Goal: Task Accomplishment & Management: Use online tool/utility

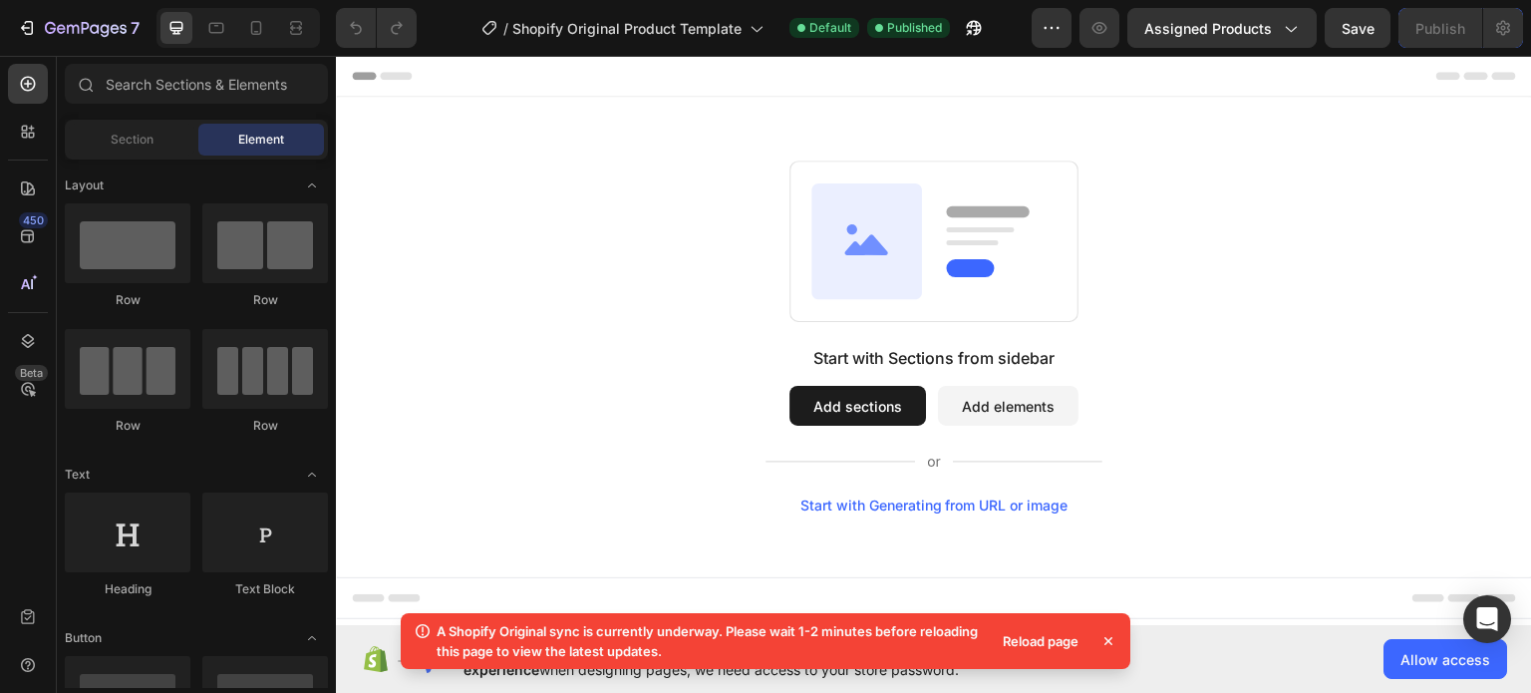
click at [1108, 639] on icon at bounding box center [1108, 641] width 20 height 20
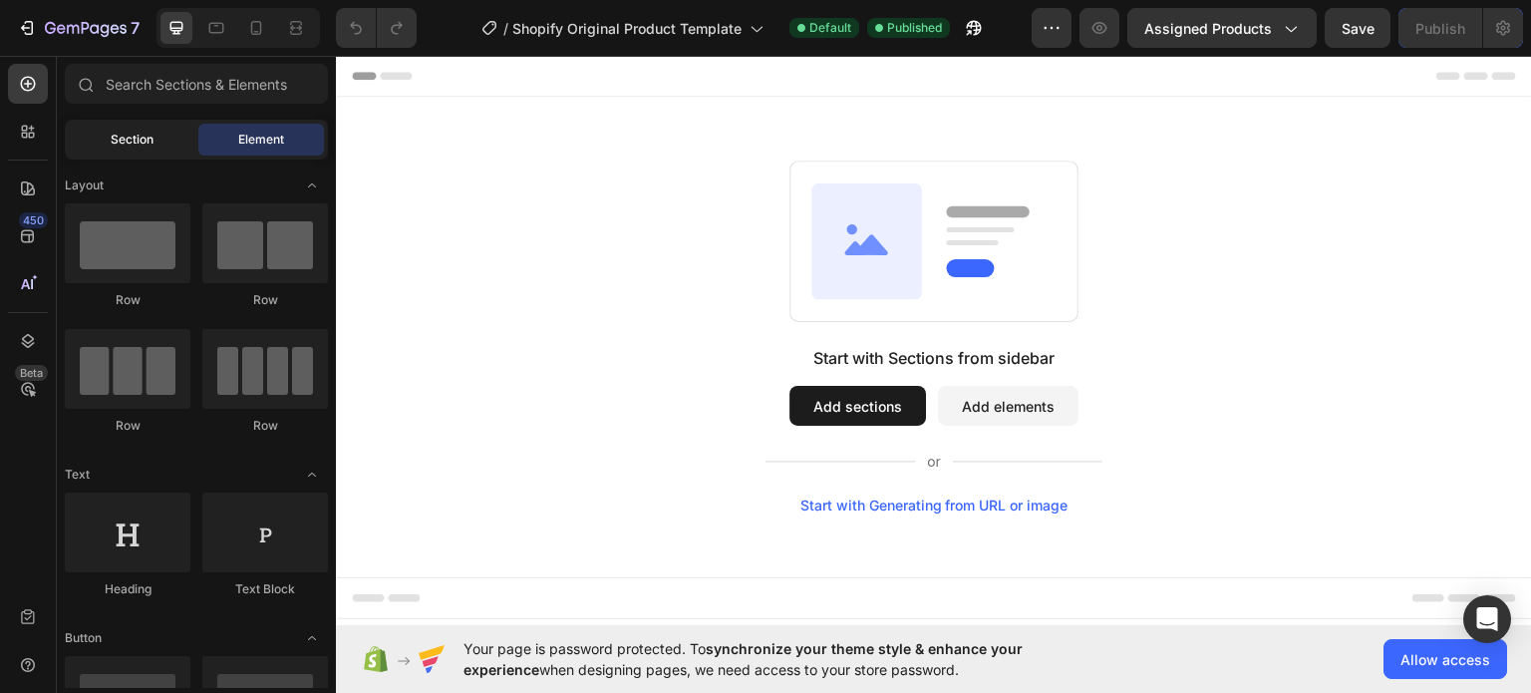
click at [151, 142] on span "Section" at bounding box center [132, 140] width 43 height 18
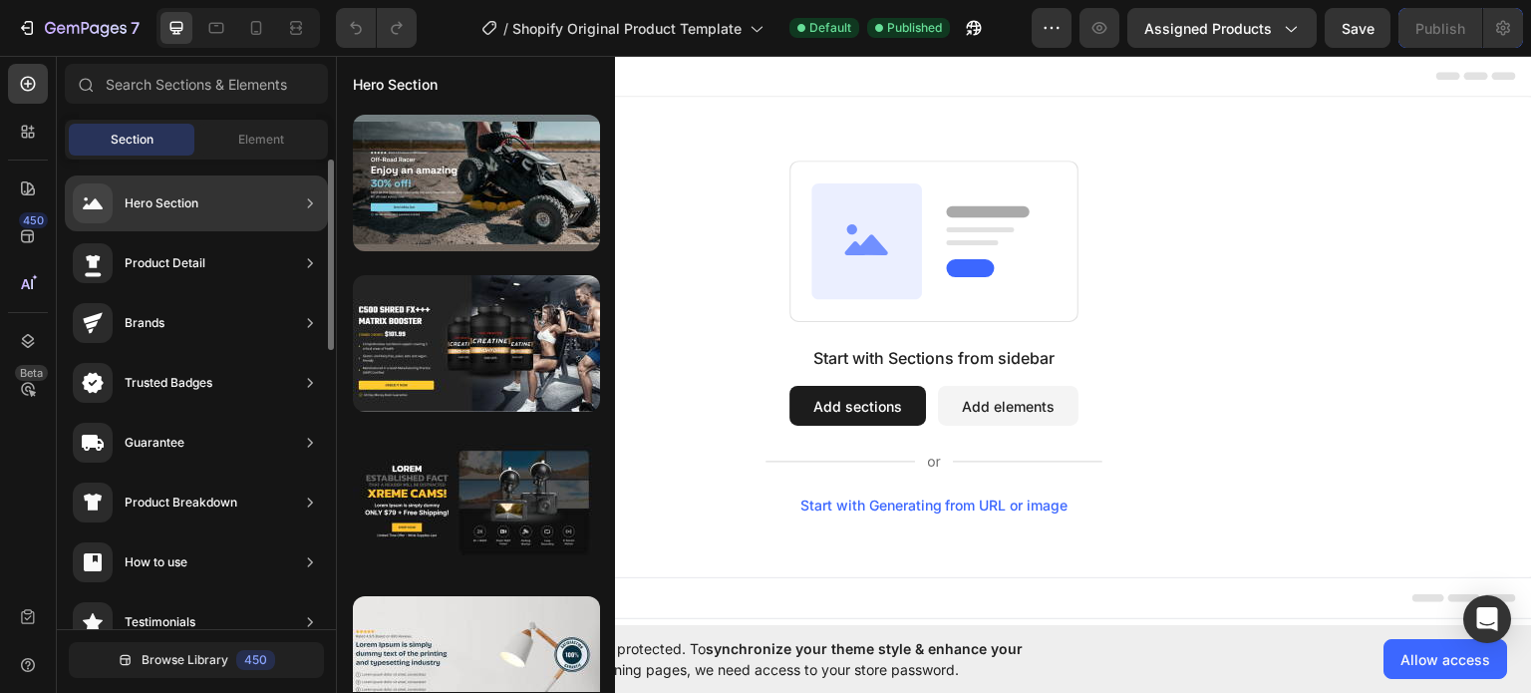
click at [220, 203] on div "Hero Section" at bounding box center [196, 203] width 263 height 56
click at [223, 204] on div "Hero Section" at bounding box center [196, 203] width 263 height 56
click at [299, 206] on div "Hero Section" at bounding box center [196, 203] width 263 height 56
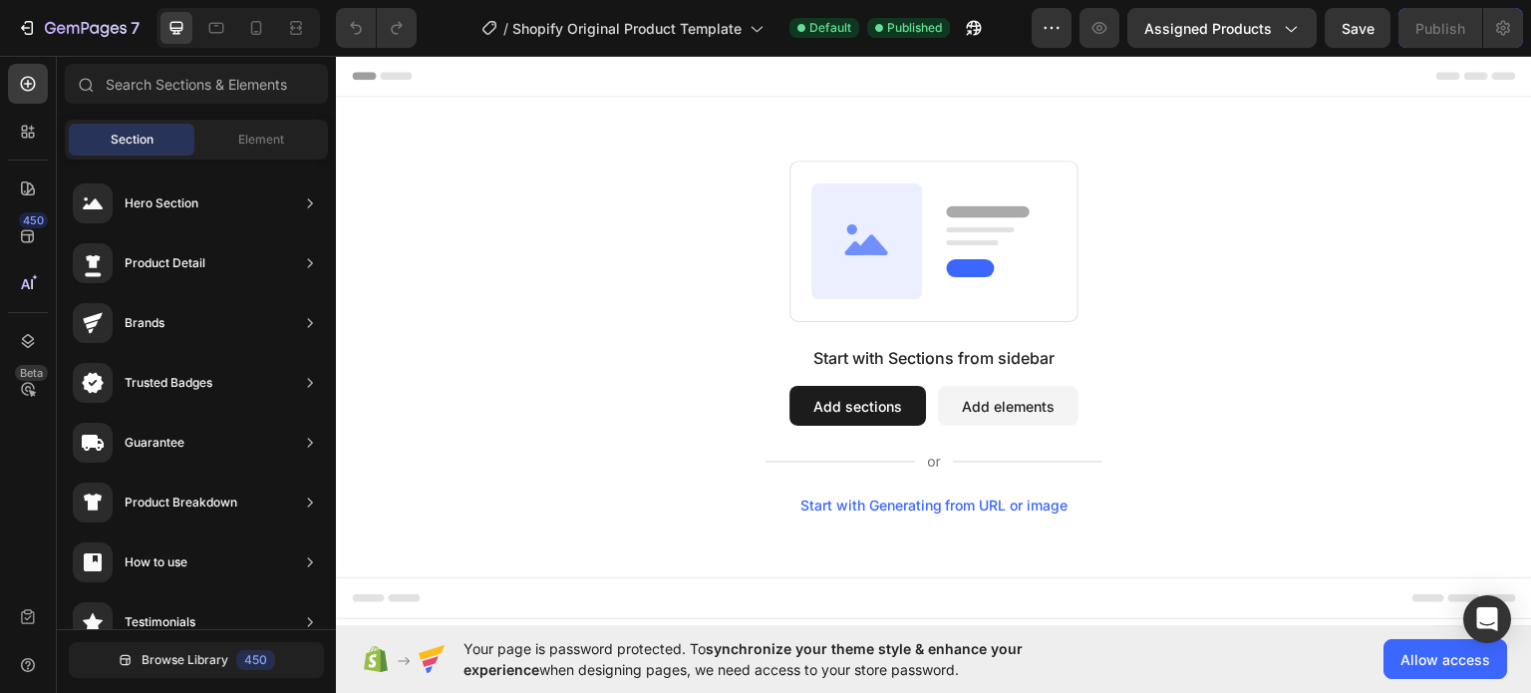
click at [859, 402] on button "Add sections" at bounding box center [857, 405] width 137 height 40
click at [845, 402] on button "Add sections" at bounding box center [857, 405] width 137 height 40
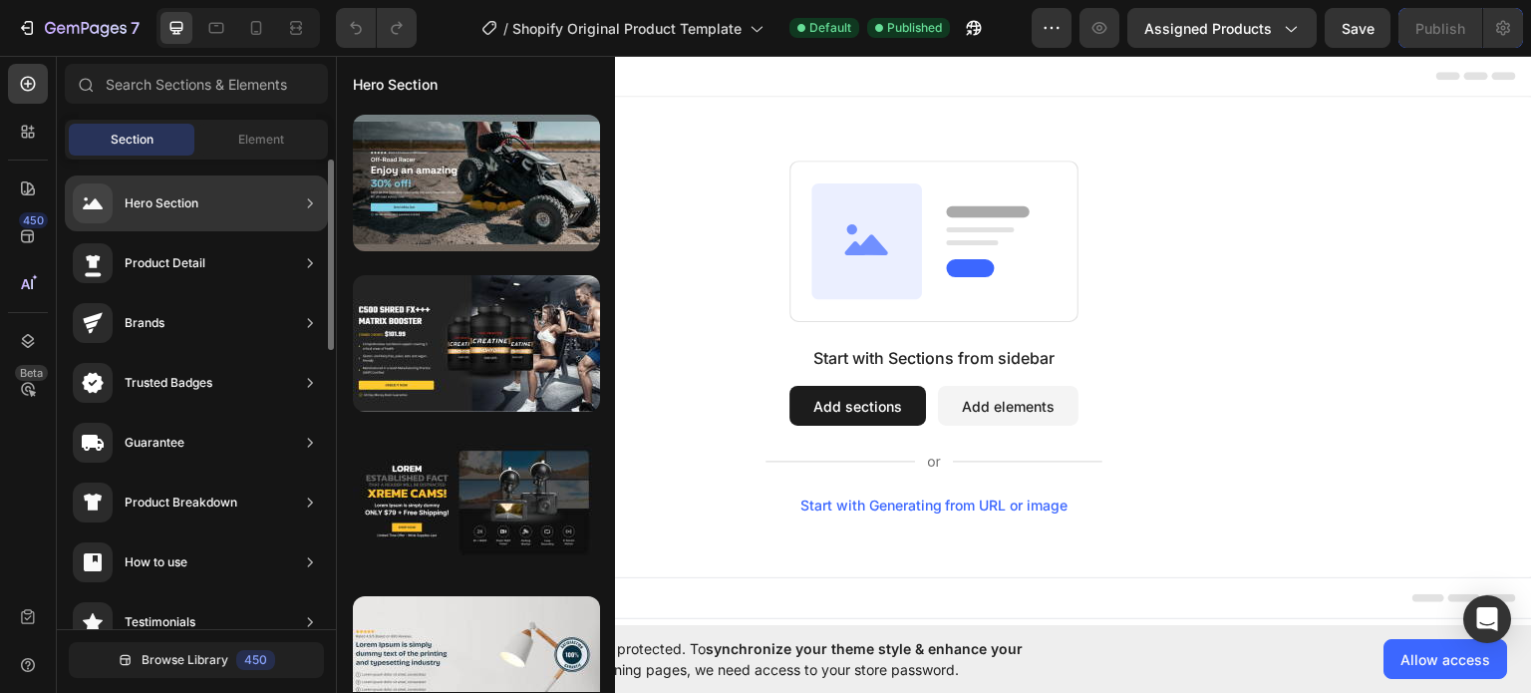
click at [159, 202] on div "Hero Section" at bounding box center [162, 203] width 74 height 20
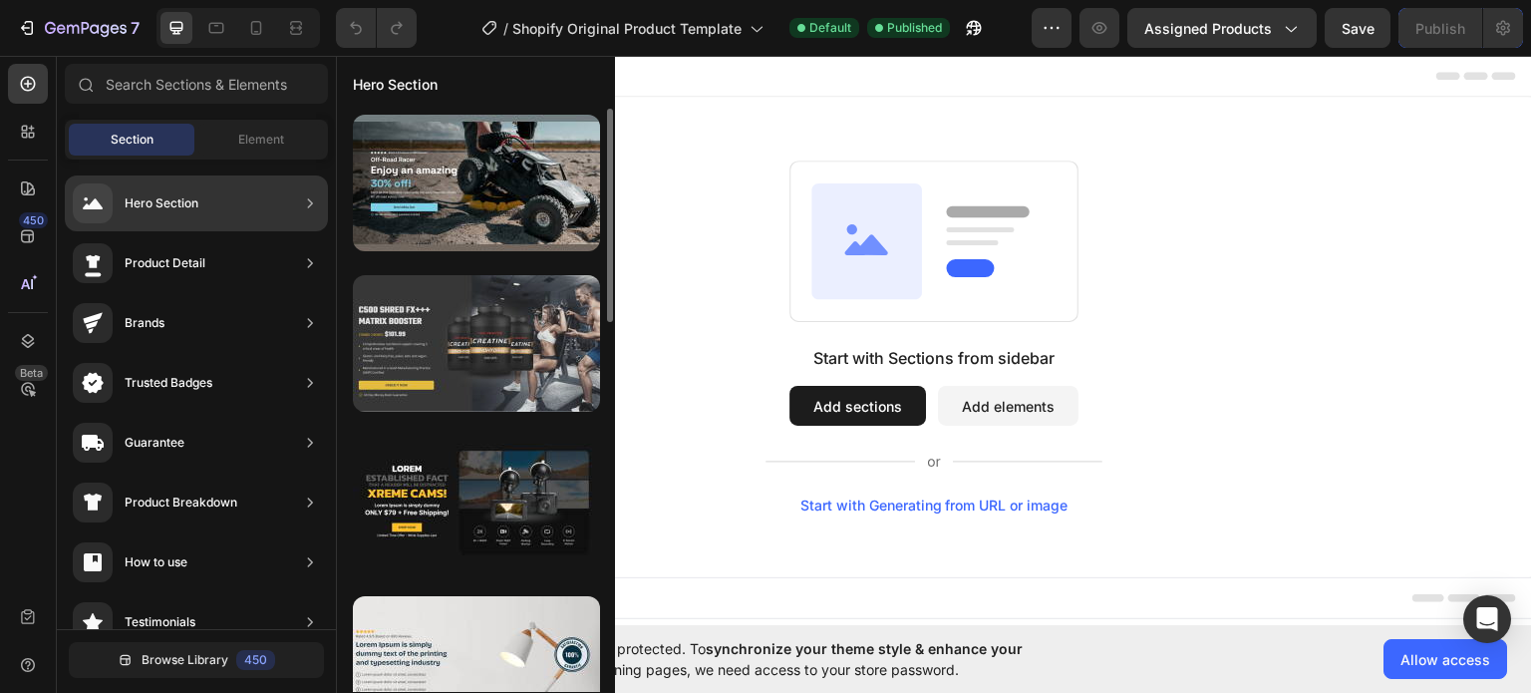
click at [528, 347] on div at bounding box center [476, 343] width 247 height 137
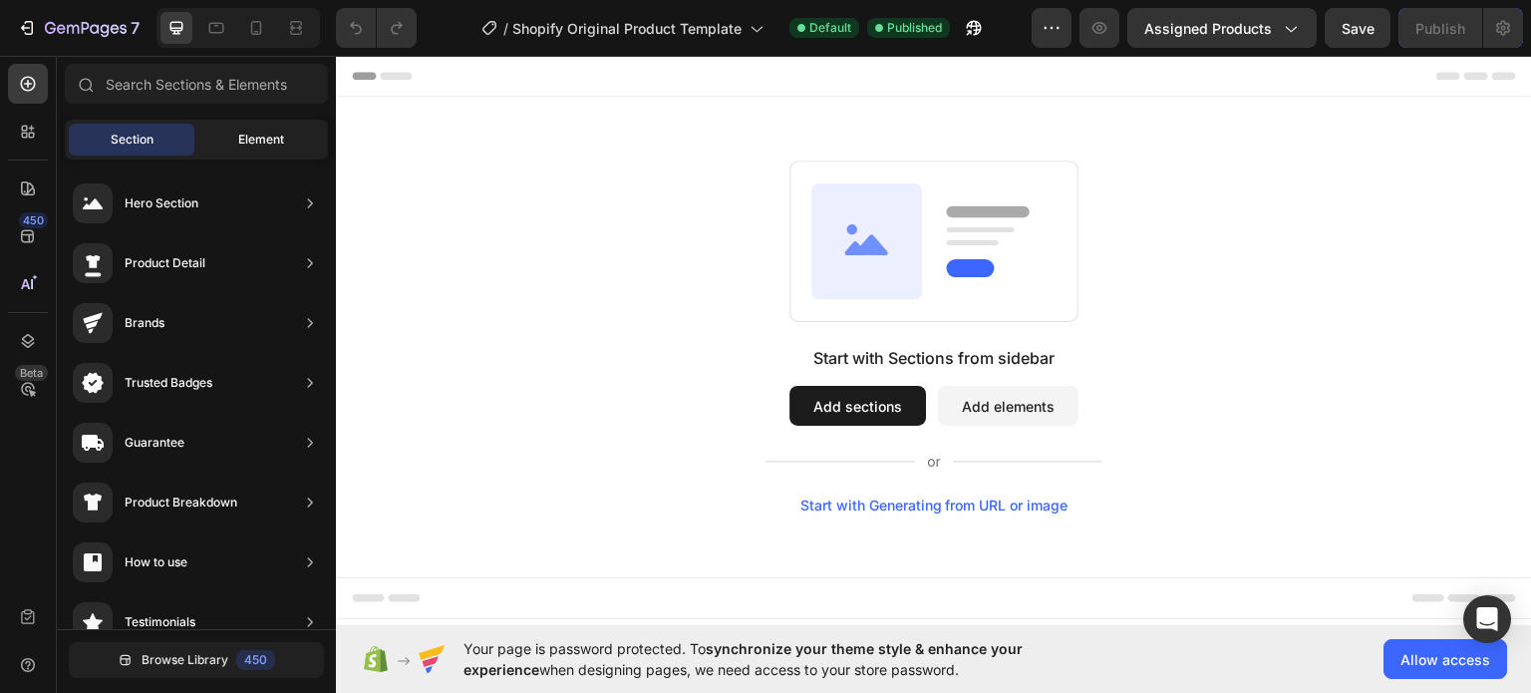
click at [271, 140] on span "Element" at bounding box center [261, 140] width 46 height 18
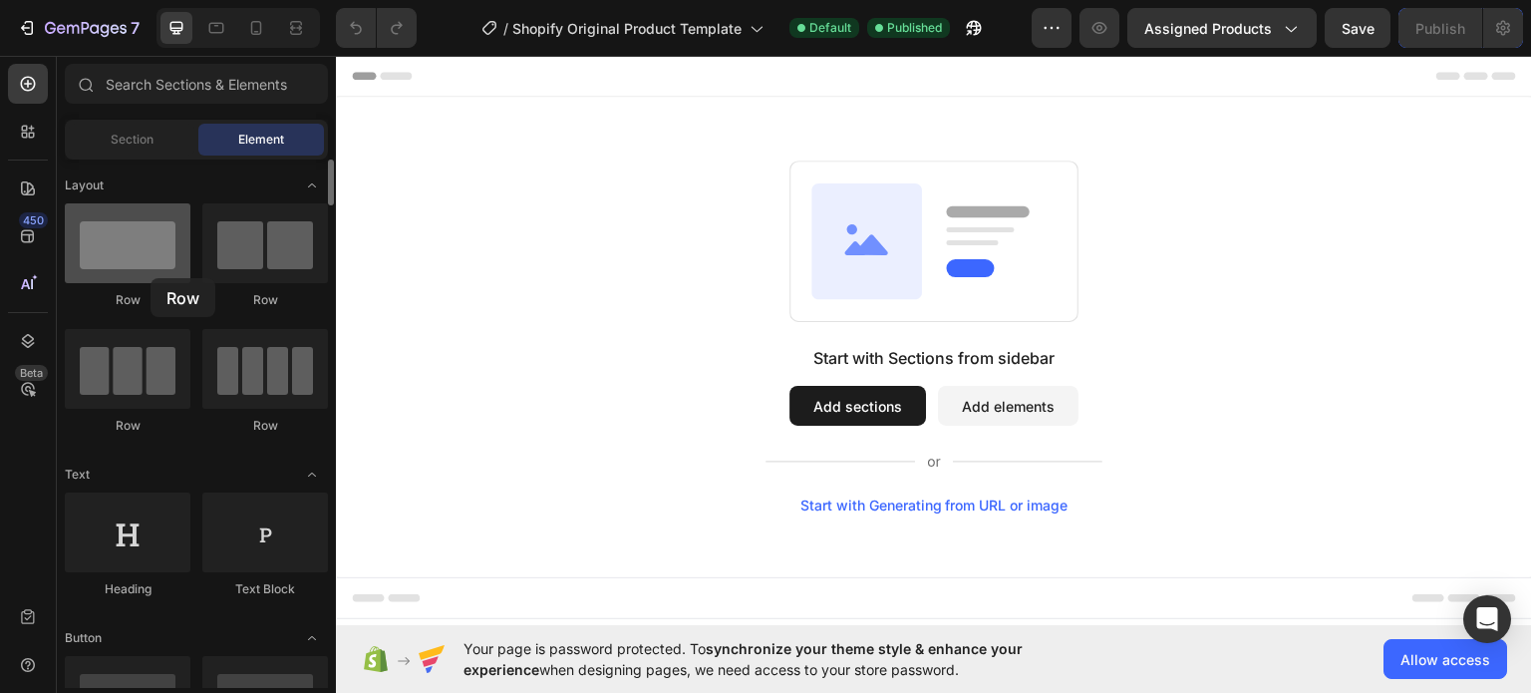
click at [151, 278] on div at bounding box center [128, 243] width 126 height 80
click at [145, 262] on div at bounding box center [128, 243] width 126 height 80
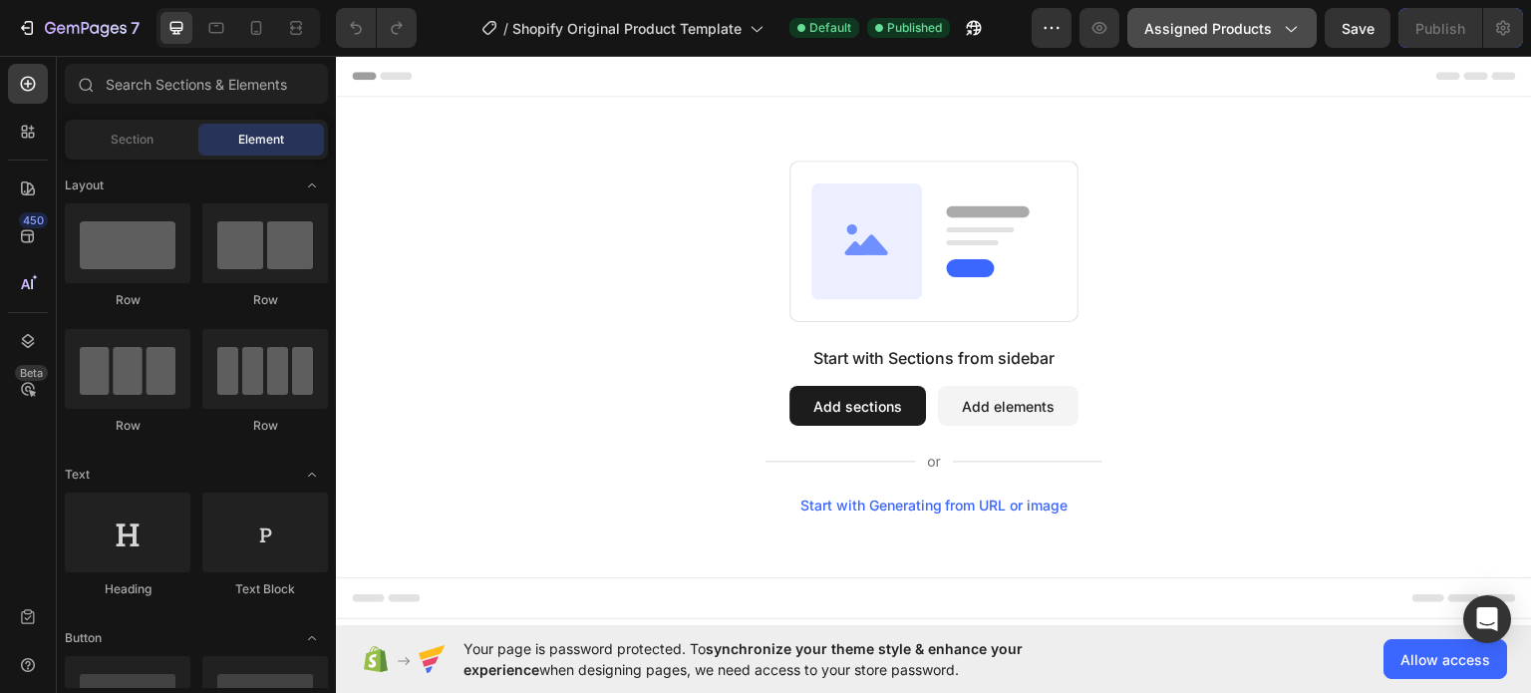
click at [1221, 27] on span "Assigned Products" at bounding box center [1208, 28] width 128 height 21
click at [615, 302] on div "Start with Sections from sidebar Add sections Add elements Start with Generatin…" at bounding box center [934, 335] width 1053 height 353
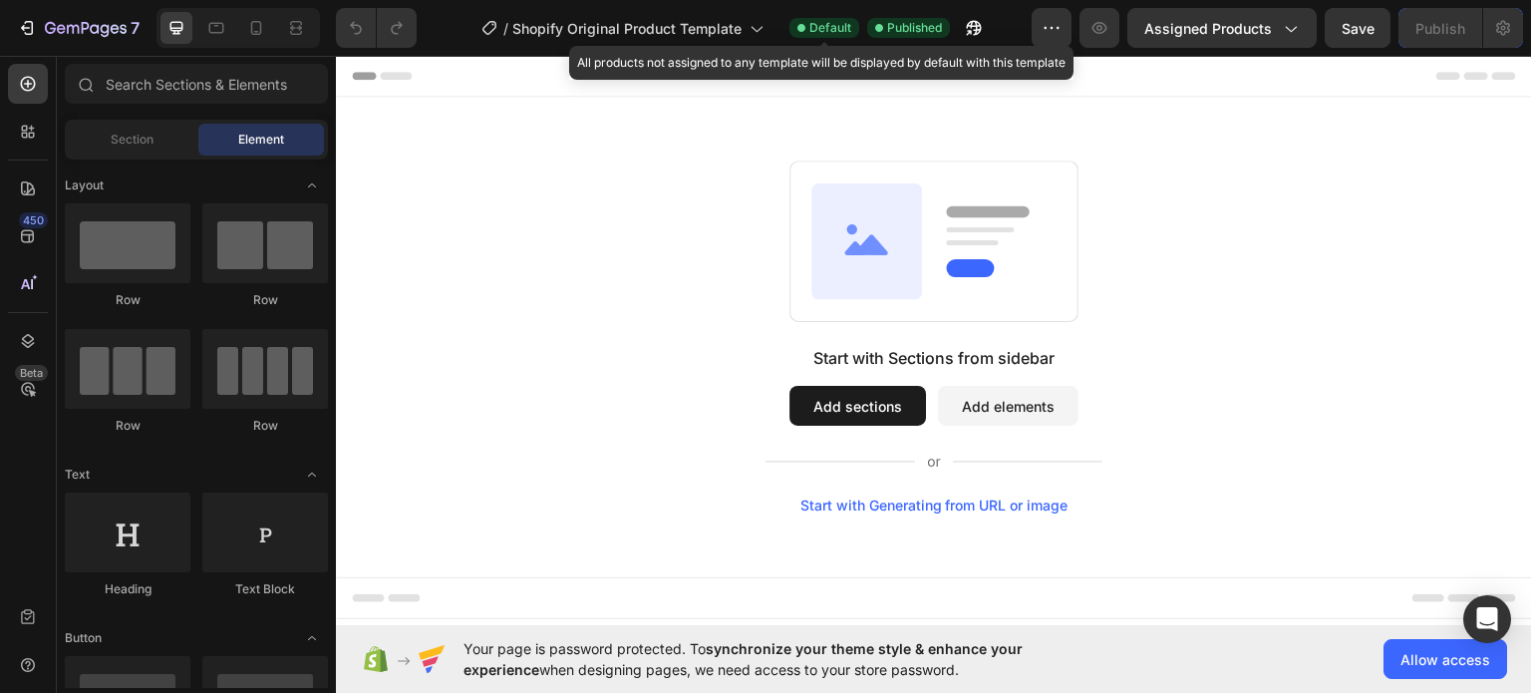
click at [838, 26] on span "Default" at bounding box center [830, 28] width 42 height 18
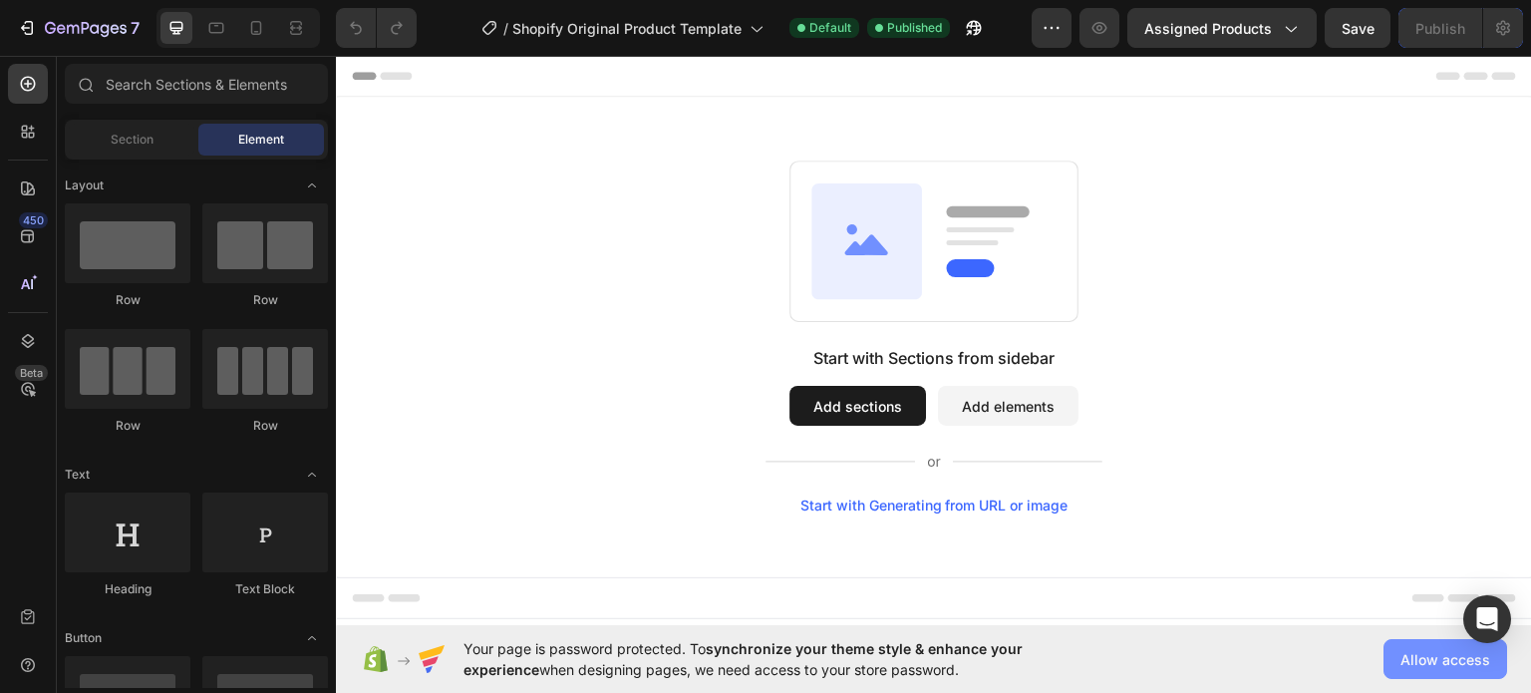
click at [1414, 660] on span "Allow access" at bounding box center [1445, 659] width 90 height 21
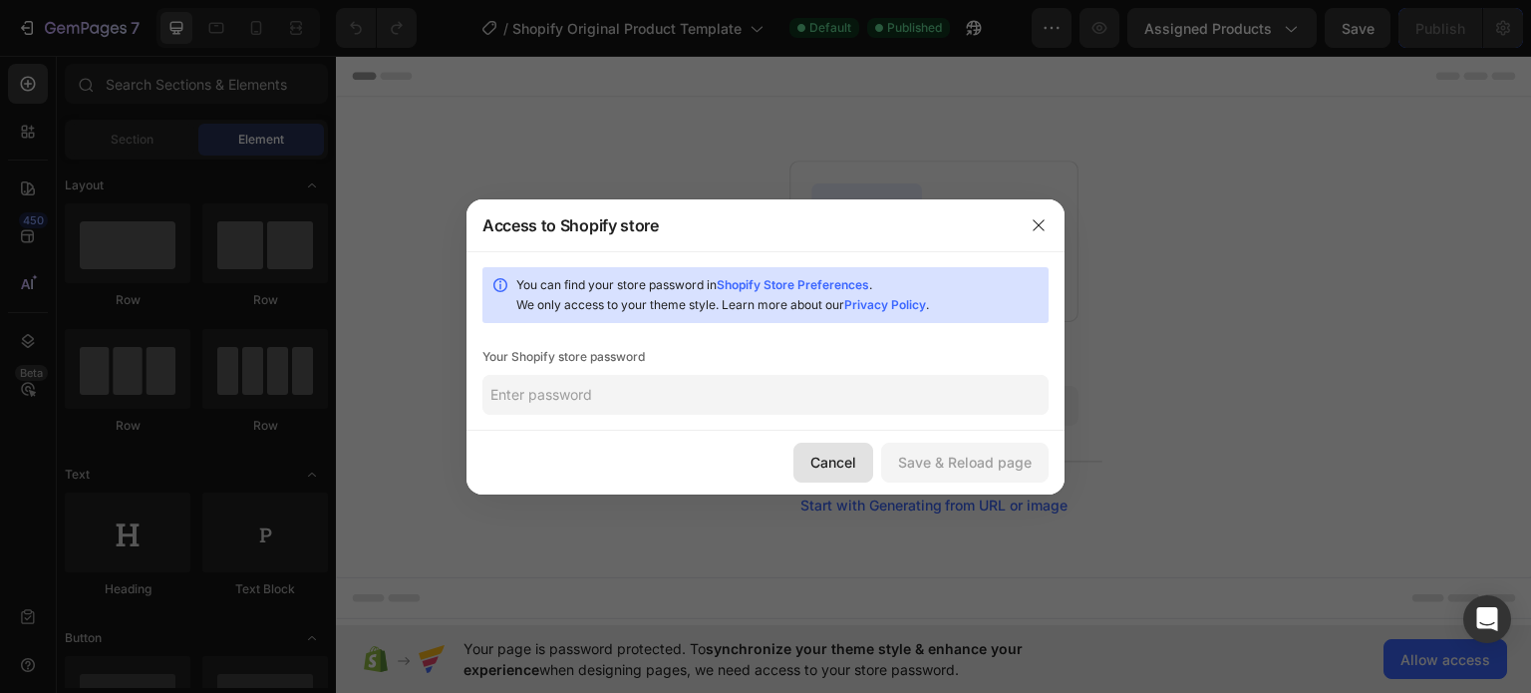
click at [822, 459] on div "Cancel" at bounding box center [833, 462] width 46 height 21
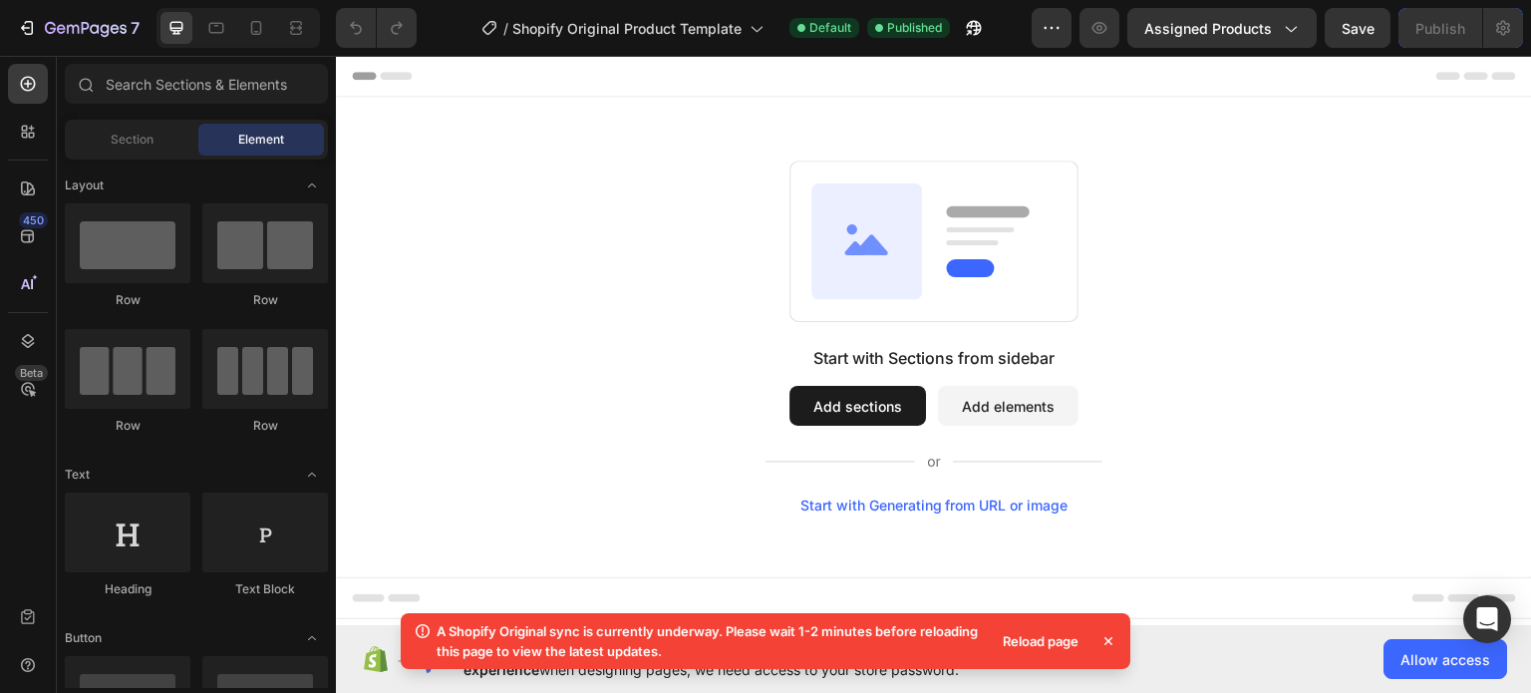
click at [1053, 646] on div "Reload page" at bounding box center [1041, 641] width 100 height 28
click at [1111, 638] on icon at bounding box center [1108, 641] width 8 height 8
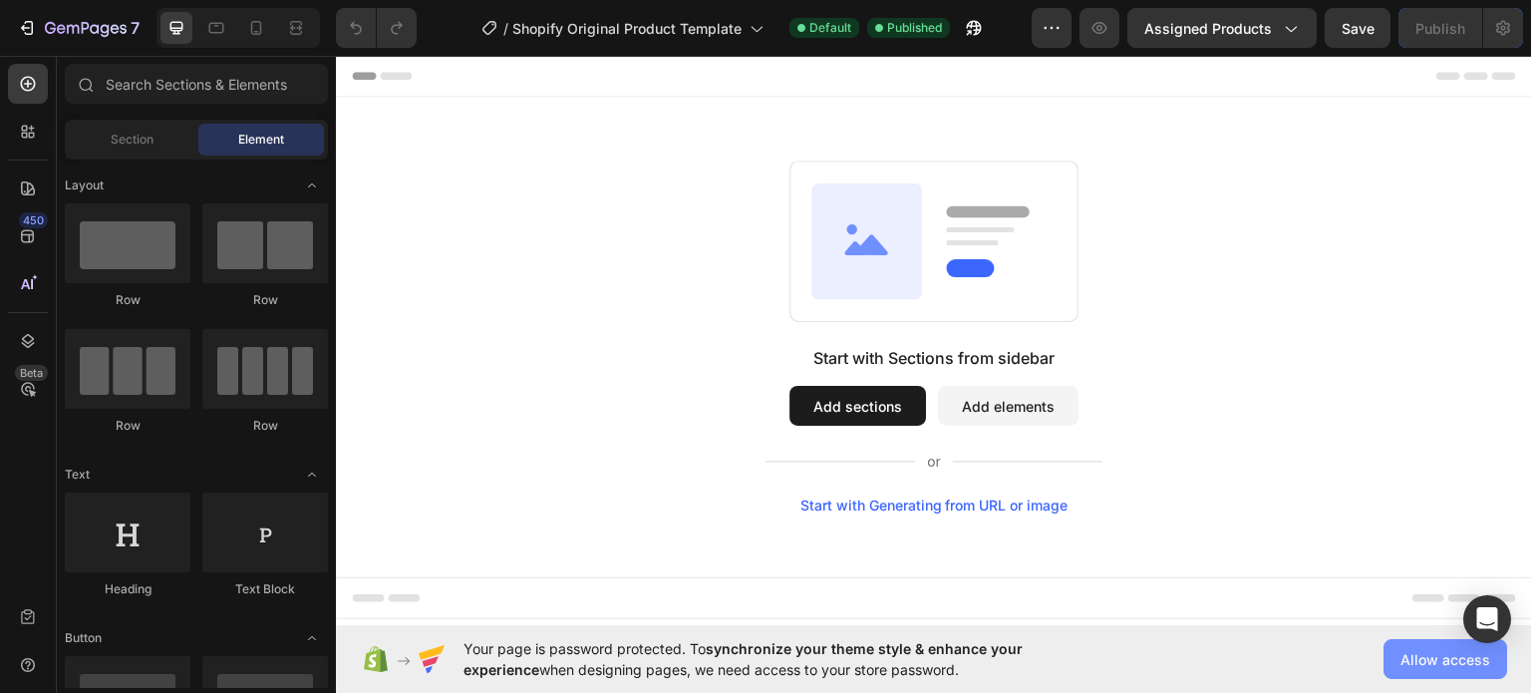
click at [1427, 662] on span "Allow access" at bounding box center [1445, 659] width 90 height 21
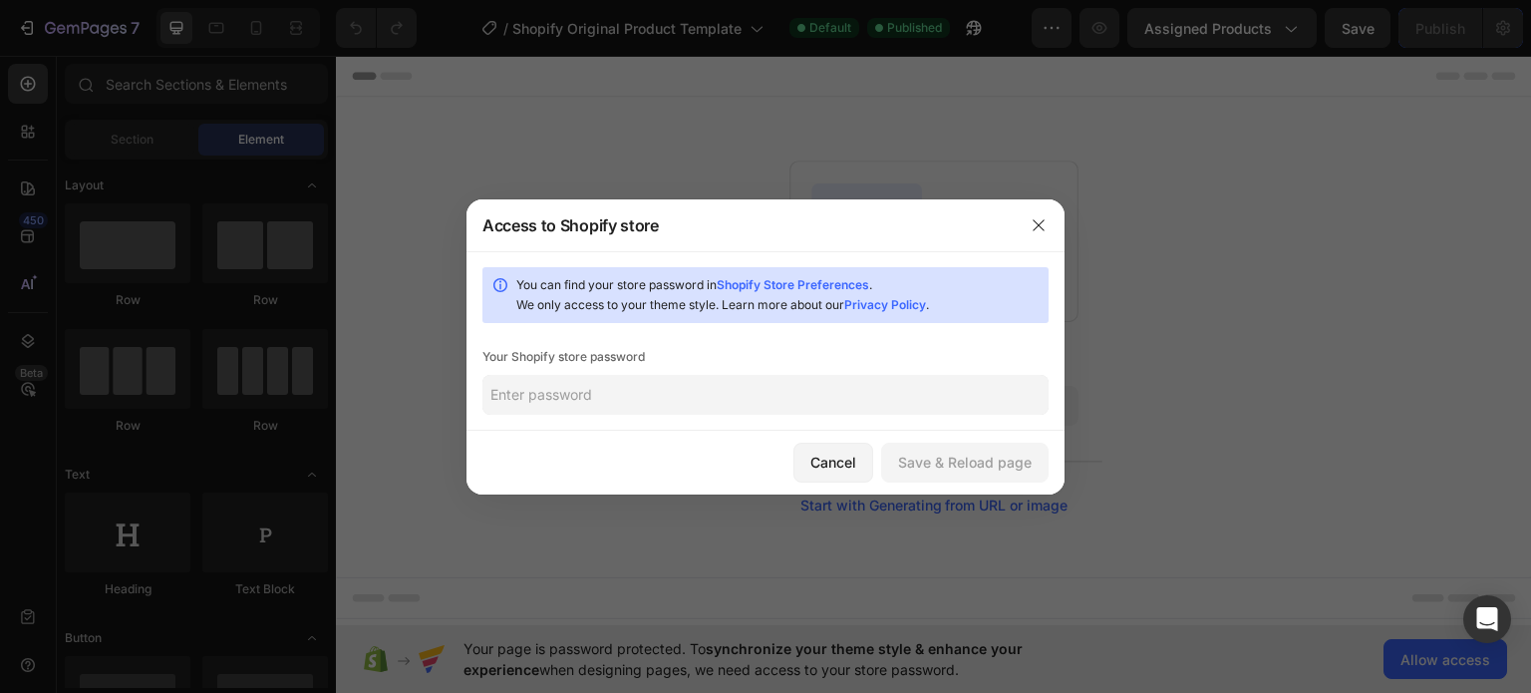
click at [630, 408] on input "text" at bounding box center [765, 395] width 566 height 40
click at [961, 469] on div "Save & Reload page" at bounding box center [965, 462] width 134 height 21
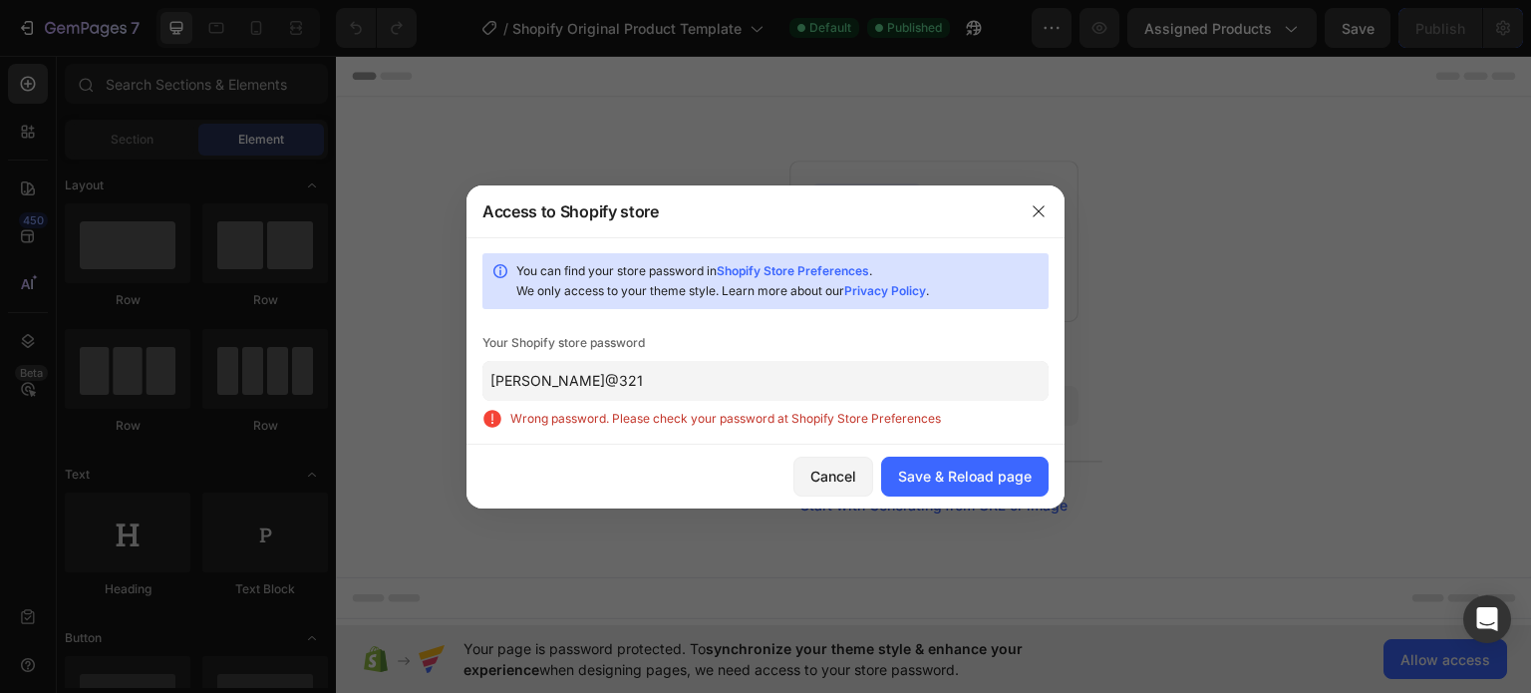
click at [514, 381] on input "[PERSON_NAME]@321" at bounding box center [765, 381] width 566 height 40
click at [580, 382] on input "[PERSON_NAME]@321" at bounding box center [765, 381] width 566 height 40
click at [639, 382] on input "[PERSON_NAME]@321" at bounding box center [765, 381] width 566 height 40
drag, startPoint x: 637, startPoint y: 382, endPoint x: 377, endPoint y: 386, distance: 260.2
click at [377, 386] on div "Access to Shopify store You can find your store password in Shopify Store Prefe…" at bounding box center [765, 346] width 1531 height 693
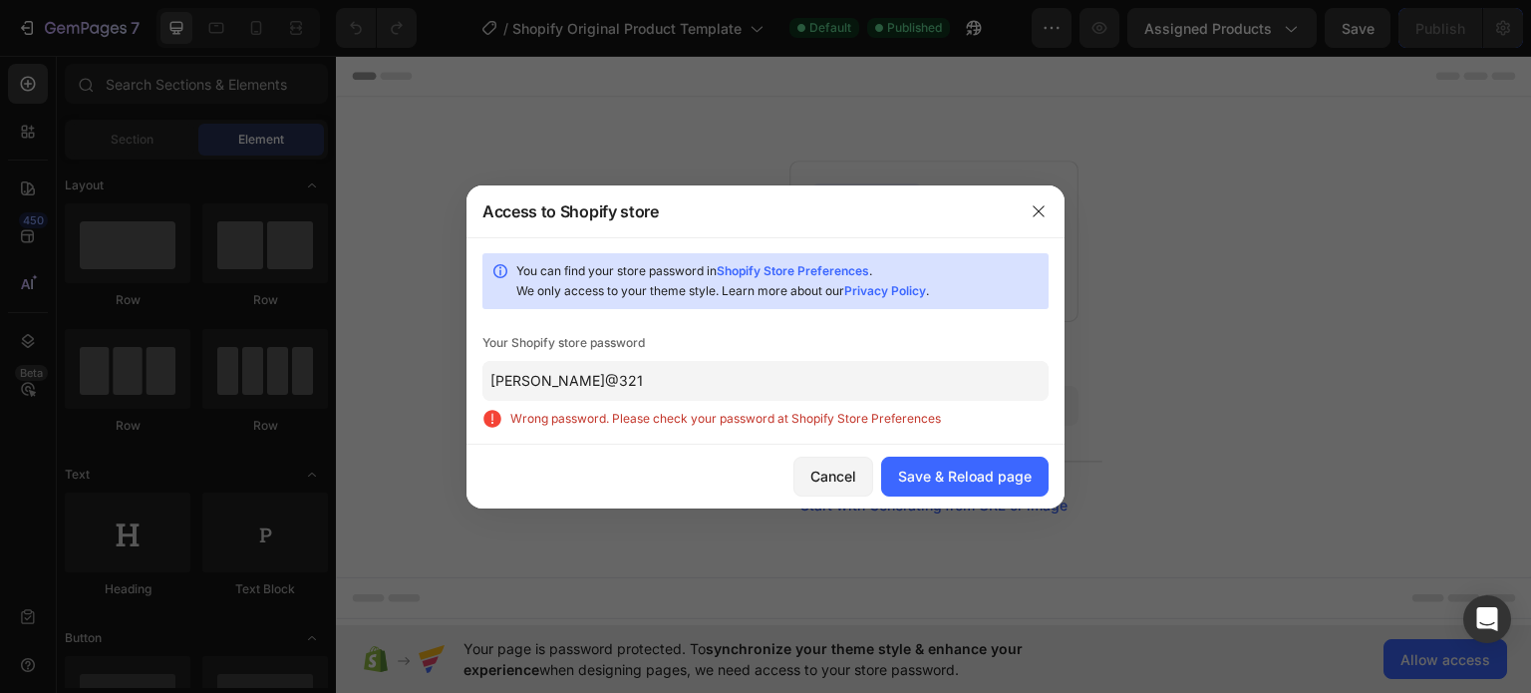
paste input "[PERSON_NAME]"
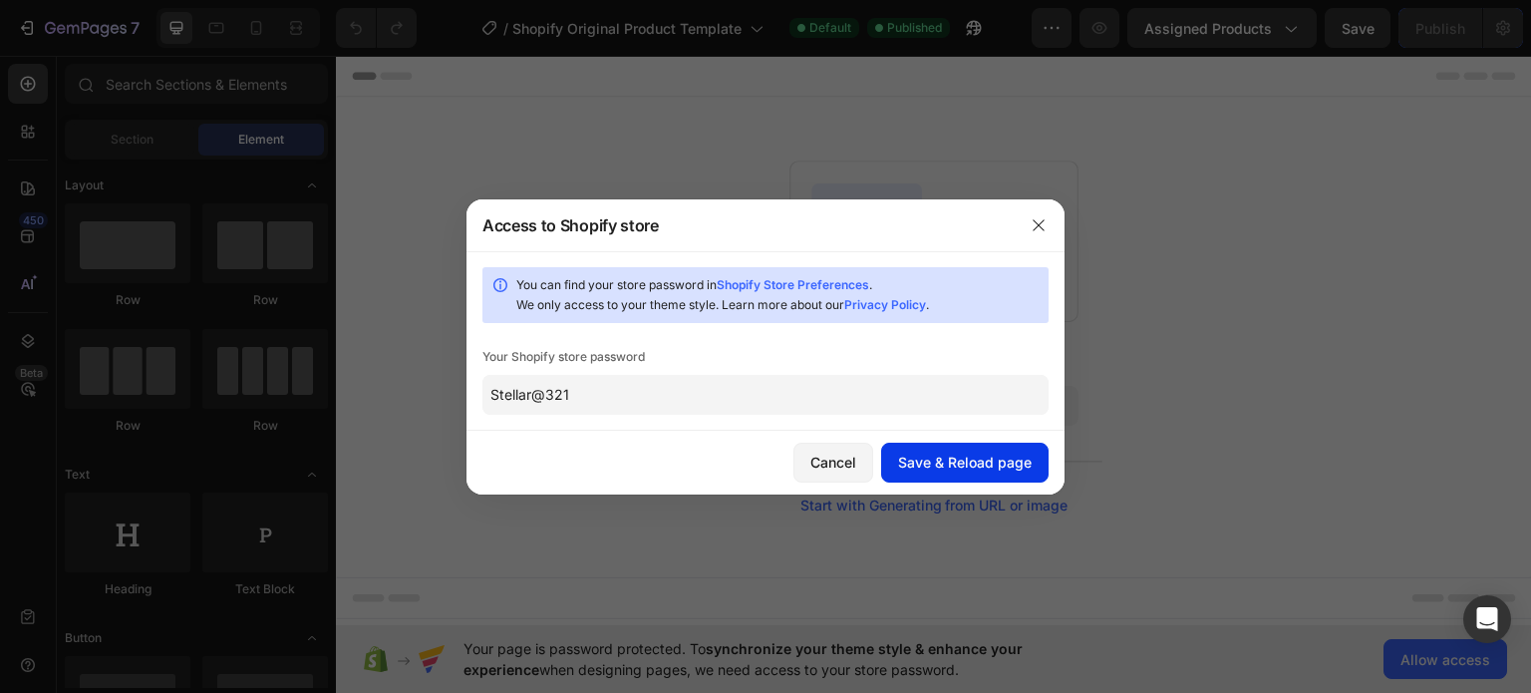
type input "Stellar@321"
click at [977, 463] on div "Save & Reload page" at bounding box center [965, 462] width 134 height 21
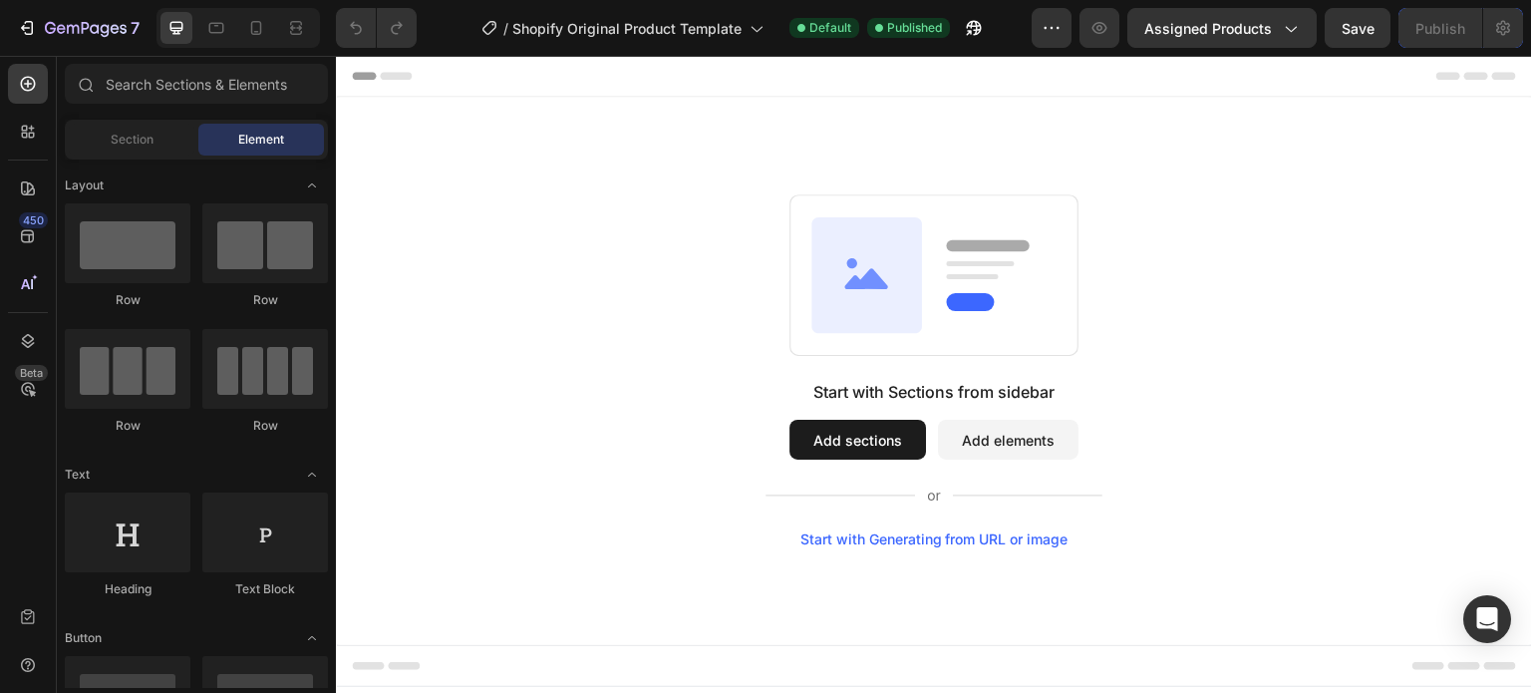
click at [887, 439] on button "Add sections" at bounding box center [857, 440] width 137 height 40
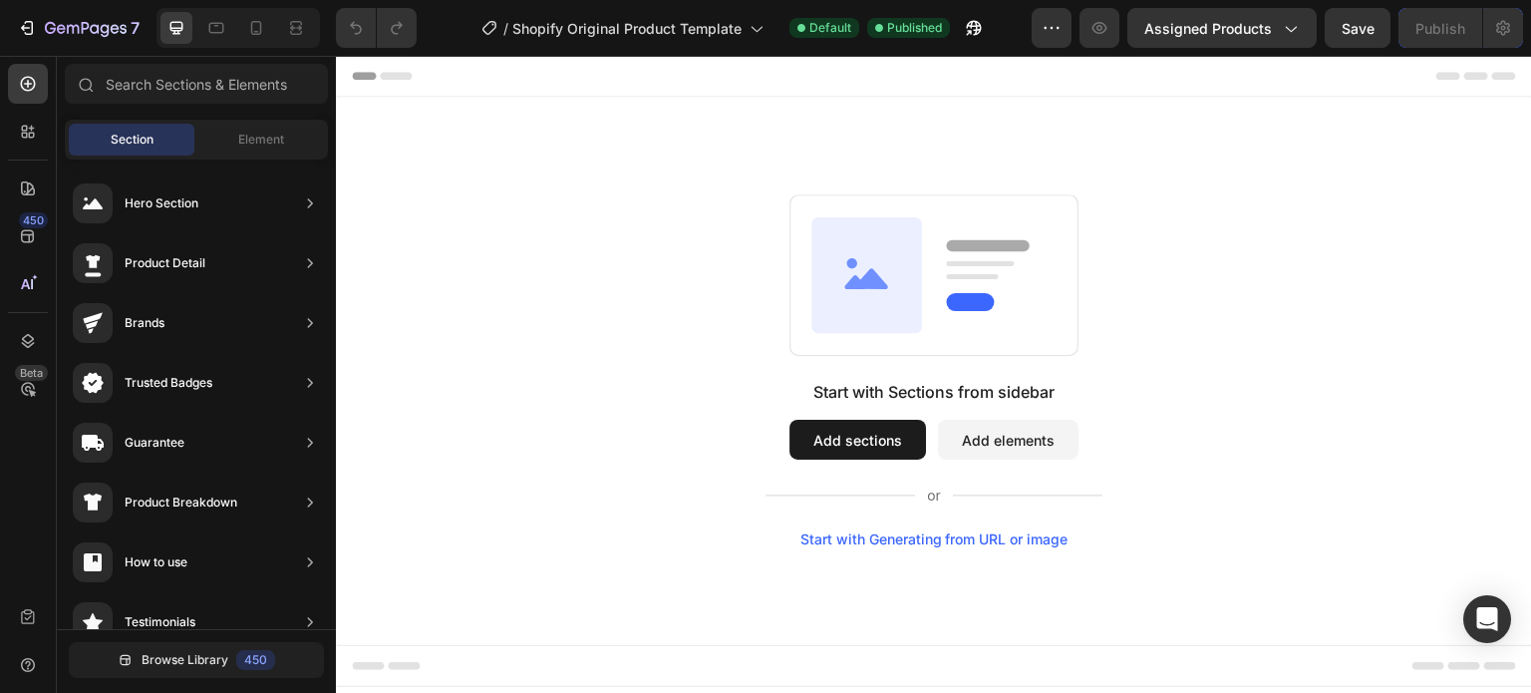
click at [855, 428] on button "Add sections" at bounding box center [857, 440] width 137 height 40
click at [974, 433] on button "Add elements" at bounding box center [1008, 440] width 141 height 40
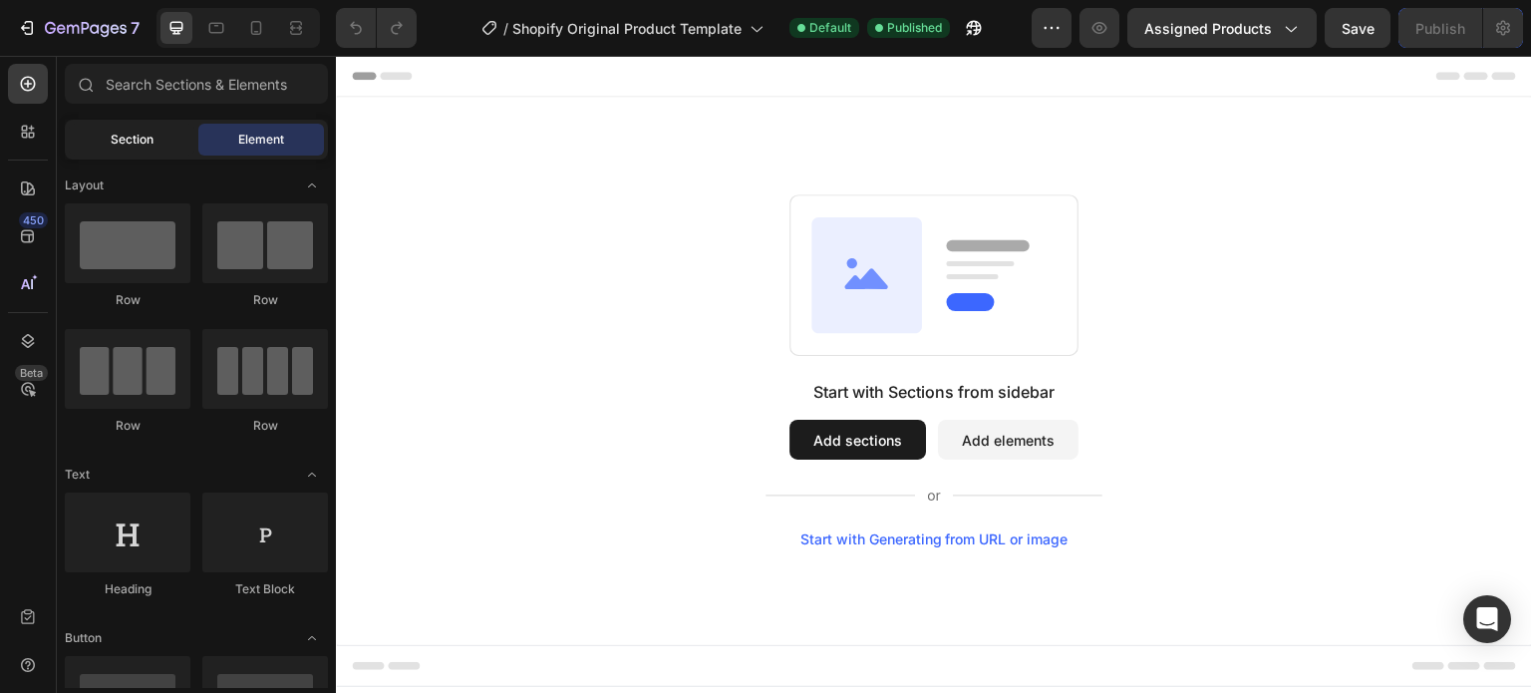
click at [161, 140] on div "Section" at bounding box center [132, 140] width 126 height 32
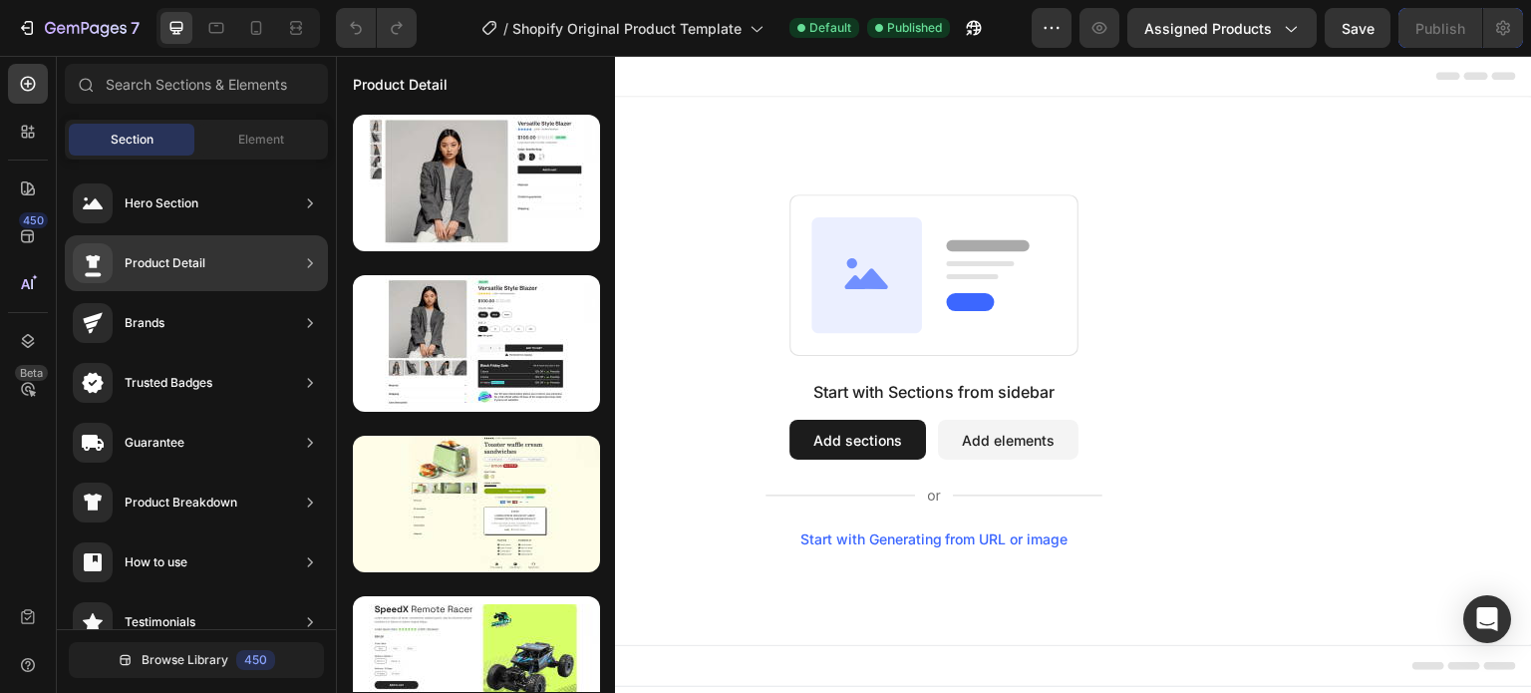
click at [188, 263] on div "Product Detail" at bounding box center [165, 263] width 81 height 20
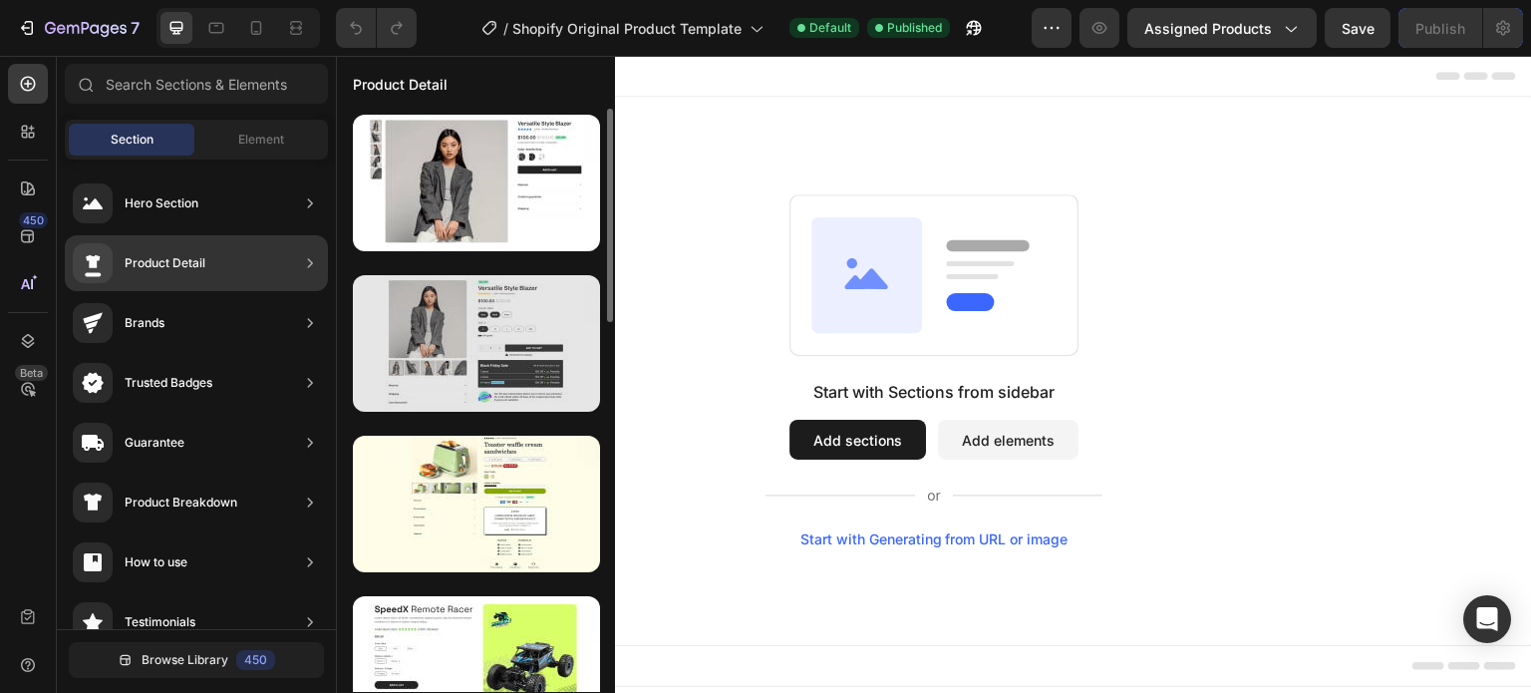
click at [427, 352] on div at bounding box center [476, 343] width 247 height 137
click at [449, 366] on div at bounding box center [476, 343] width 247 height 137
click at [464, 367] on div at bounding box center [476, 343] width 247 height 137
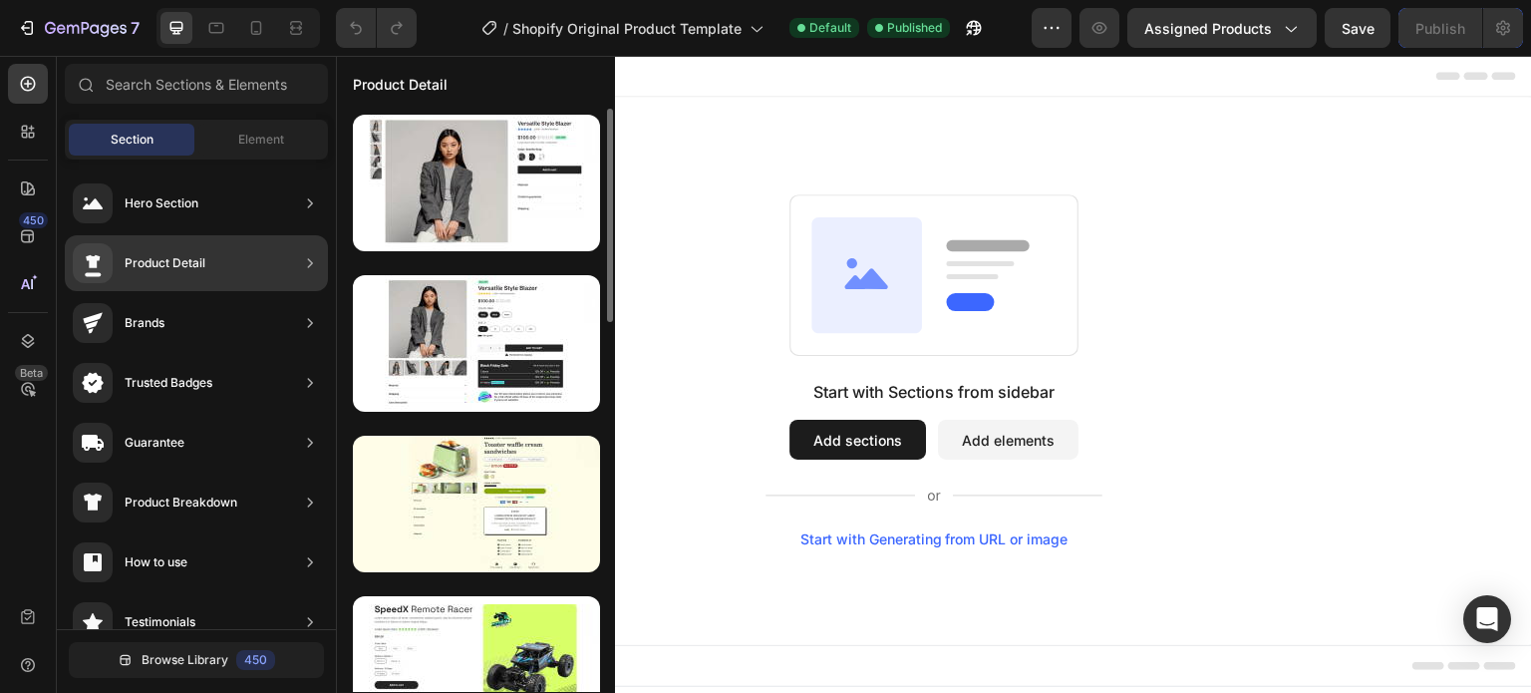
click at [253, 260] on div "Product Detail" at bounding box center [196, 263] width 263 height 56
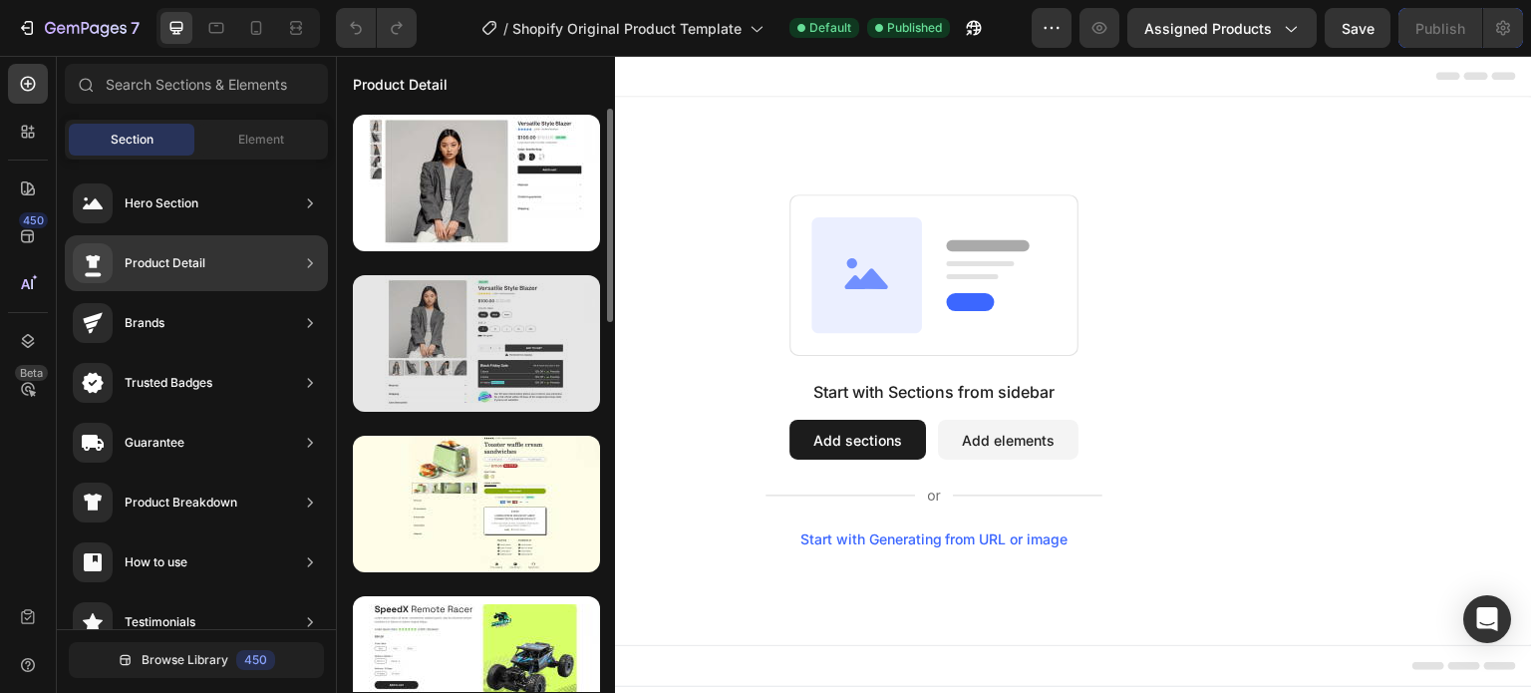
click at [444, 378] on div at bounding box center [476, 343] width 247 height 137
drag, startPoint x: 444, startPoint y: 378, endPoint x: 429, endPoint y: 377, distance: 15.0
click at [429, 377] on div at bounding box center [476, 343] width 247 height 137
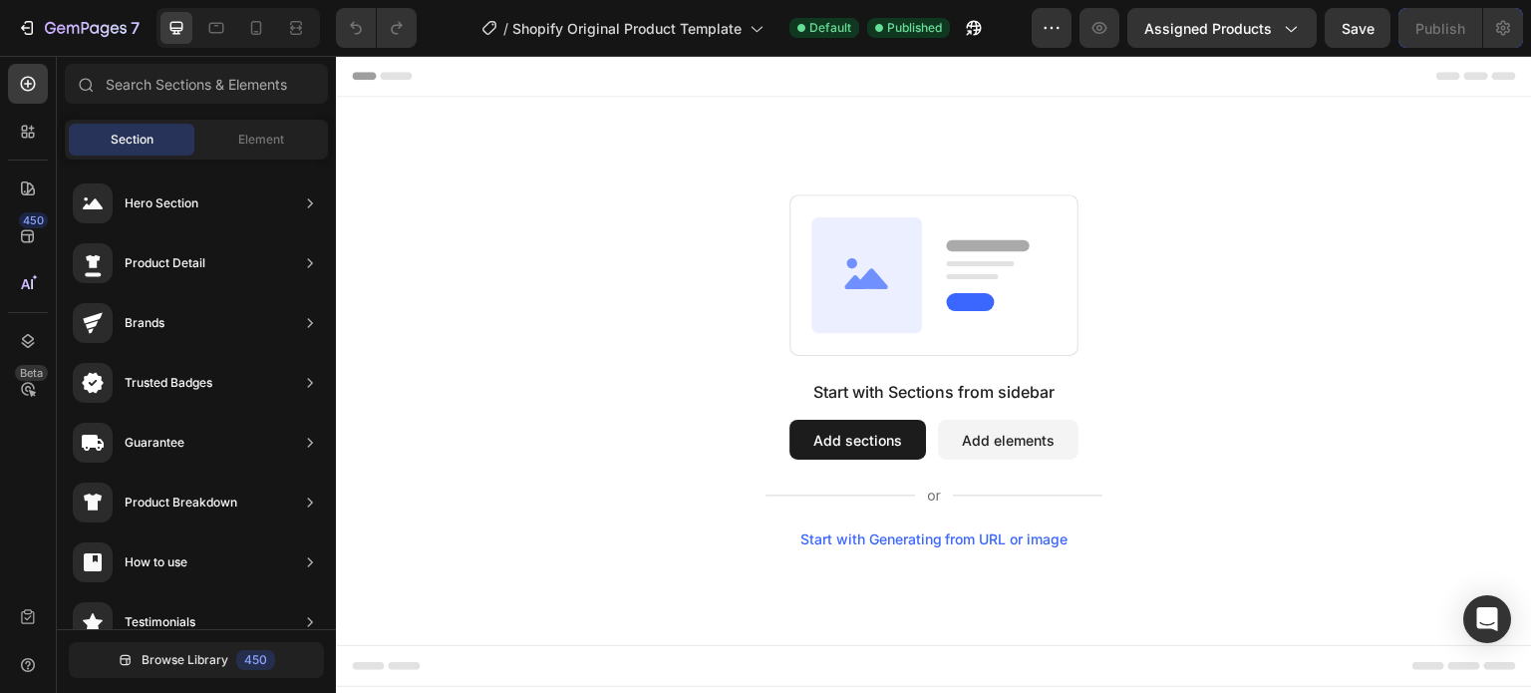
click at [866, 439] on button "Add sections" at bounding box center [857, 440] width 137 height 40
click at [1003, 427] on button "Add elements" at bounding box center [1008, 440] width 141 height 40
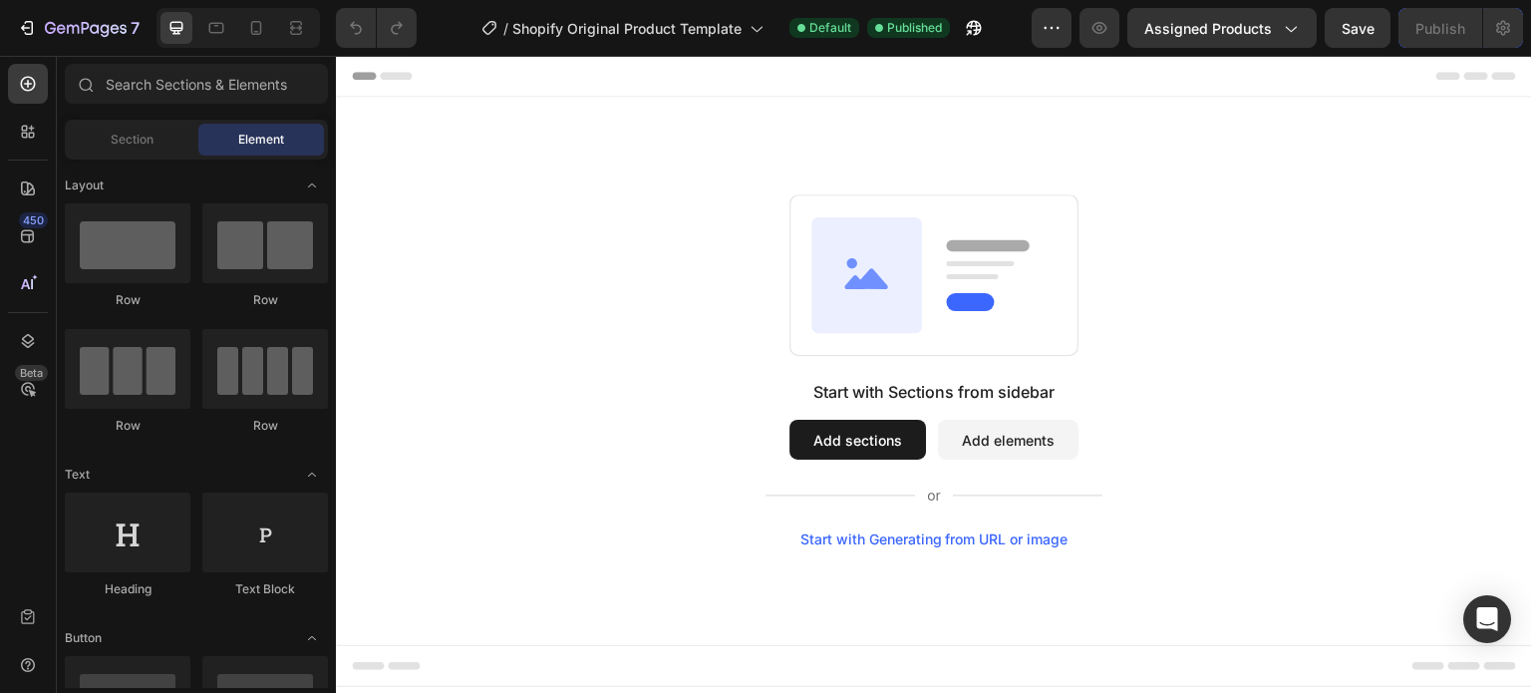
click at [881, 436] on button "Add sections" at bounding box center [857, 440] width 137 height 40
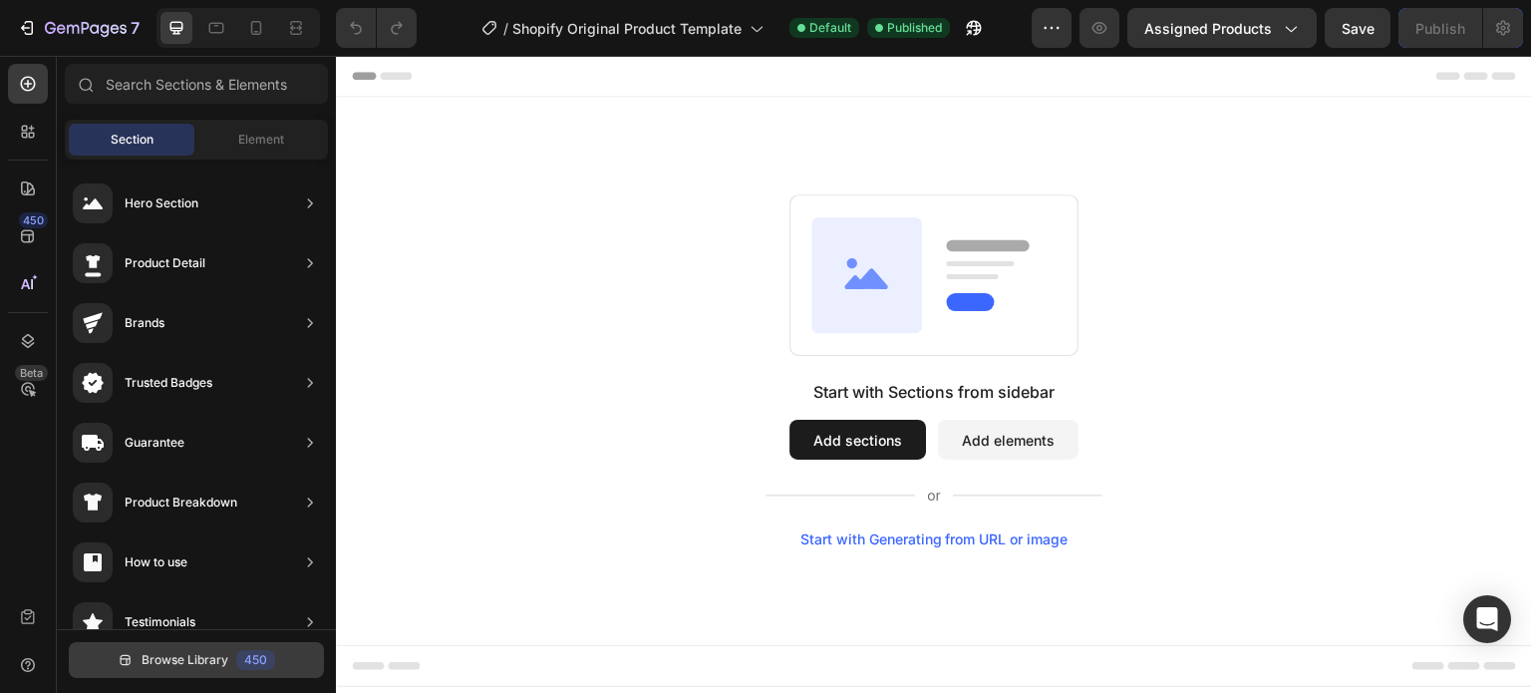
click at [195, 661] on span "Browse Library" at bounding box center [185, 660] width 87 height 18
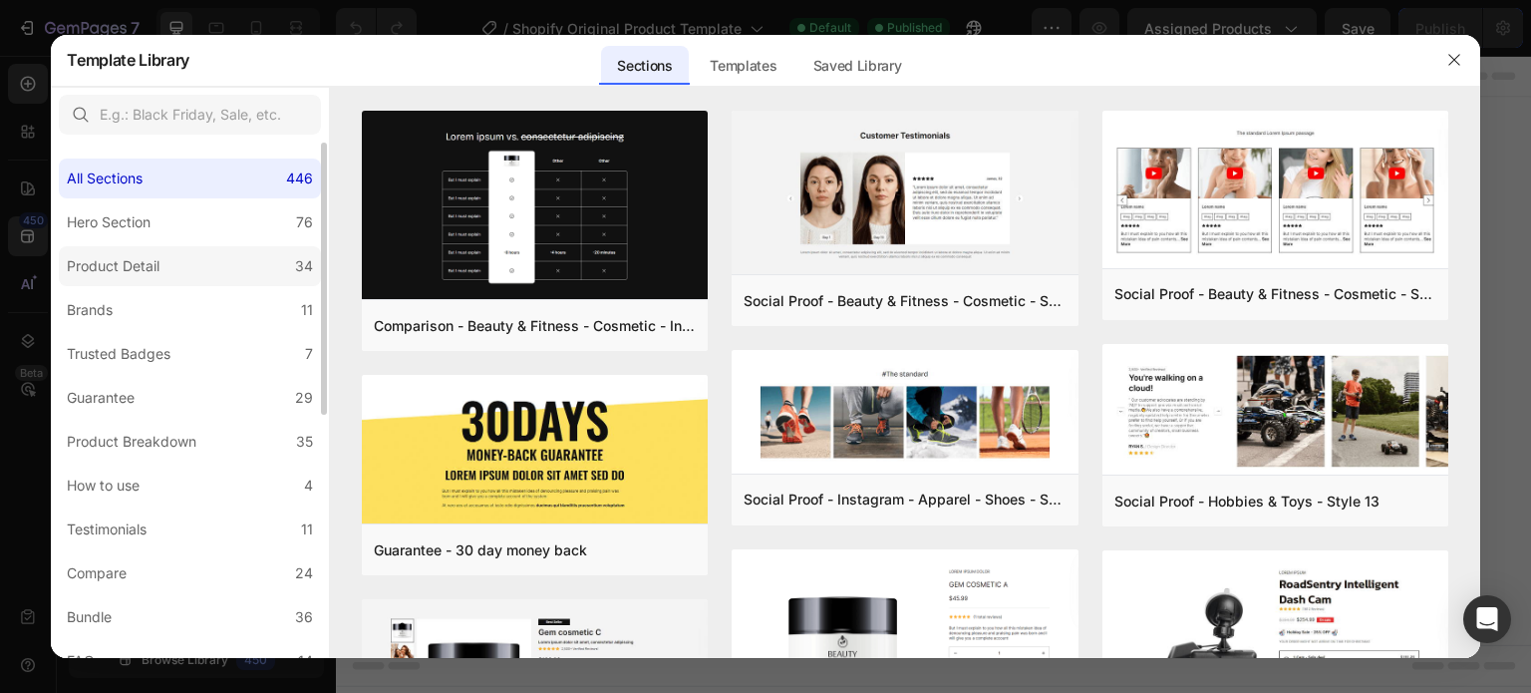
click at [144, 265] on div "Product Detail" at bounding box center [113, 266] width 93 height 24
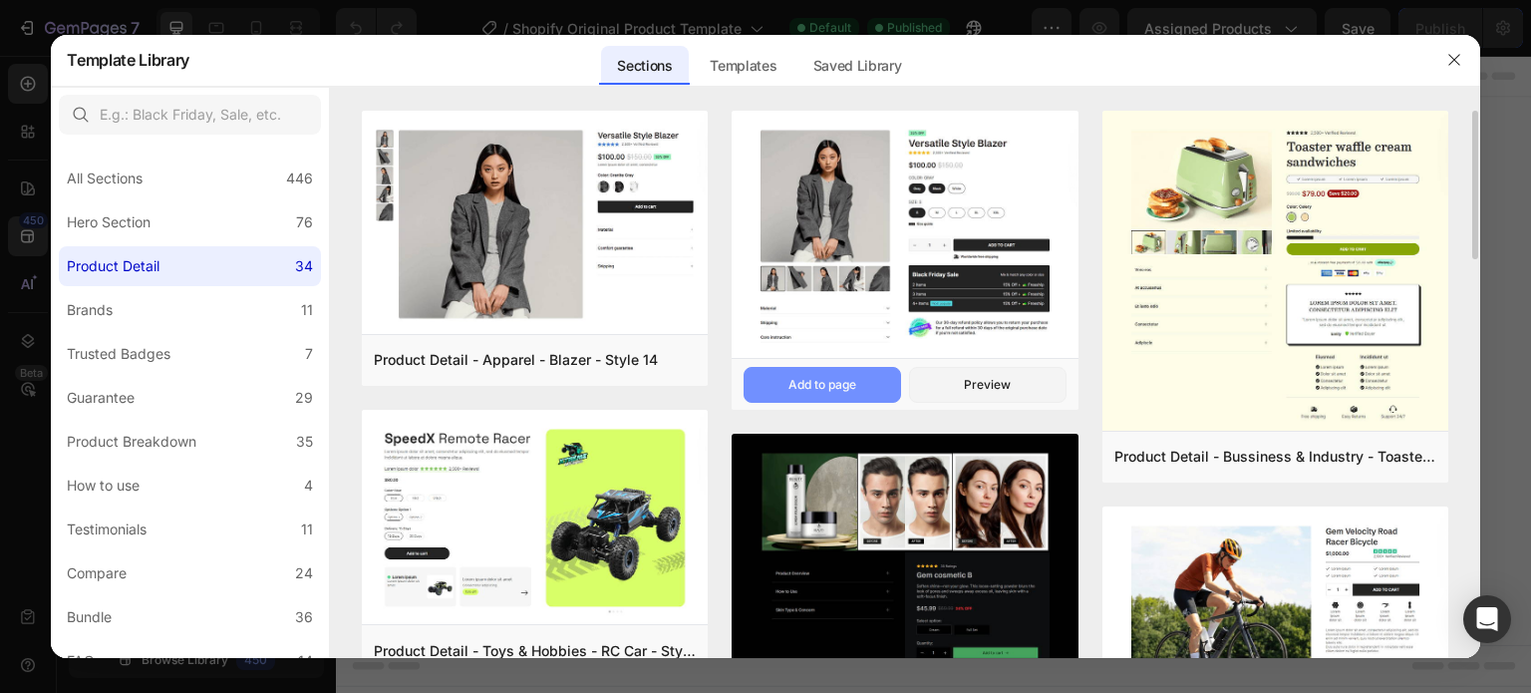
click at [845, 378] on div "Add to page" at bounding box center [822, 385] width 68 height 18
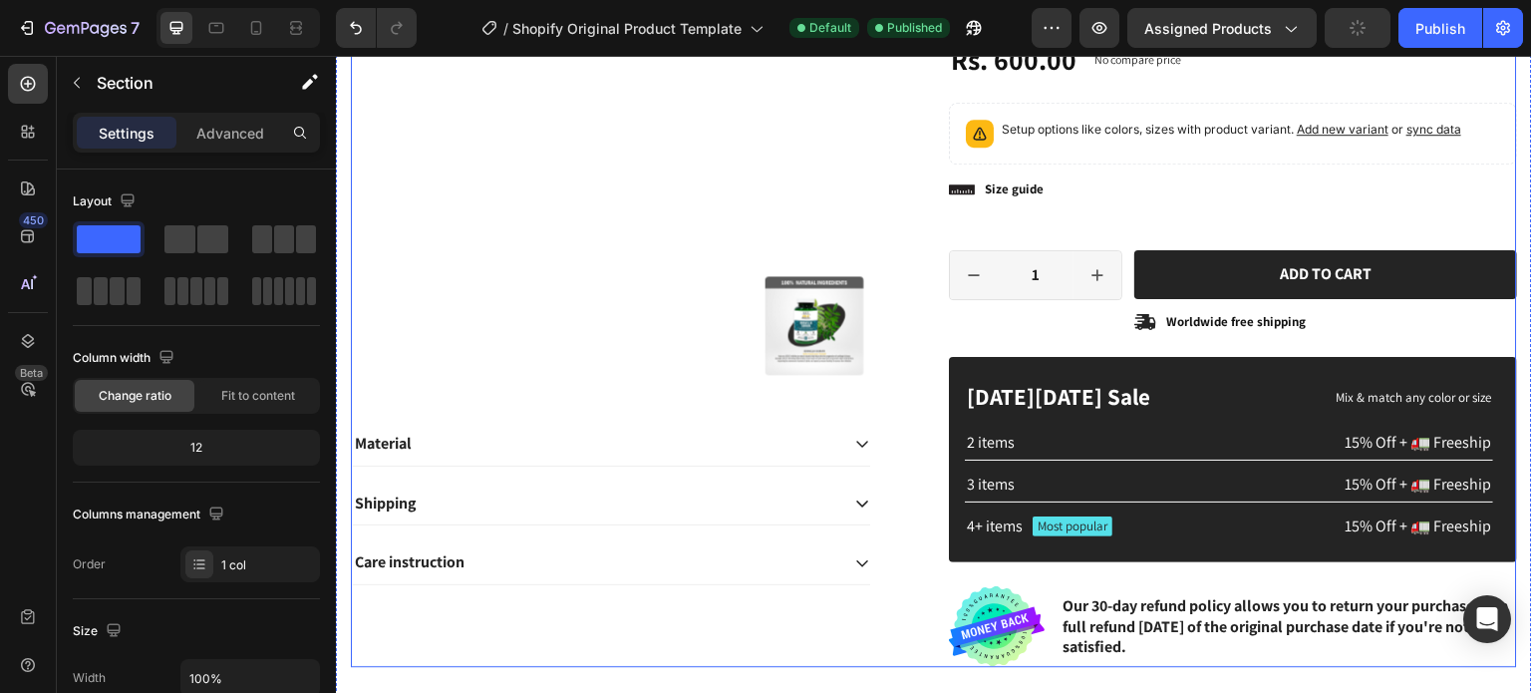
scroll to position [498, 0]
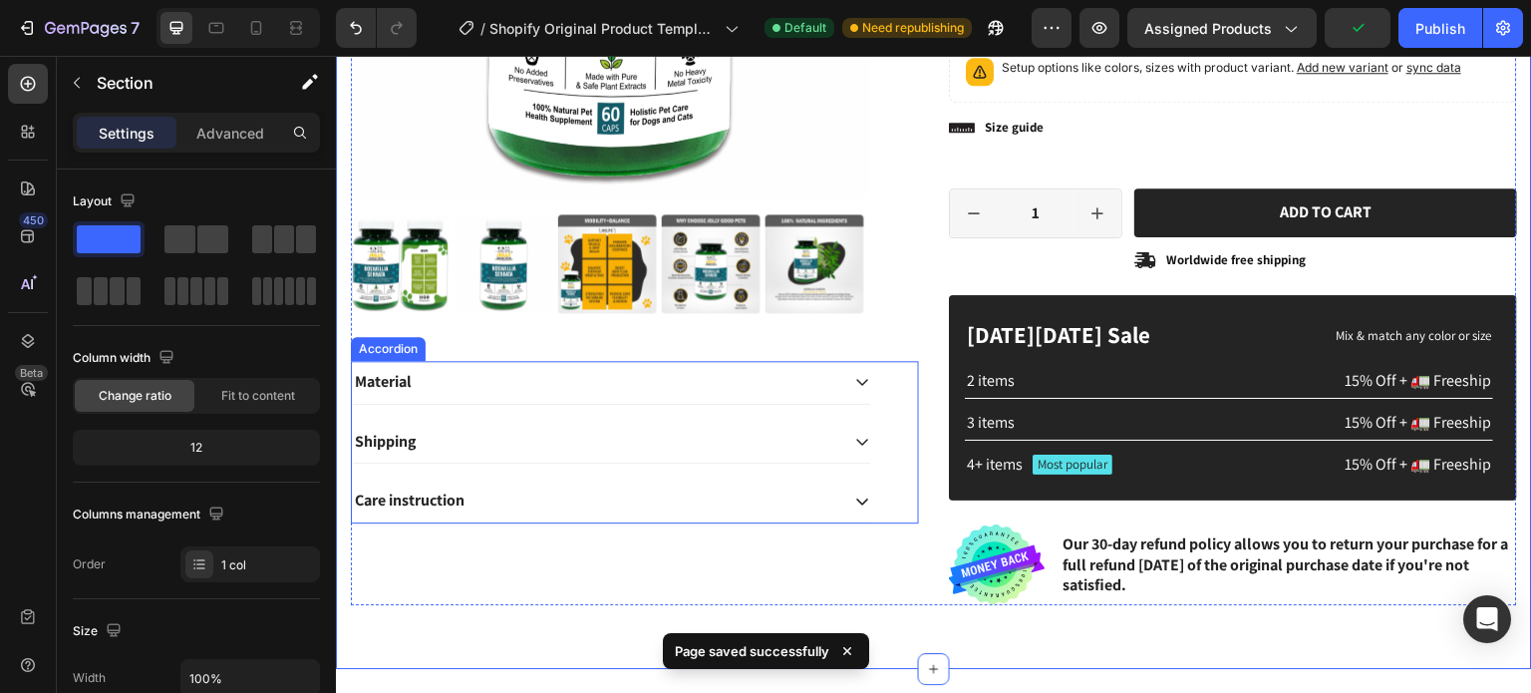
click at [858, 378] on icon at bounding box center [862, 382] width 16 height 16
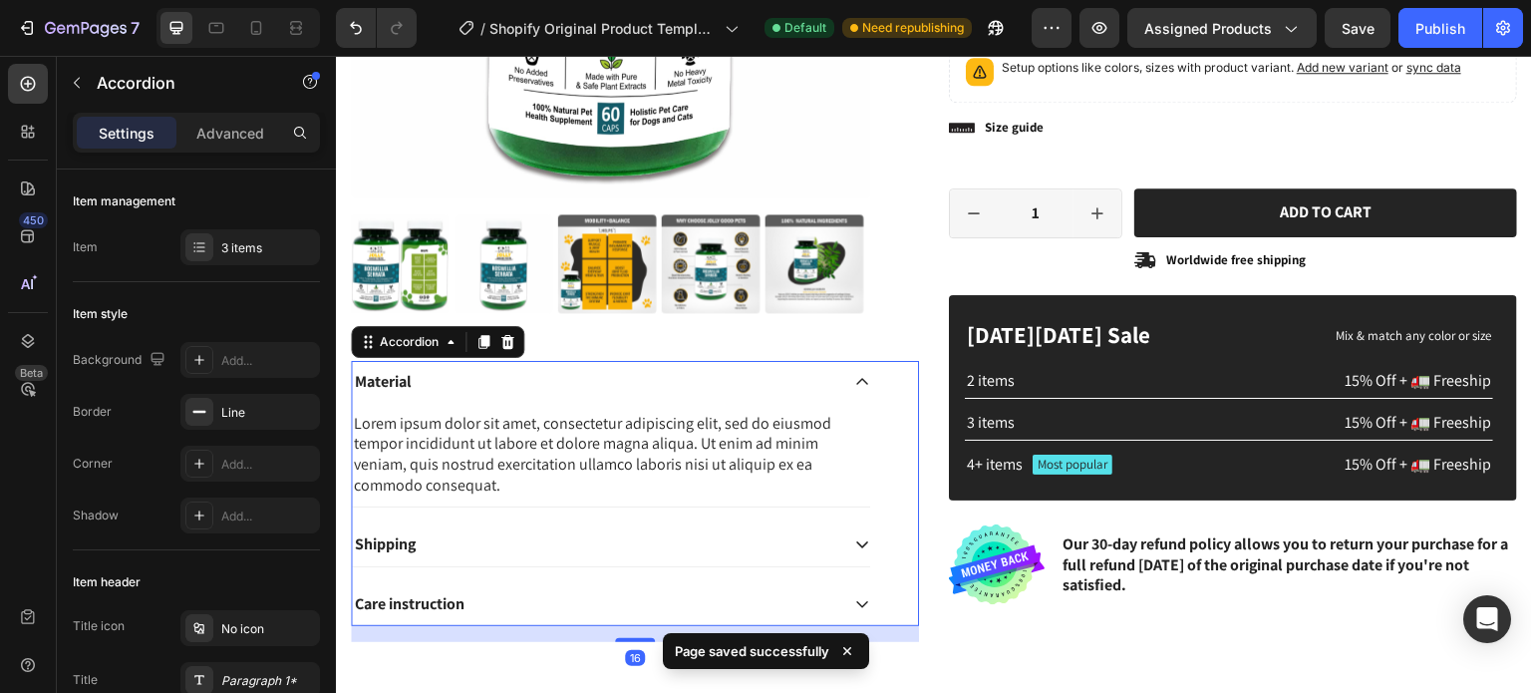
click at [858, 378] on icon at bounding box center [862, 382] width 16 height 16
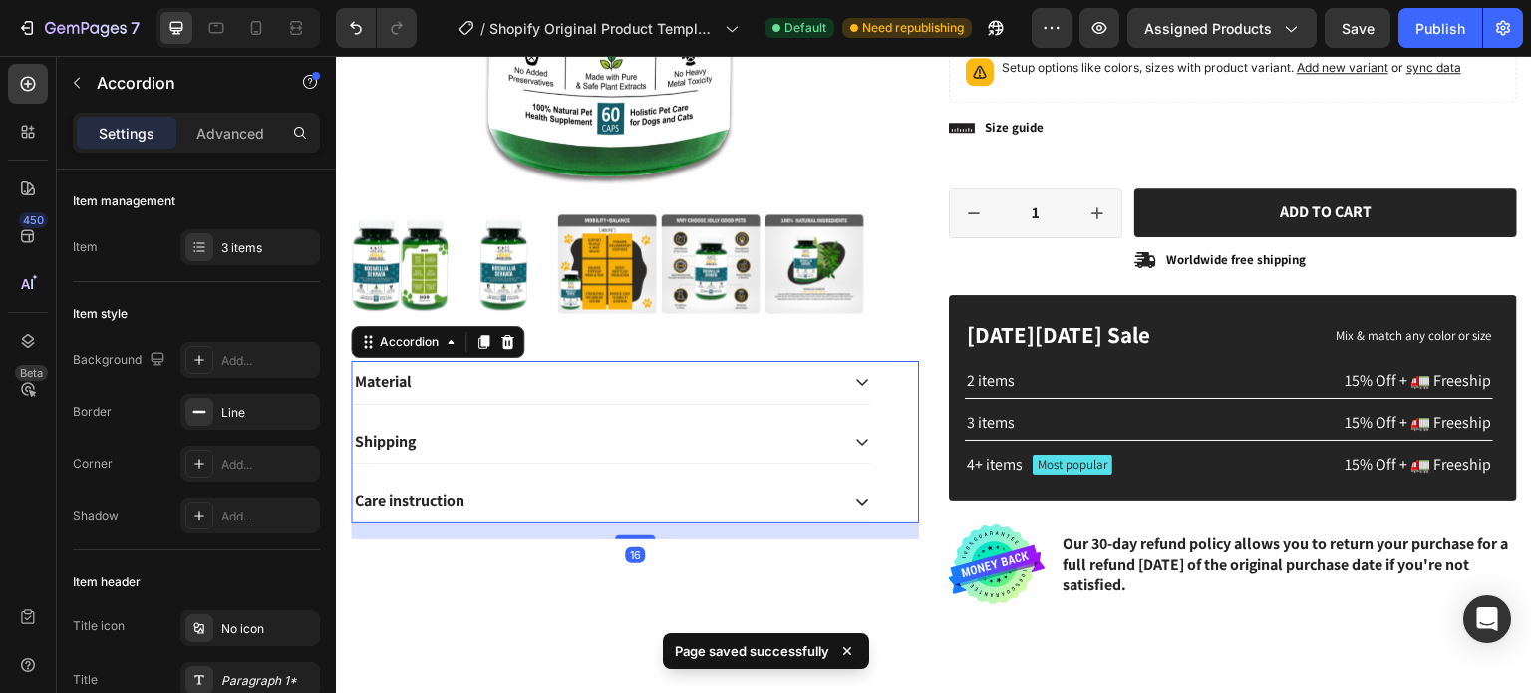
click at [858, 378] on icon at bounding box center [862, 382] width 16 height 16
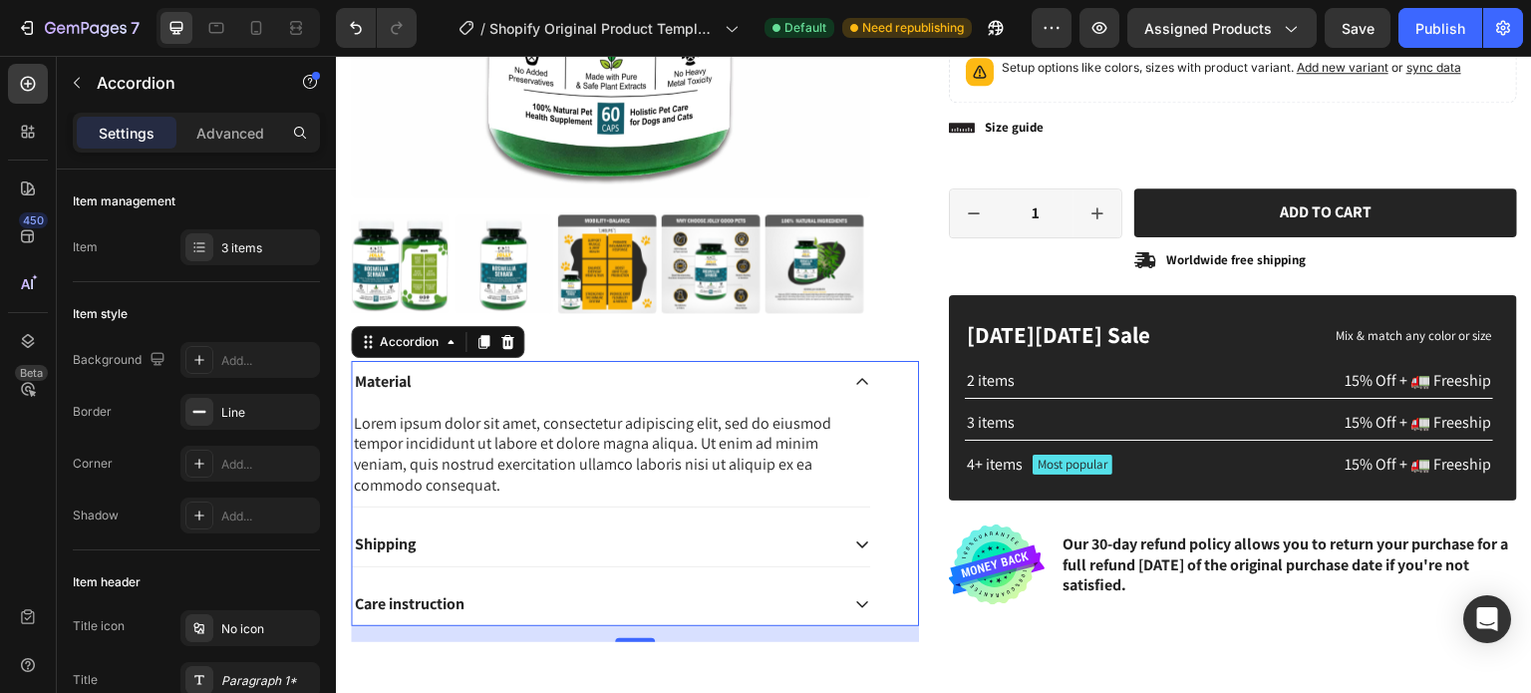
click at [855, 377] on icon at bounding box center [862, 382] width 16 height 16
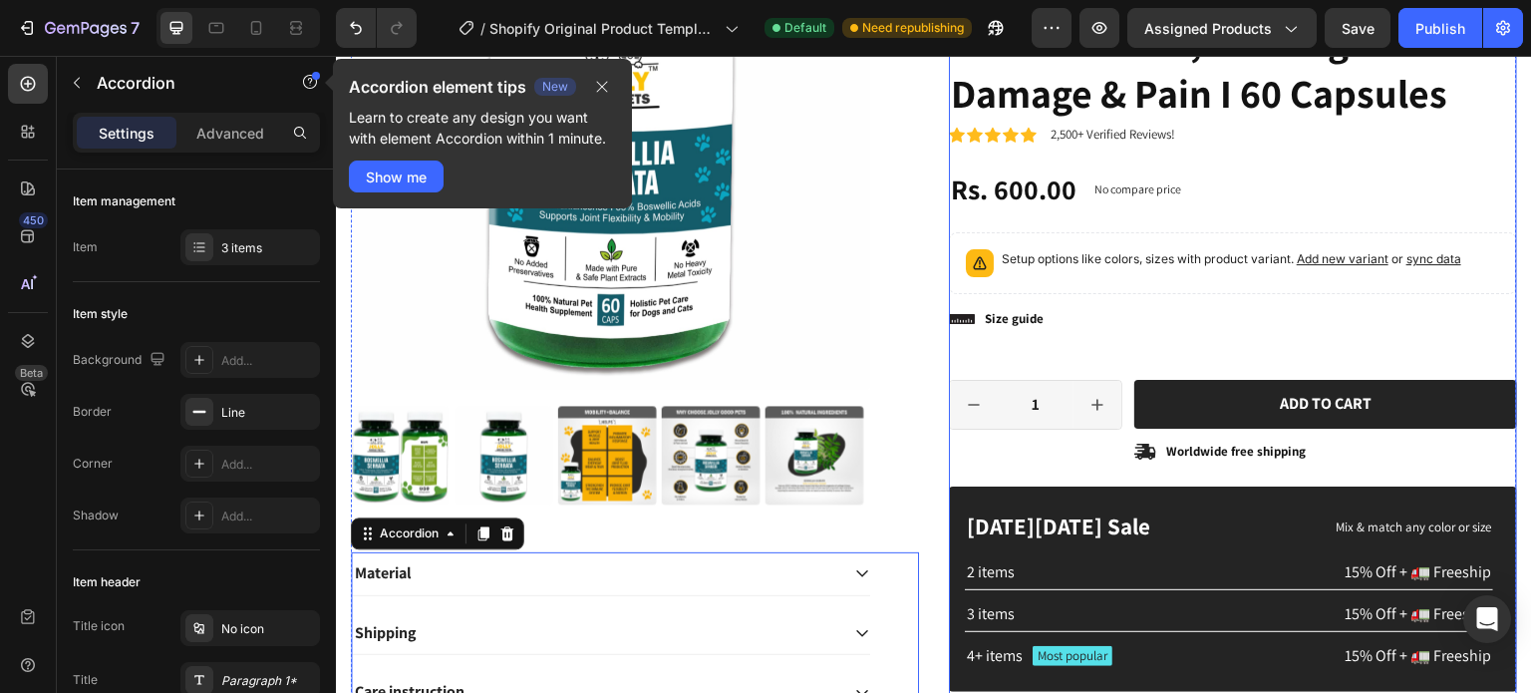
scroll to position [299, 0]
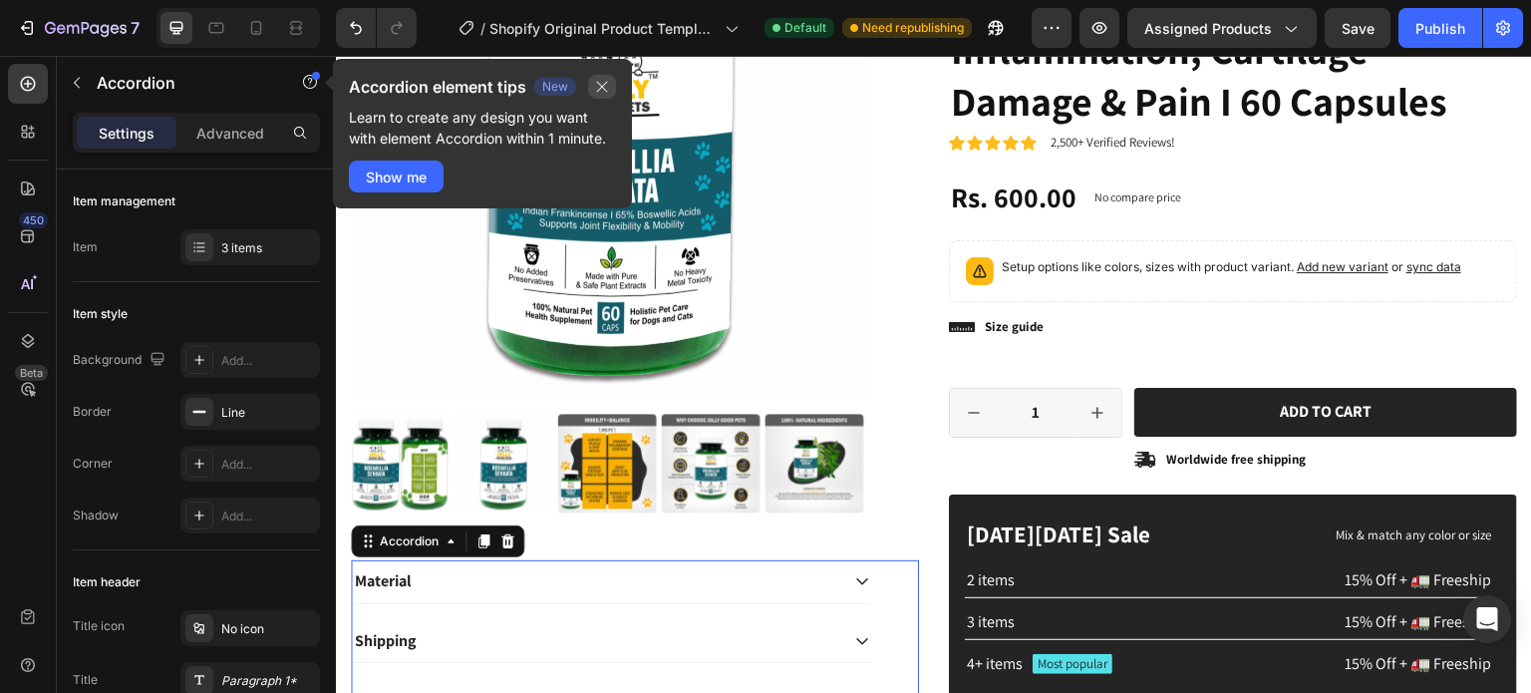
drag, startPoint x: 605, startPoint y: 87, endPoint x: 760, endPoint y: 322, distance: 281.4
click at [605, 87] on icon "button" at bounding box center [602, 87] width 16 height 16
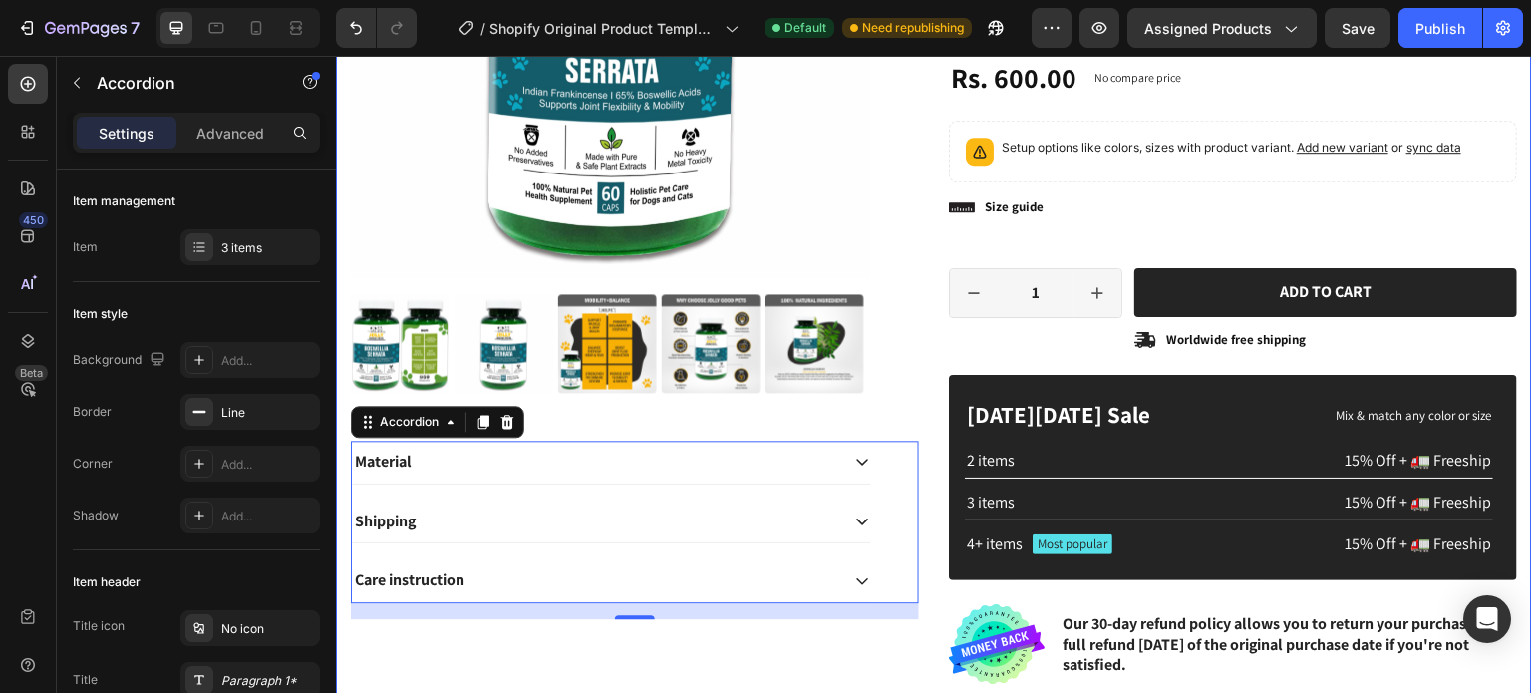
scroll to position [413, 0]
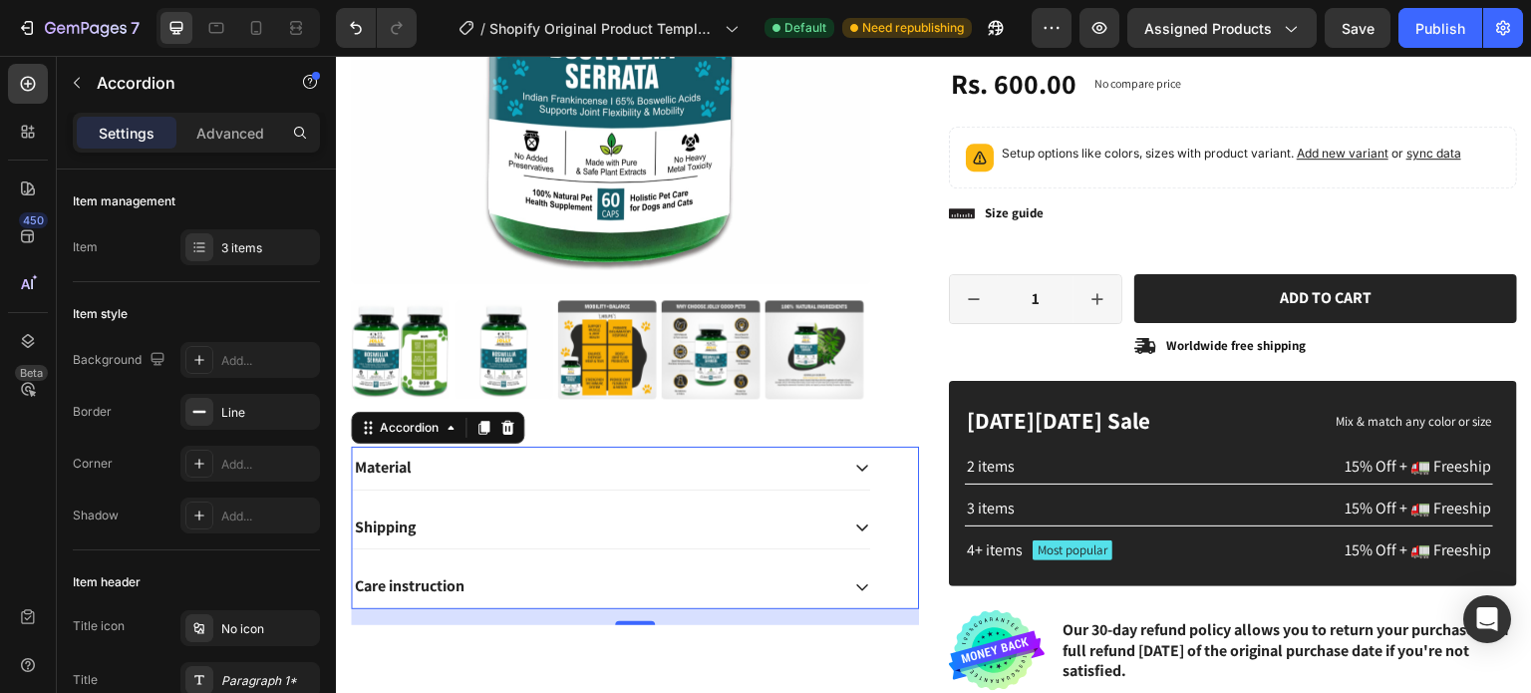
click at [856, 465] on icon at bounding box center [862, 468] width 12 height 7
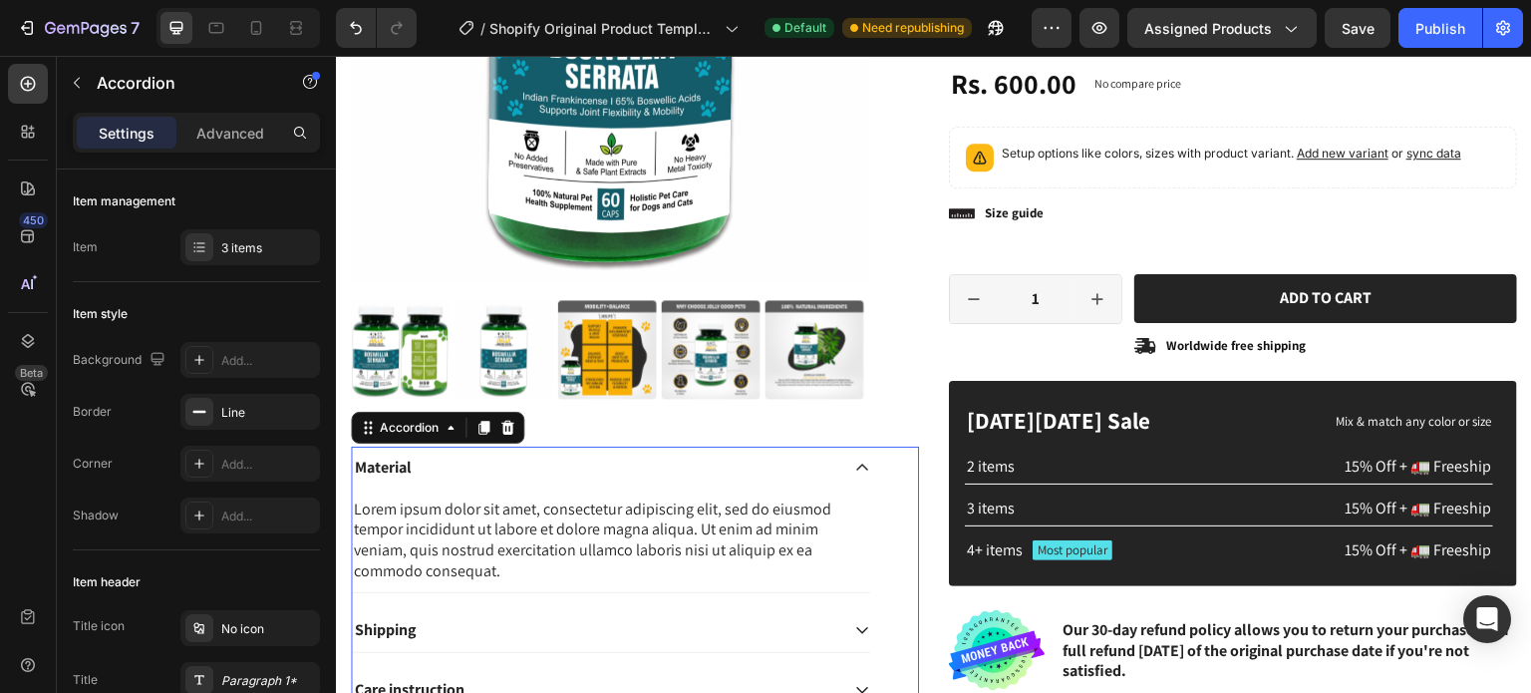
click at [856, 461] on icon at bounding box center [862, 468] width 16 height 16
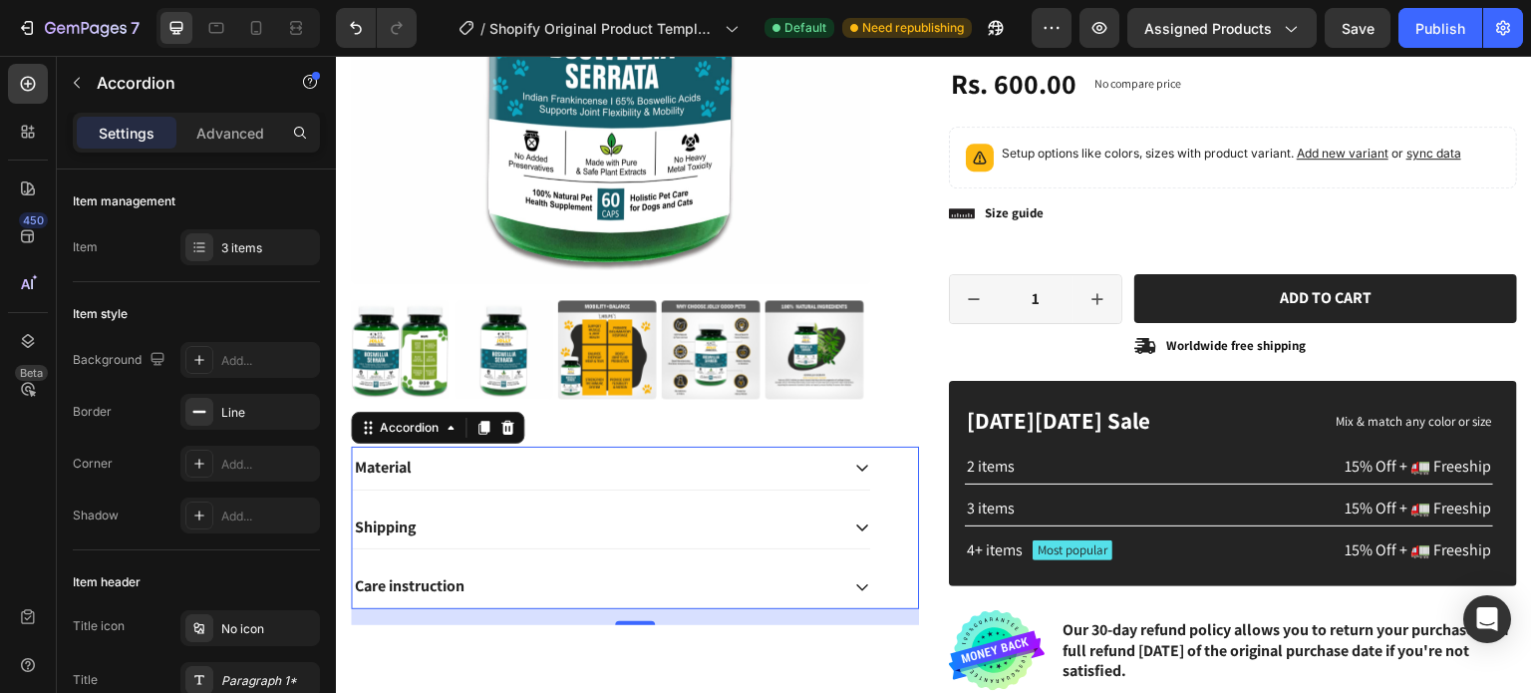
click at [854, 519] on icon at bounding box center [862, 527] width 16 height 16
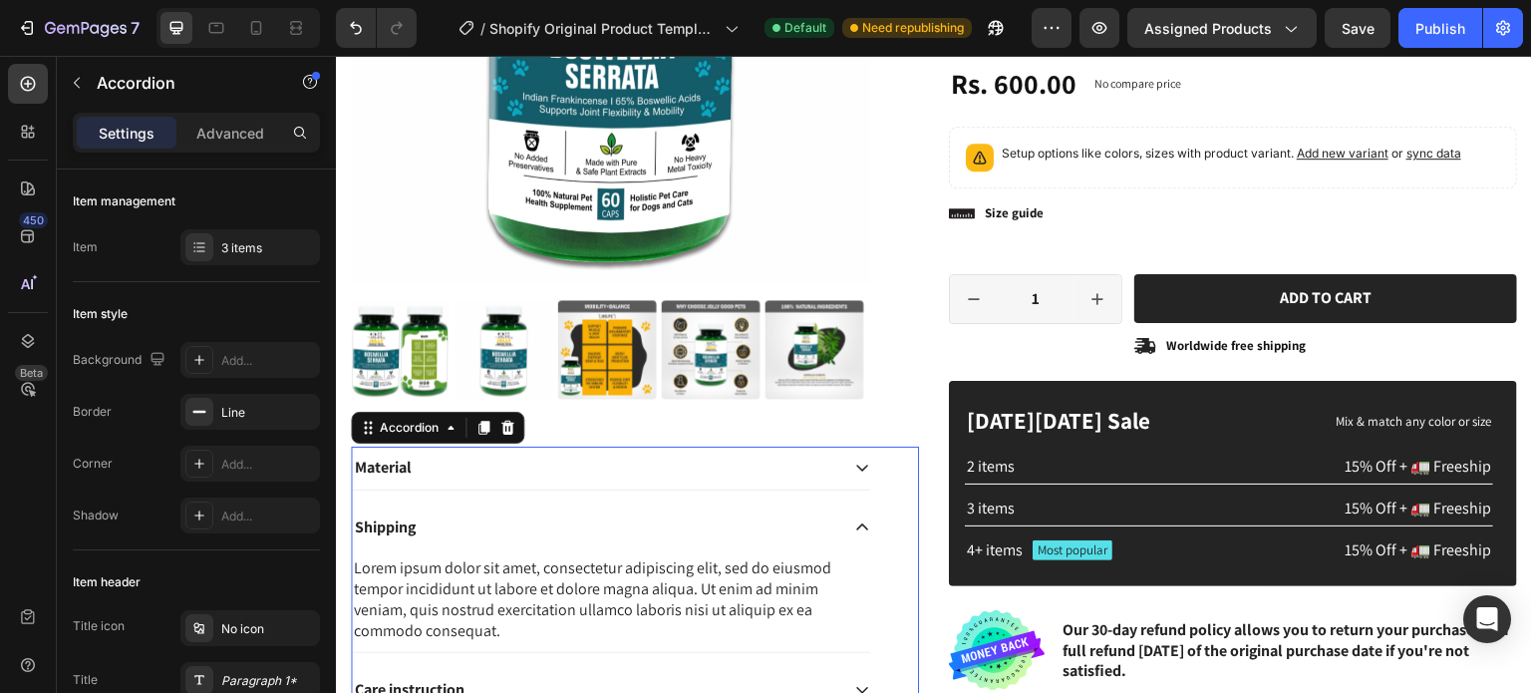
click at [856, 523] on icon at bounding box center [862, 526] width 12 height 7
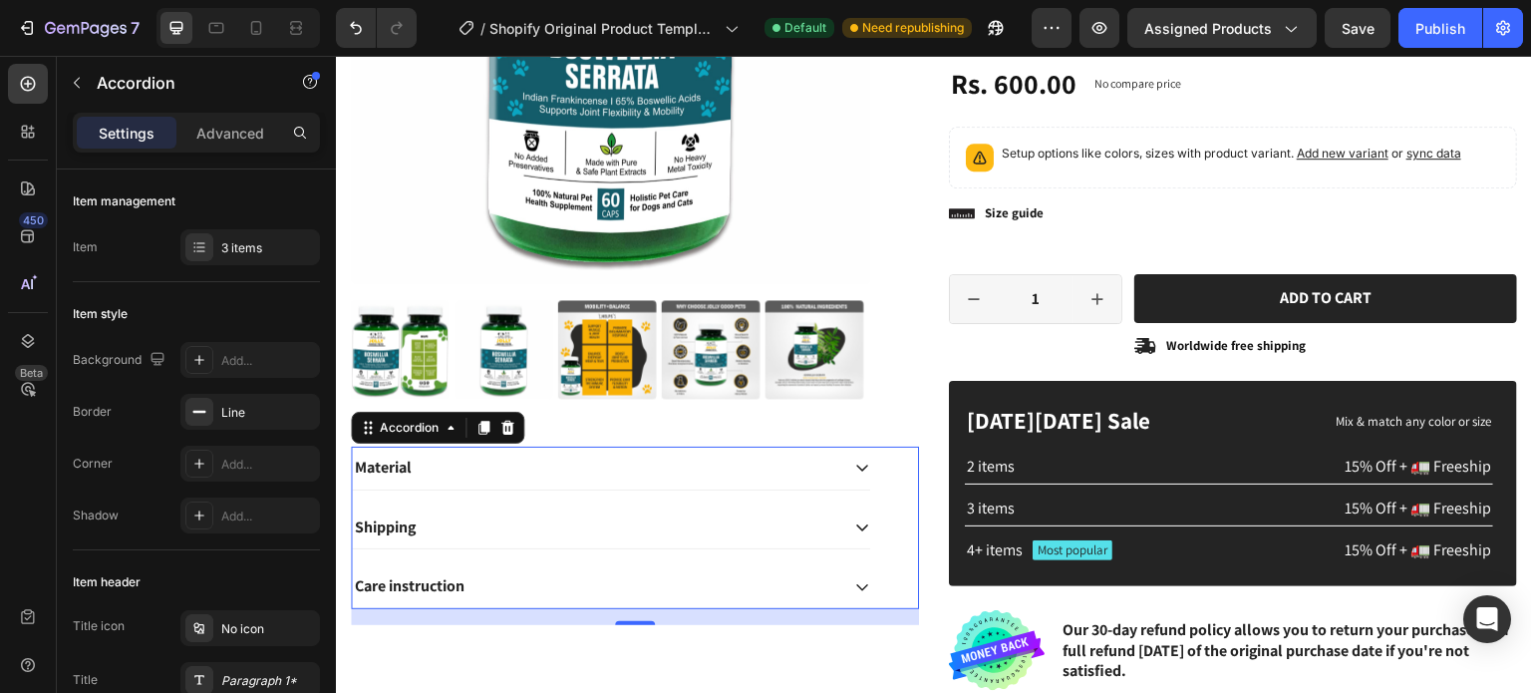
click at [859, 581] on icon at bounding box center [862, 587] width 16 height 16
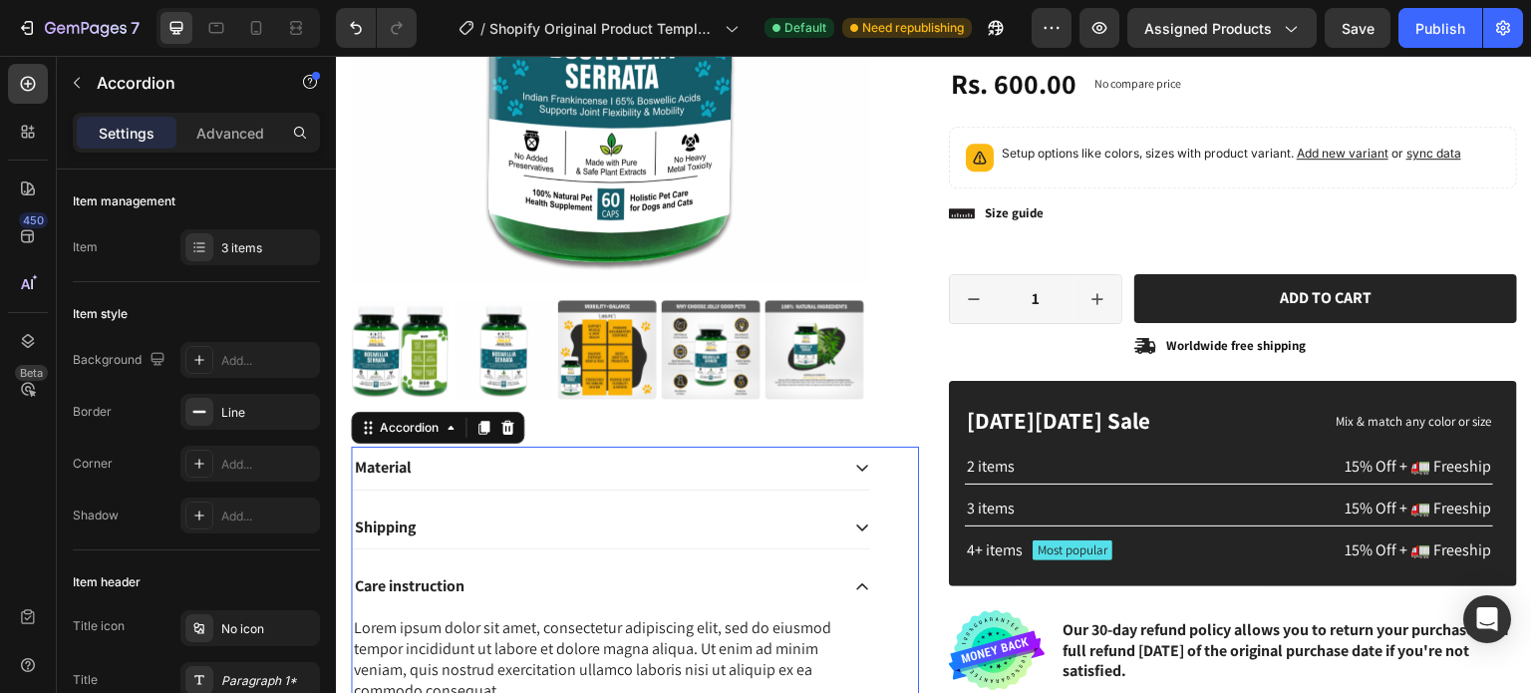
click at [859, 581] on icon at bounding box center [862, 587] width 16 height 16
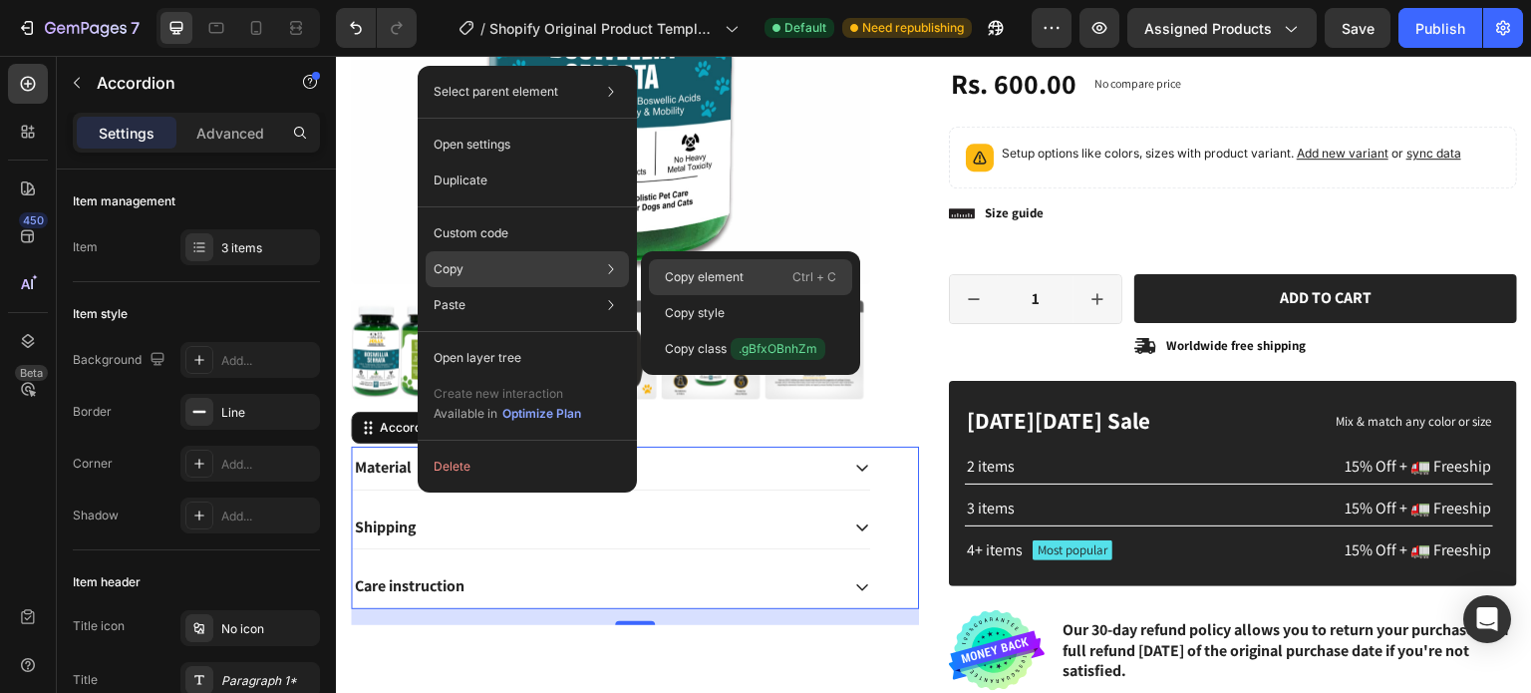
click at [711, 275] on p "Copy element" at bounding box center [704, 277] width 79 height 18
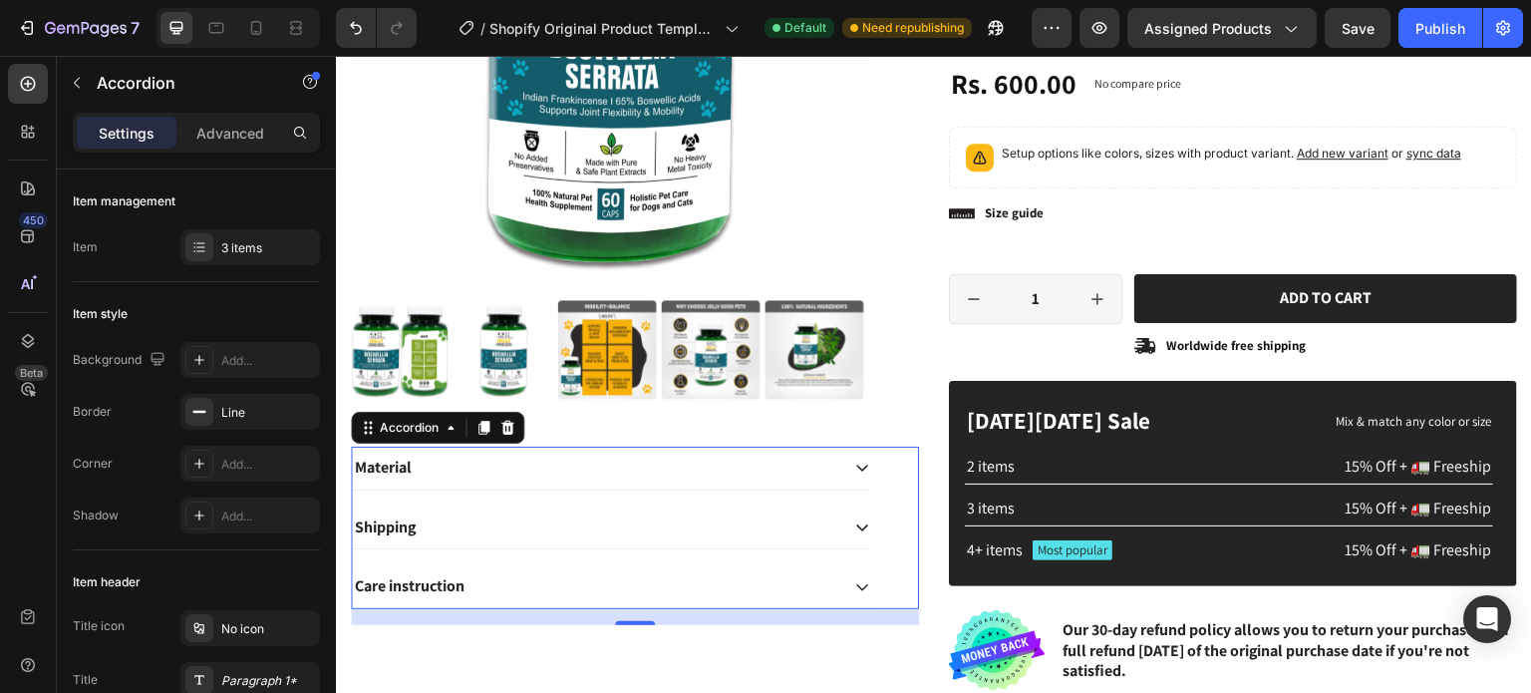
click at [136, 135] on p "Settings" at bounding box center [127, 133] width 56 height 21
click at [243, 137] on p "Advanced" at bounding box center [230, 133] width 68 height 21
type input "100%"
type input "100"
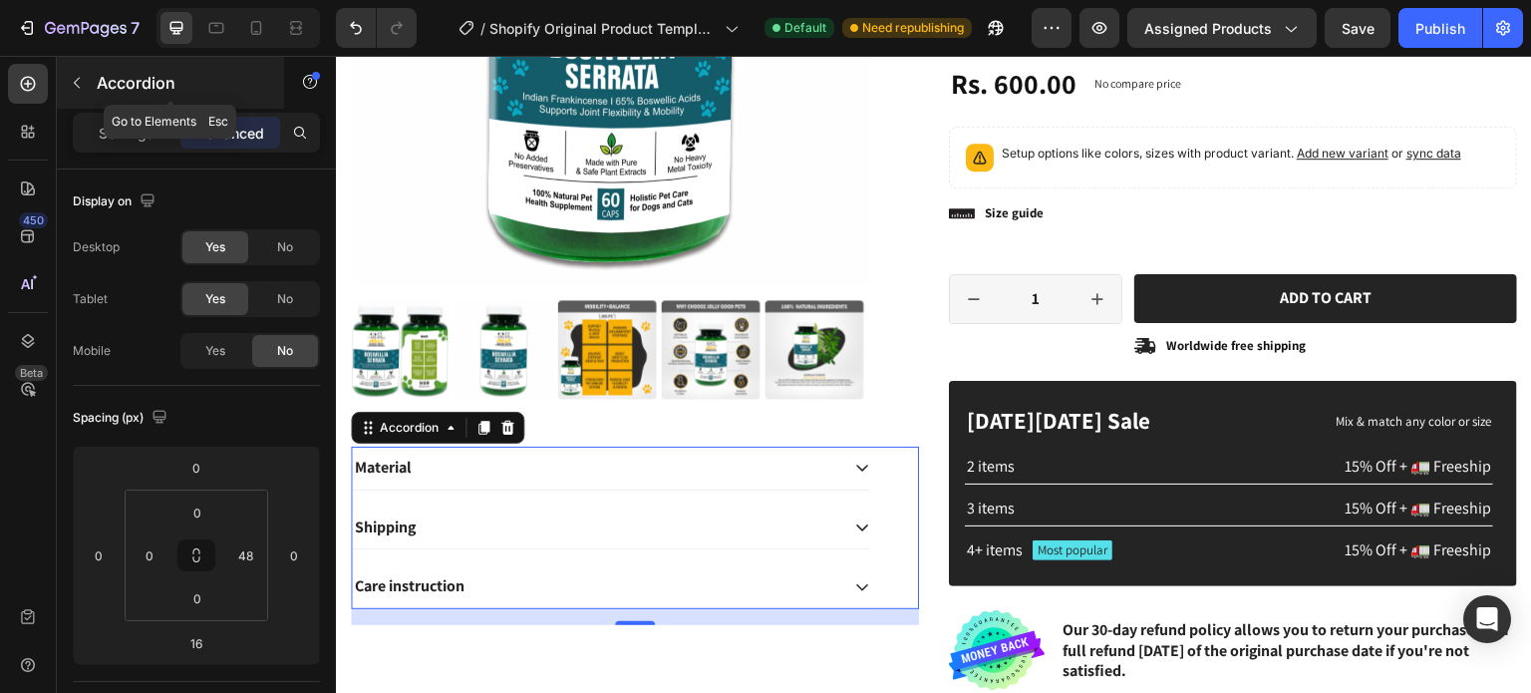
click at [77, 87] on icon "button" at bounding box center [77, 83] width 16 height 16
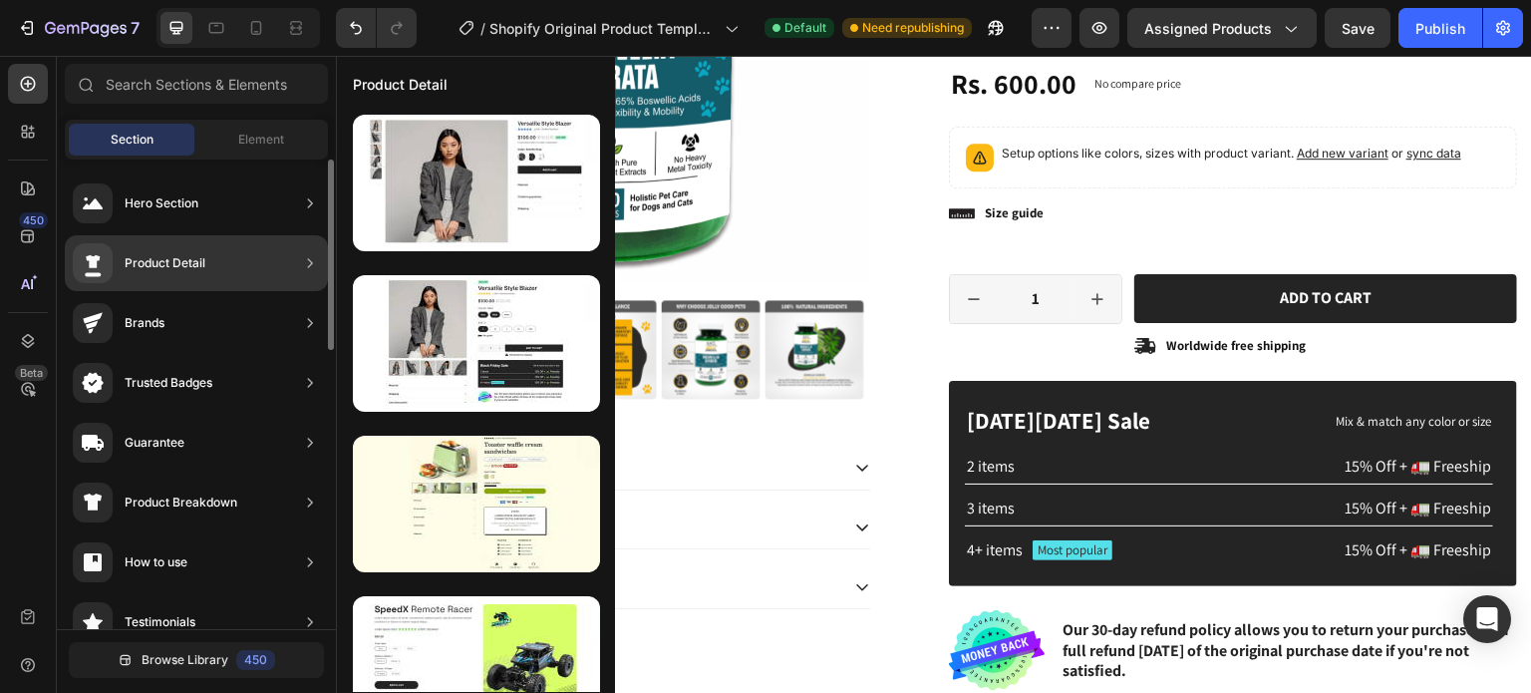
click at [191, 258] on div "Product Detail" at bounding box center [165, 263] width 81 height 20
click at [283, 262] on div "Product Detail" at bounding box center [196, 263] width 263 height 56
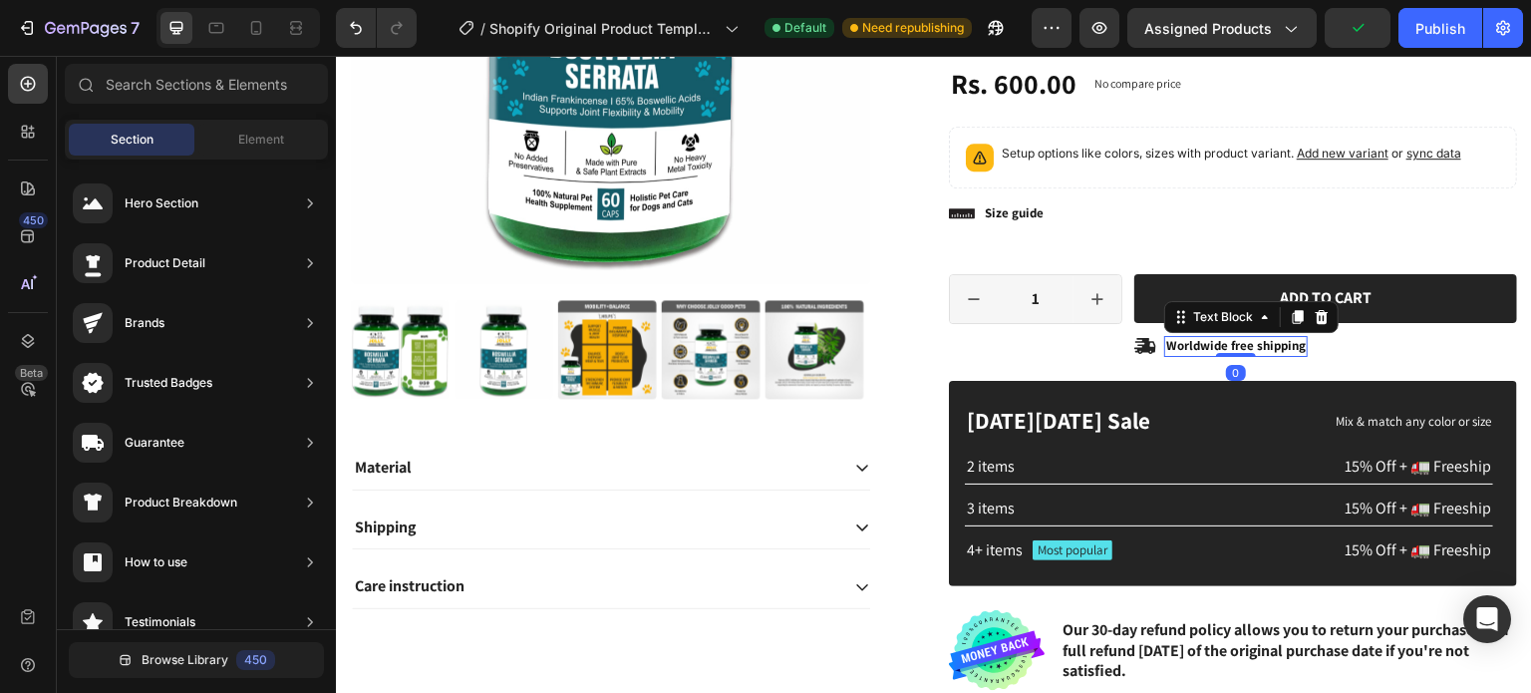
click at [1188, 342] on p "Worldwide free shipping" at bounding box center [1236, 346] width 140 height 17
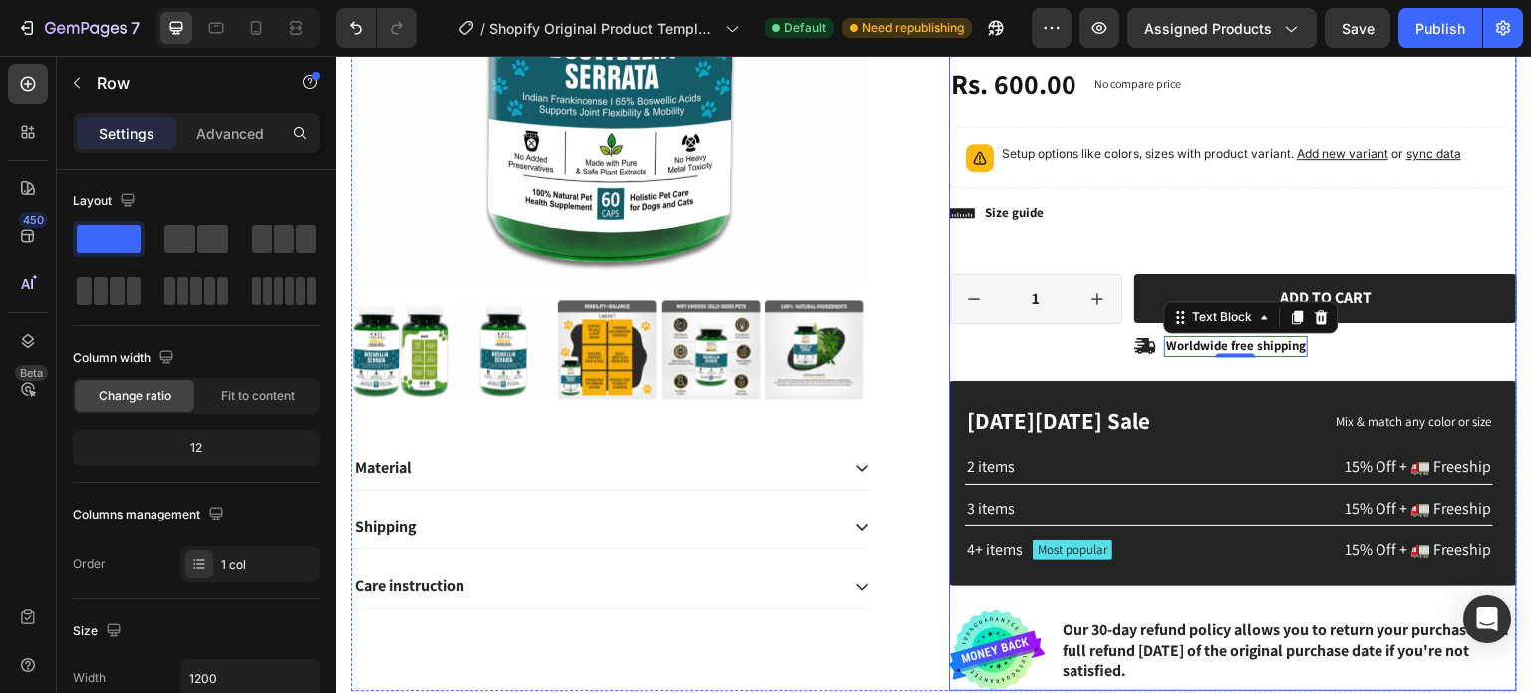
click at [1319, 367] on div "Icon Icon Icon Icon Icon Icon List 2,500+ Verified Reviews! Text Block Row No d…" at bounding box center [1233, 227] width 568 height 927
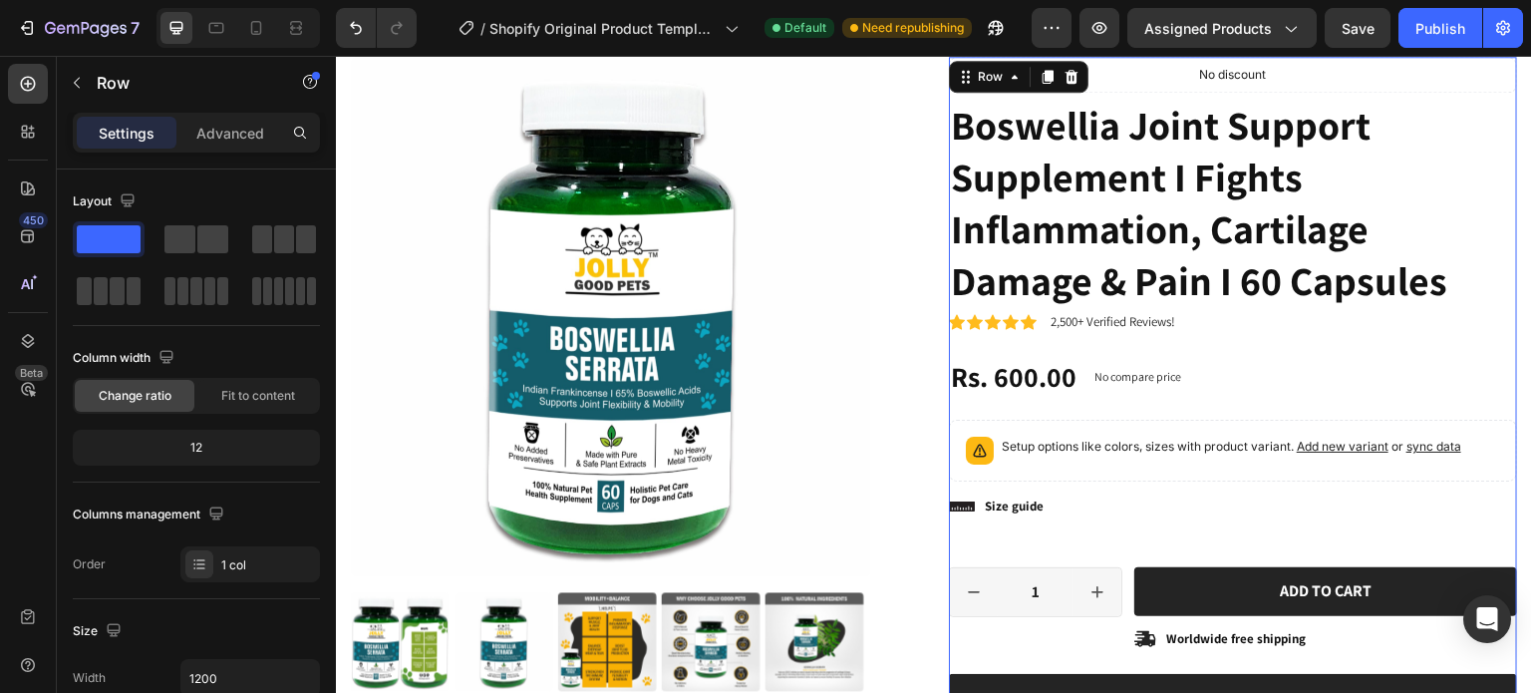
scroll to position [114, 0]
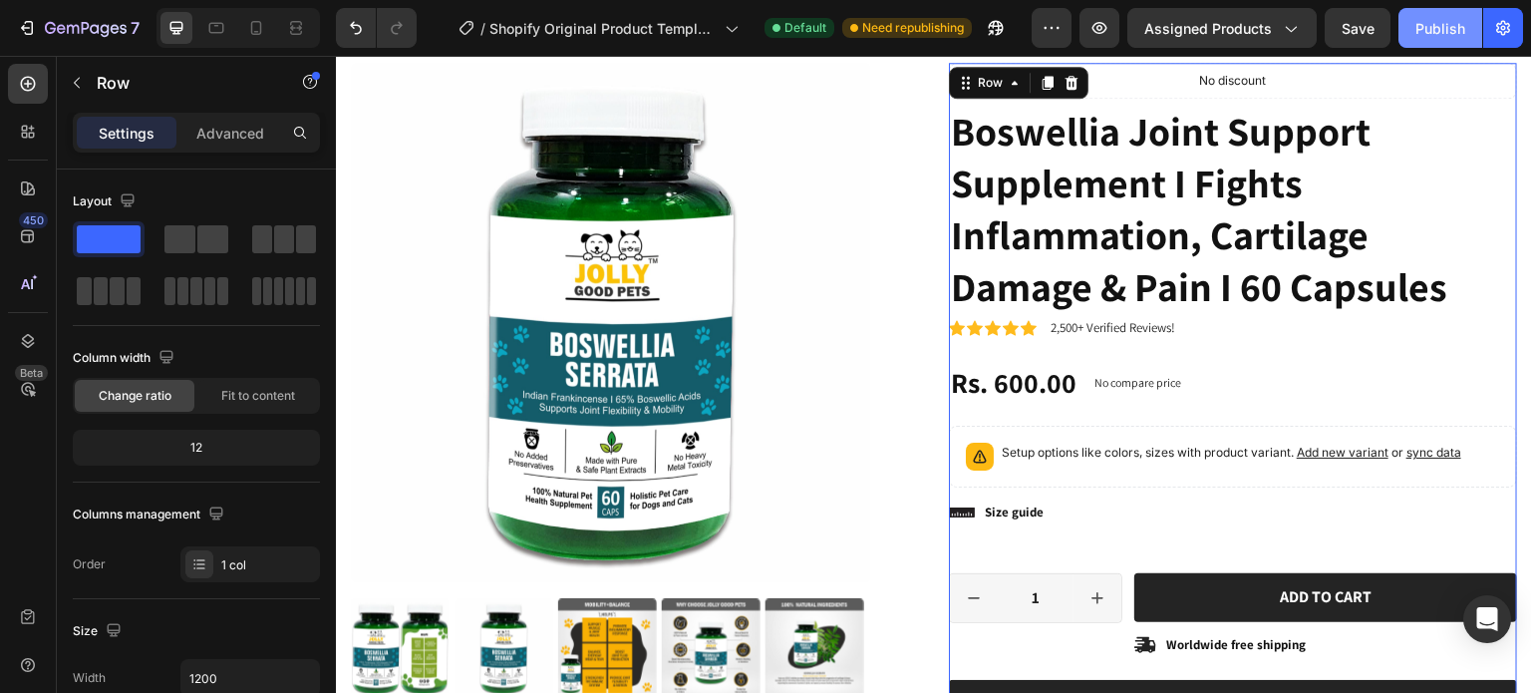
click at [1439, 31] on div "Publish" at bounding box center [1440, 28] width 50 height 21
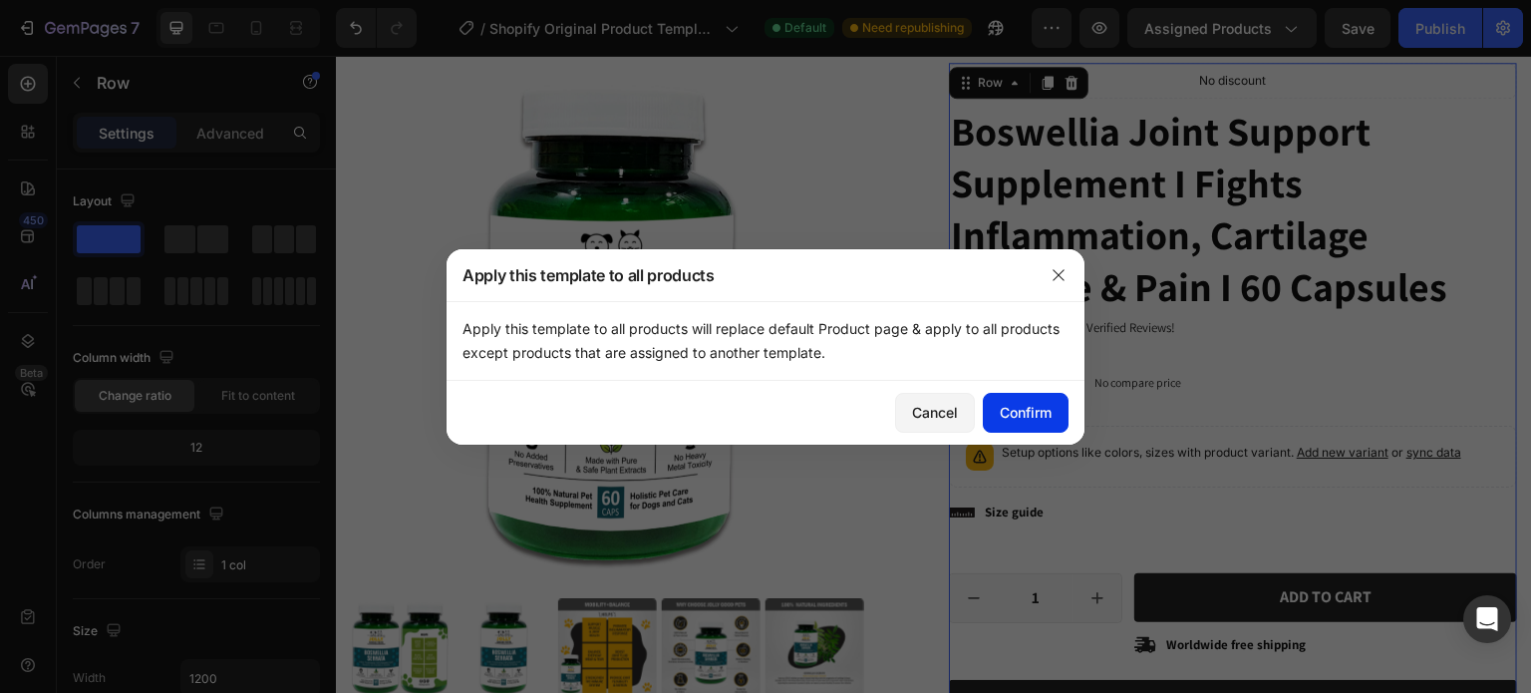
click at [1028, 411] on div "Confirm" at bounding box center [1026, 412] width 52 height 21
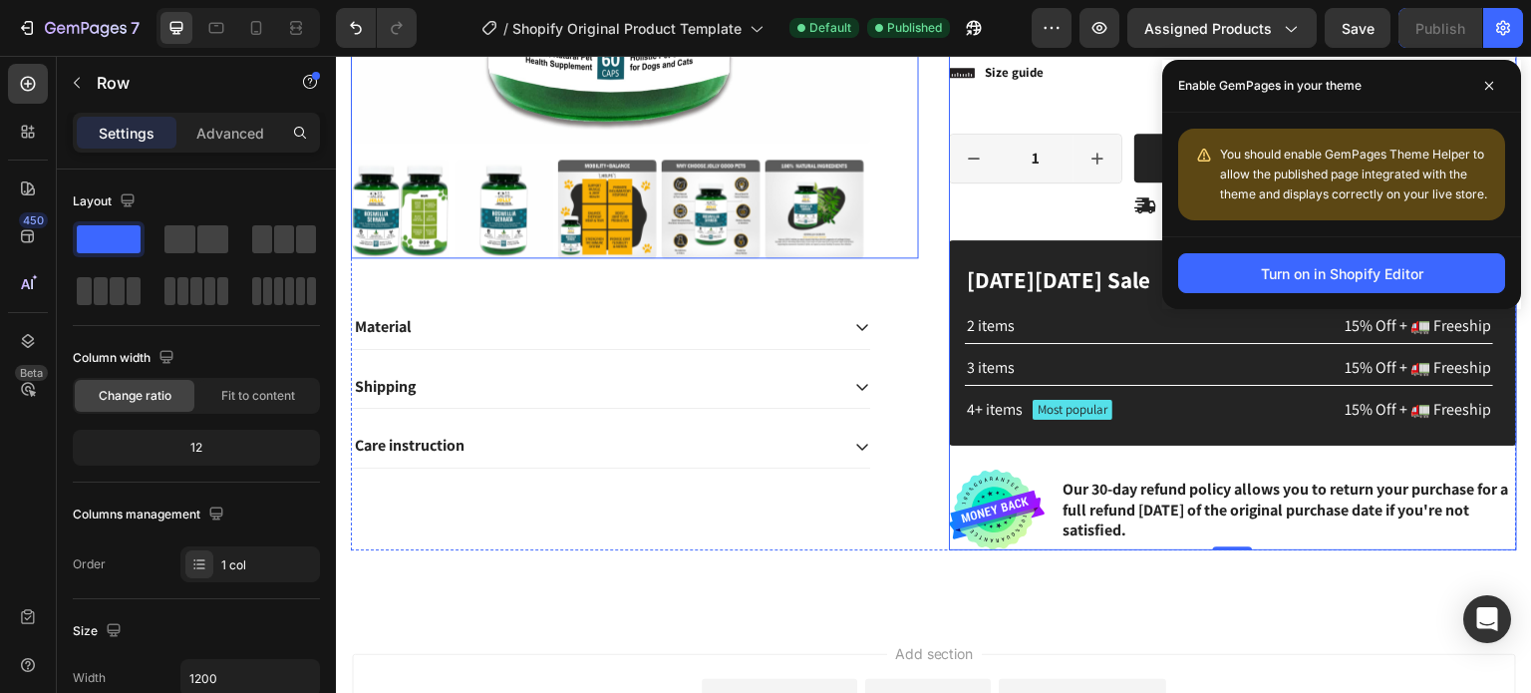
scroll to position [512, 0]
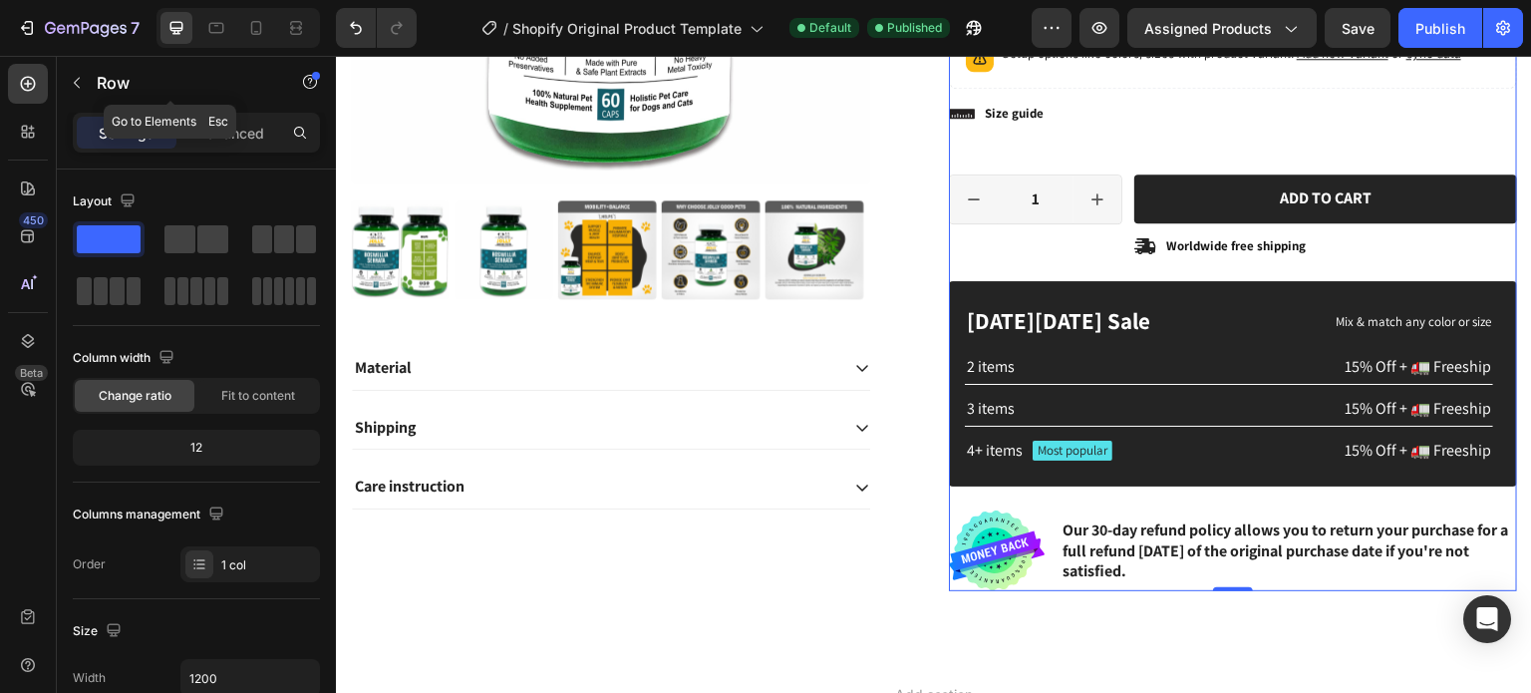
click at [72, 79] on icon "button" at bounding box center [77, 83] width 16 height 16
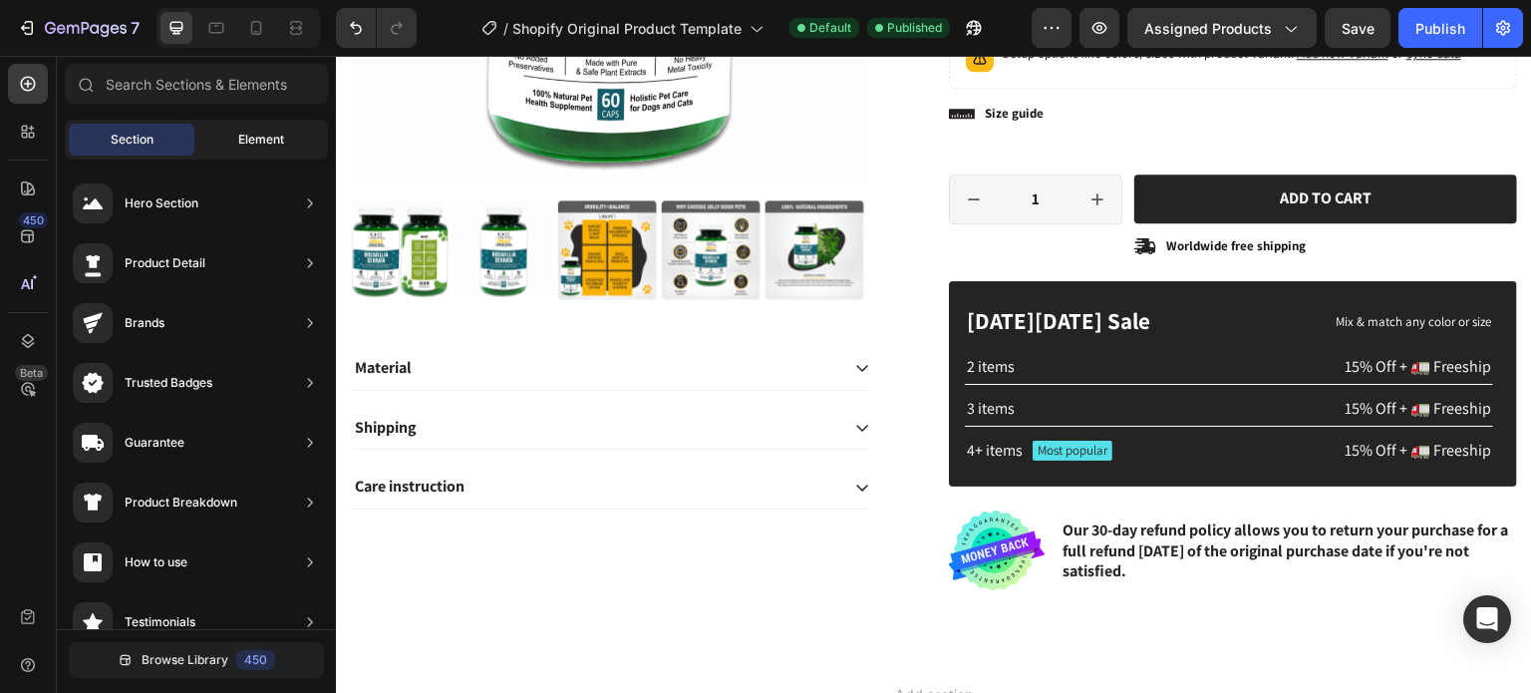
click at [255, 137] on span "Element" at bounding box center [261, 140] width 46 height 18
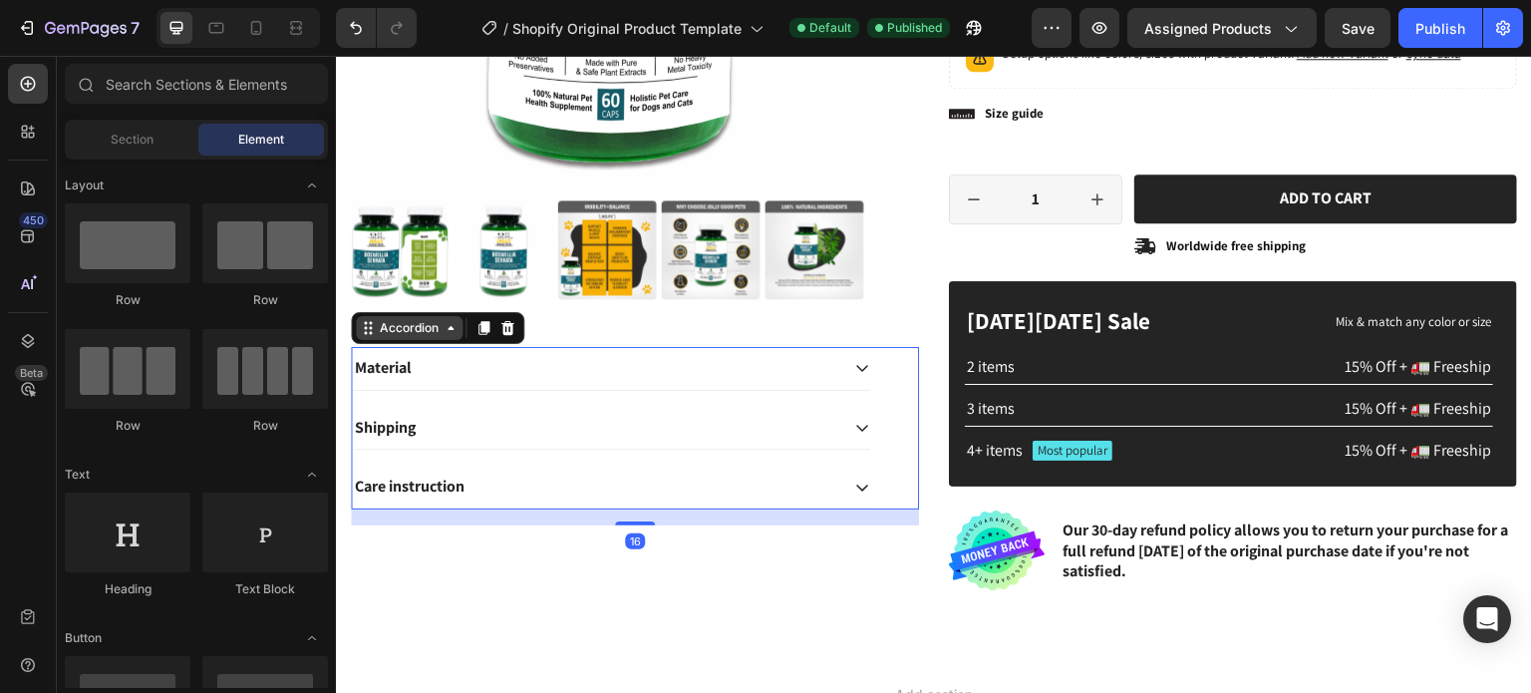
click at [392, 330] on div "Accordion" at bounding box center [409, 328] width 107 height 24
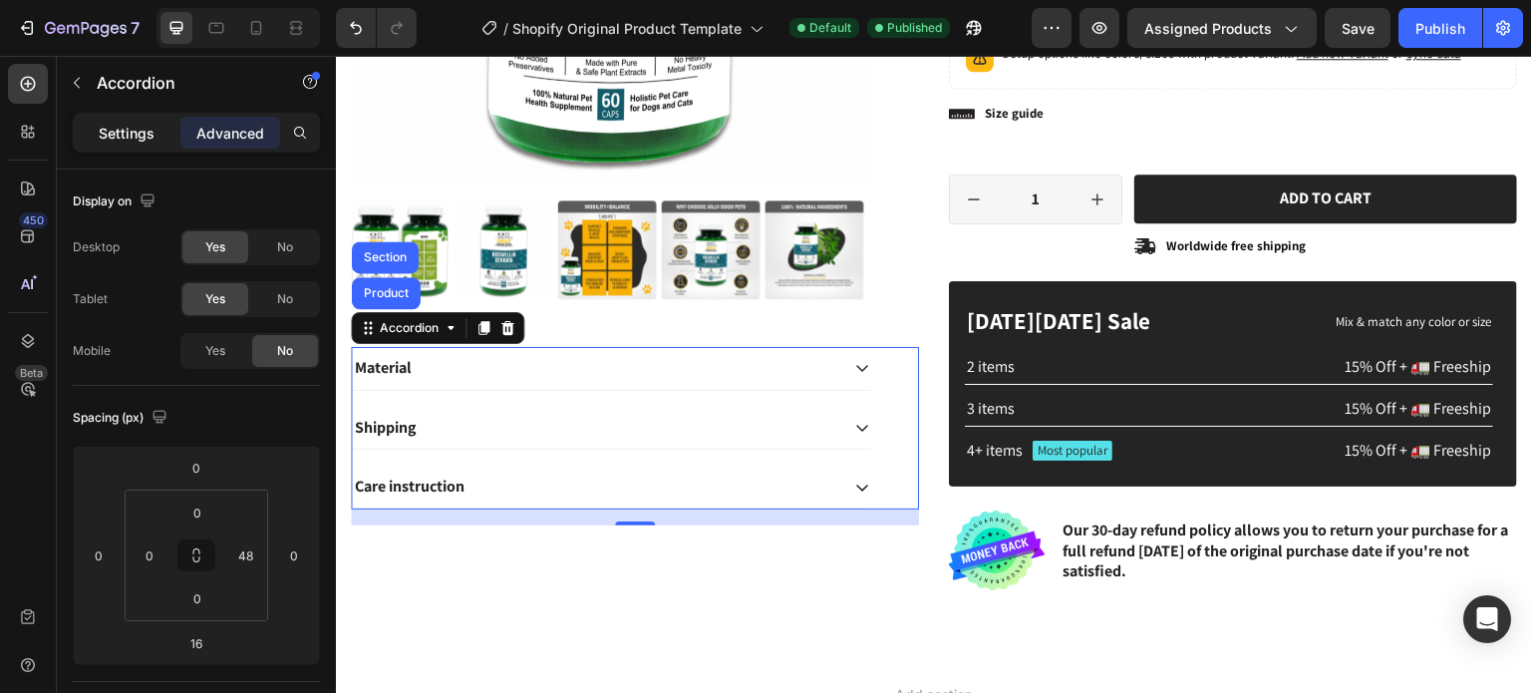
click at [130, 136] on p "Settings" at bounding box center [127, 133] width 56 height 21
type input "16"
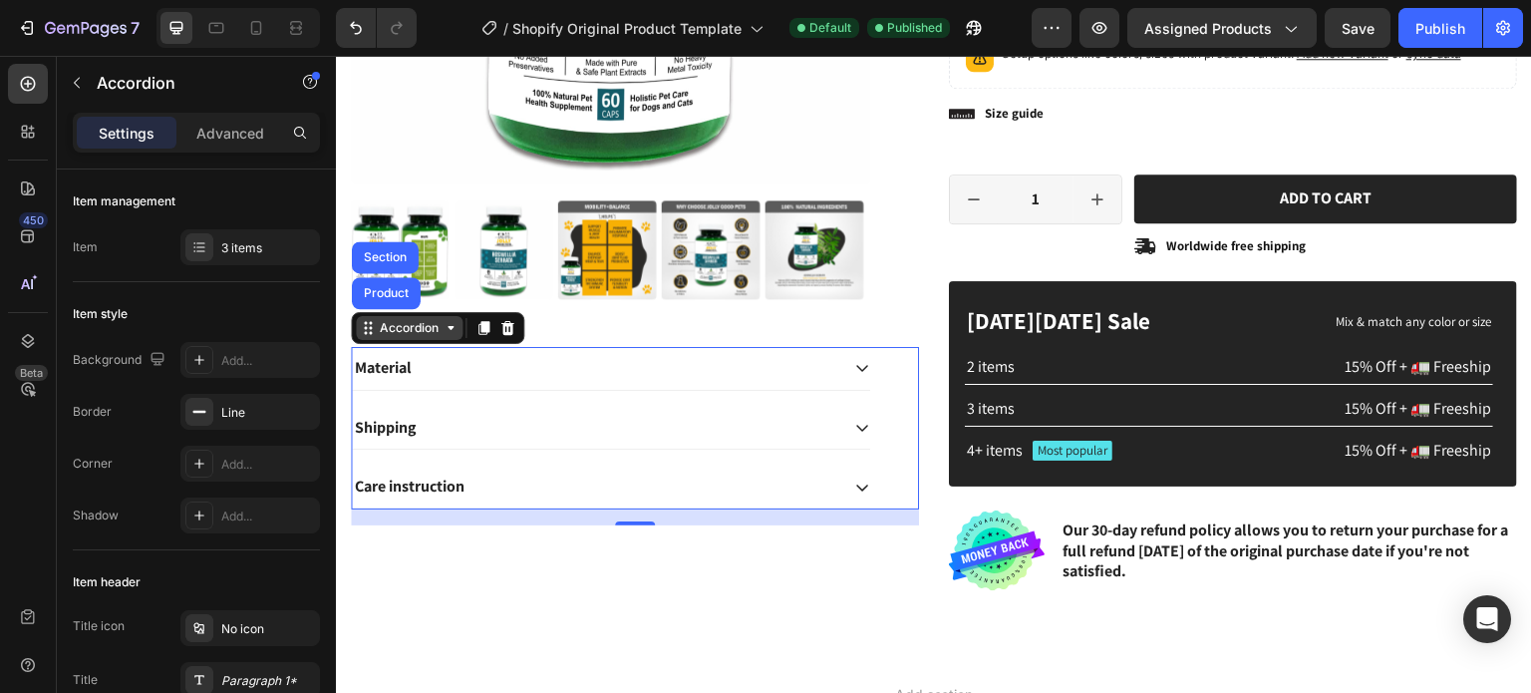
click at [367, 323] on icon at bounding box center [368, 328] width 16 height 16
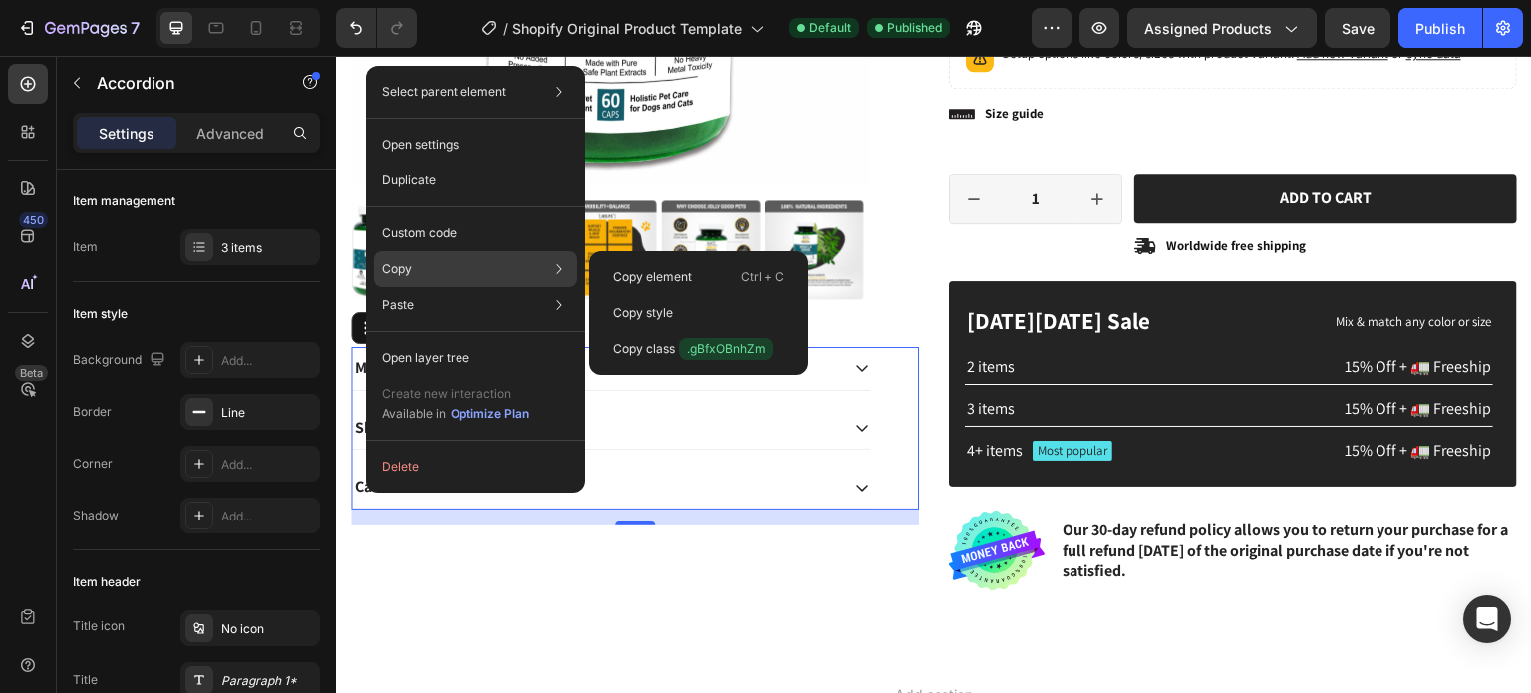
click at [407, 271] on p "Copy" at bounding box center [397, 269] width 30 height 18
click at [664, 346] on p "Copy class .gBfxOBnhZm" at bounding box center [693, 349] width 160 height 22
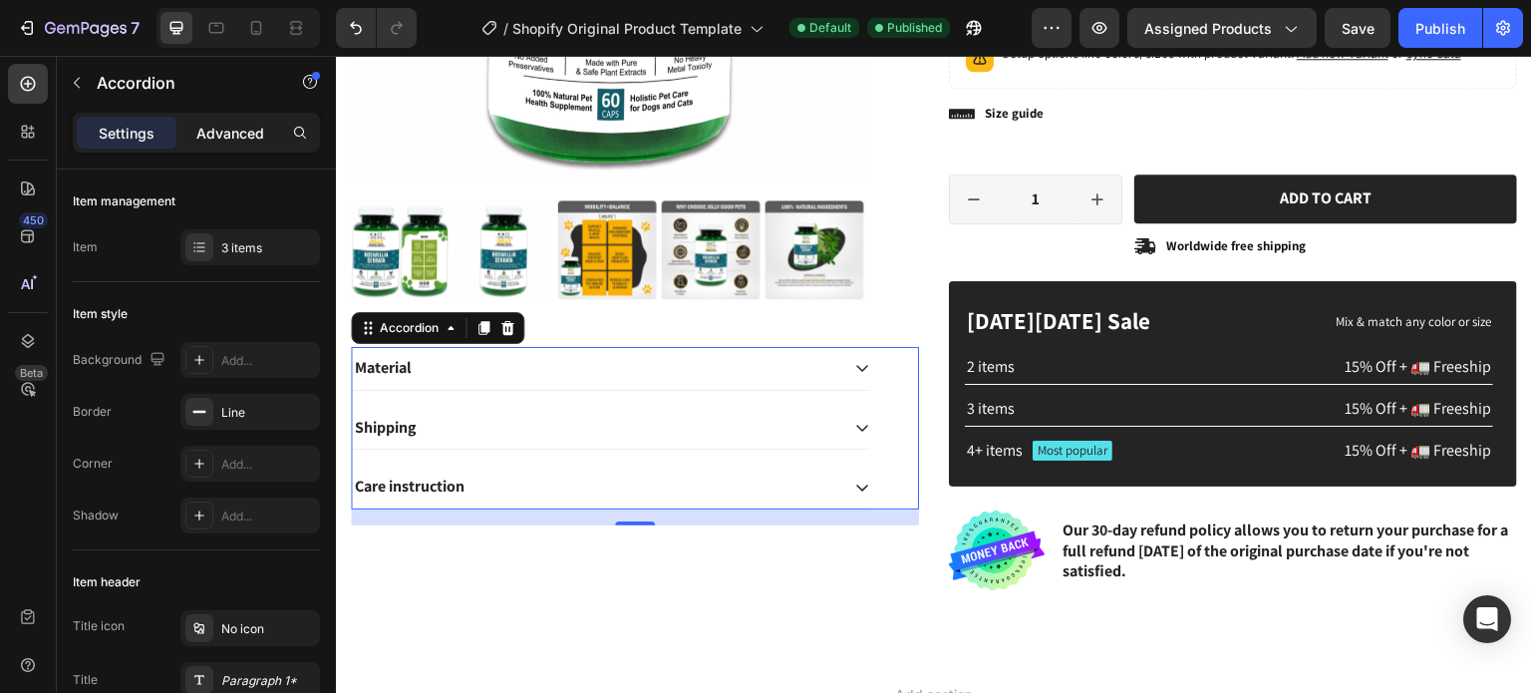
click at [217, 131] on p "Advanced" at bounding box center [230, 133] width 68 height 21
type input "100%"
type input "100"
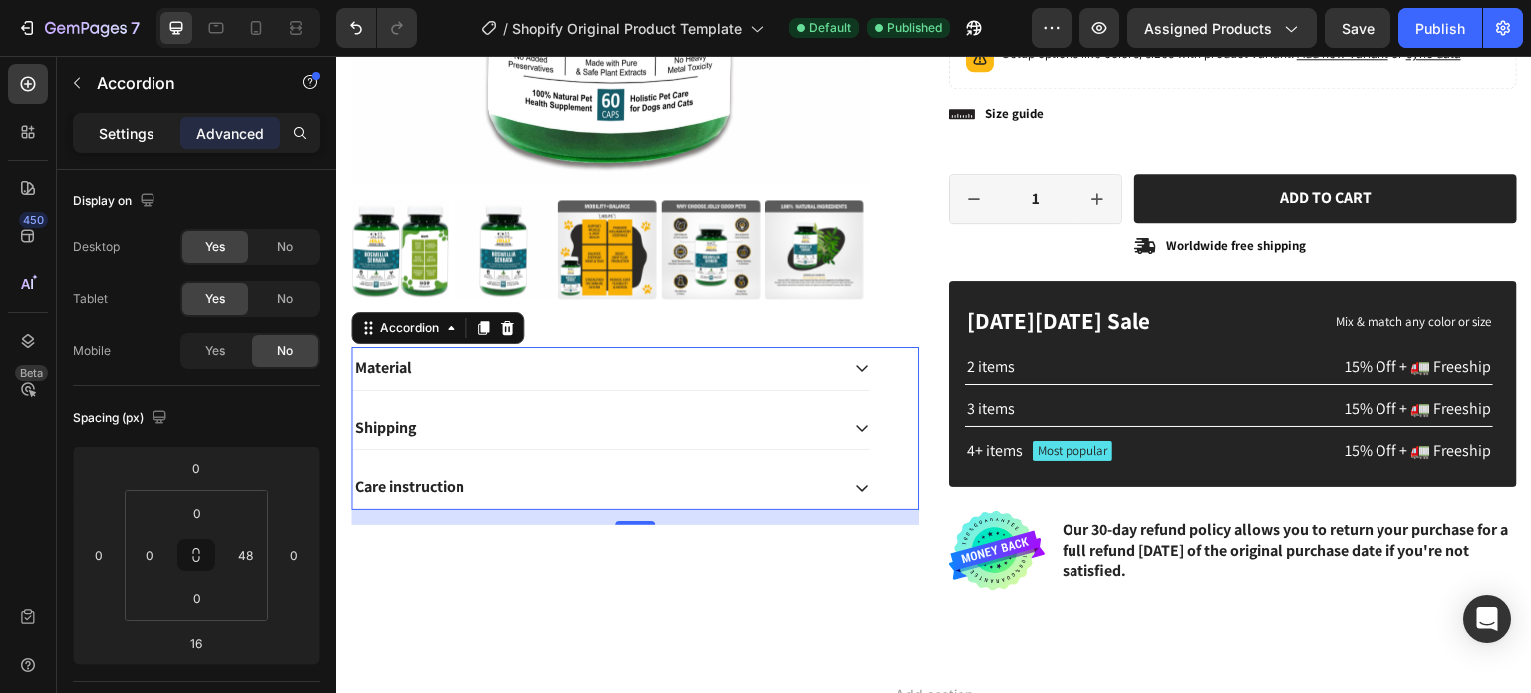
click at [137, 125] on p "Settings" at bounding box center [127, 133] width 56 height 21
type input "16"
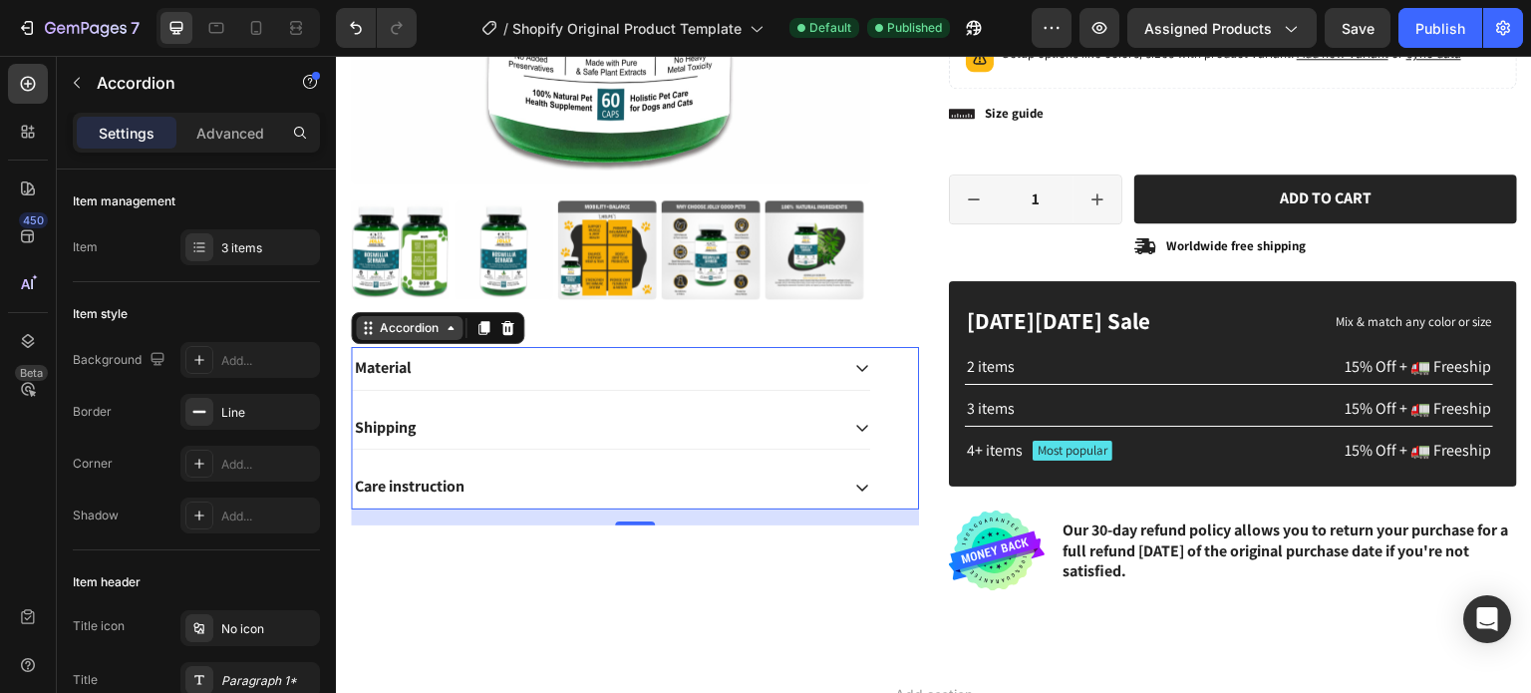
click at [451, 325] on icon at bounding box center [451, 328] width 16 height 16
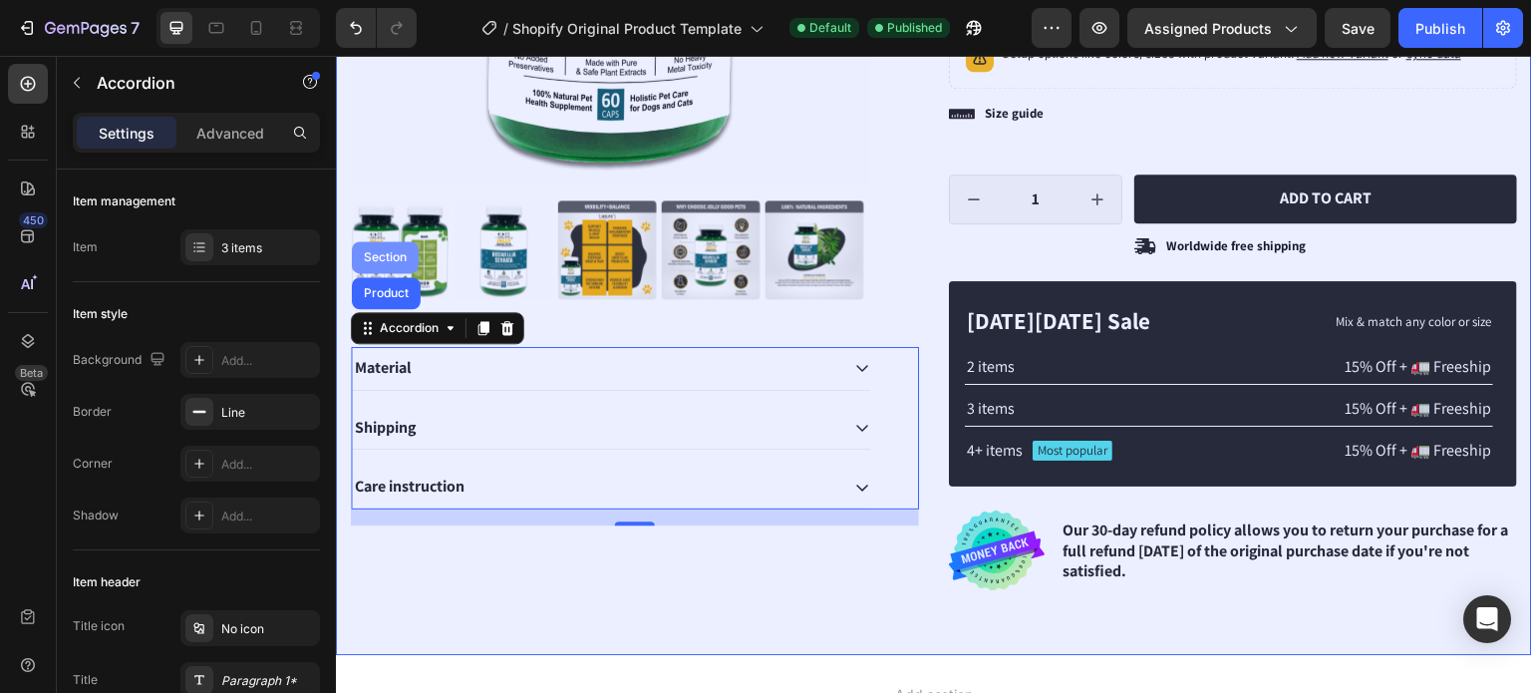
click at [396, 251] on div "Section" at bounding box center [385, 257] width 51 height 12
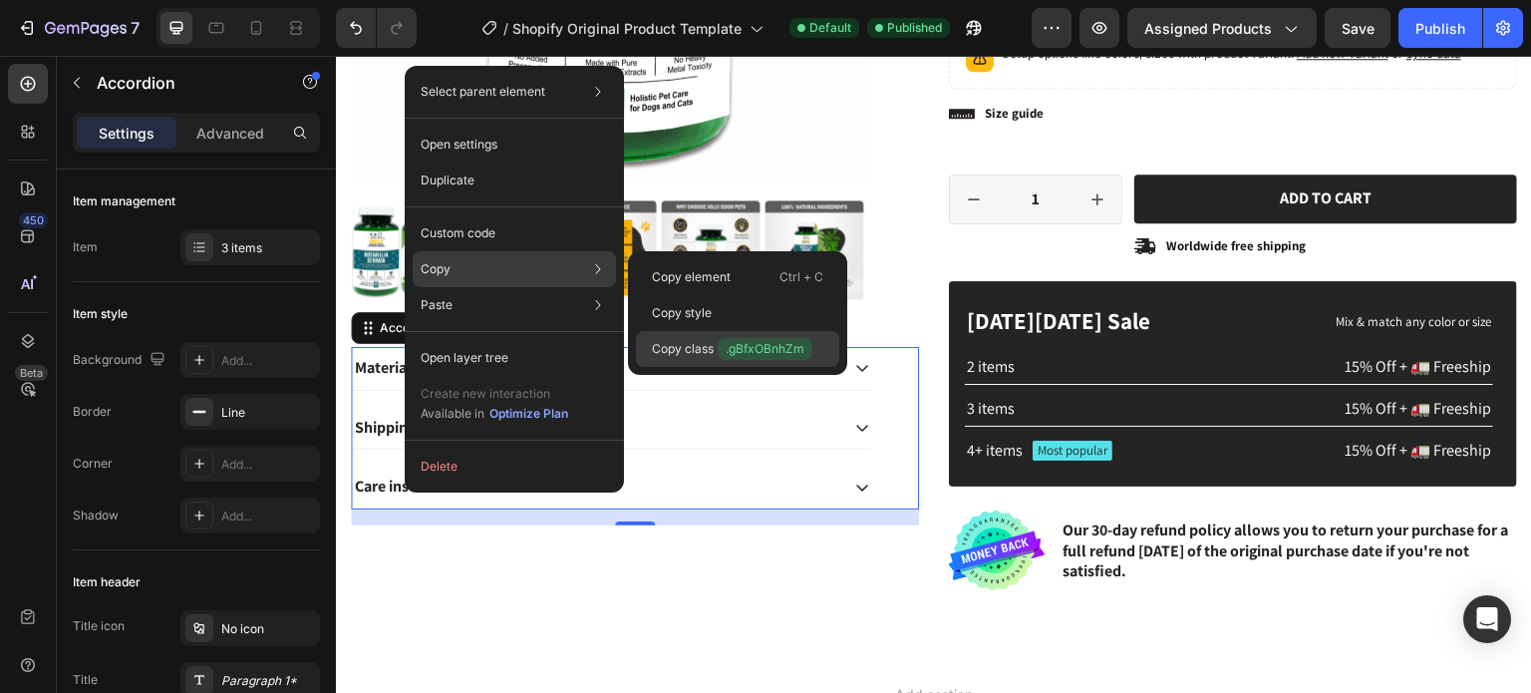
click at [690, 346] on p "Copy class .gBfxOBnhZm" at bounding box center [732, 349] width 160 height 22
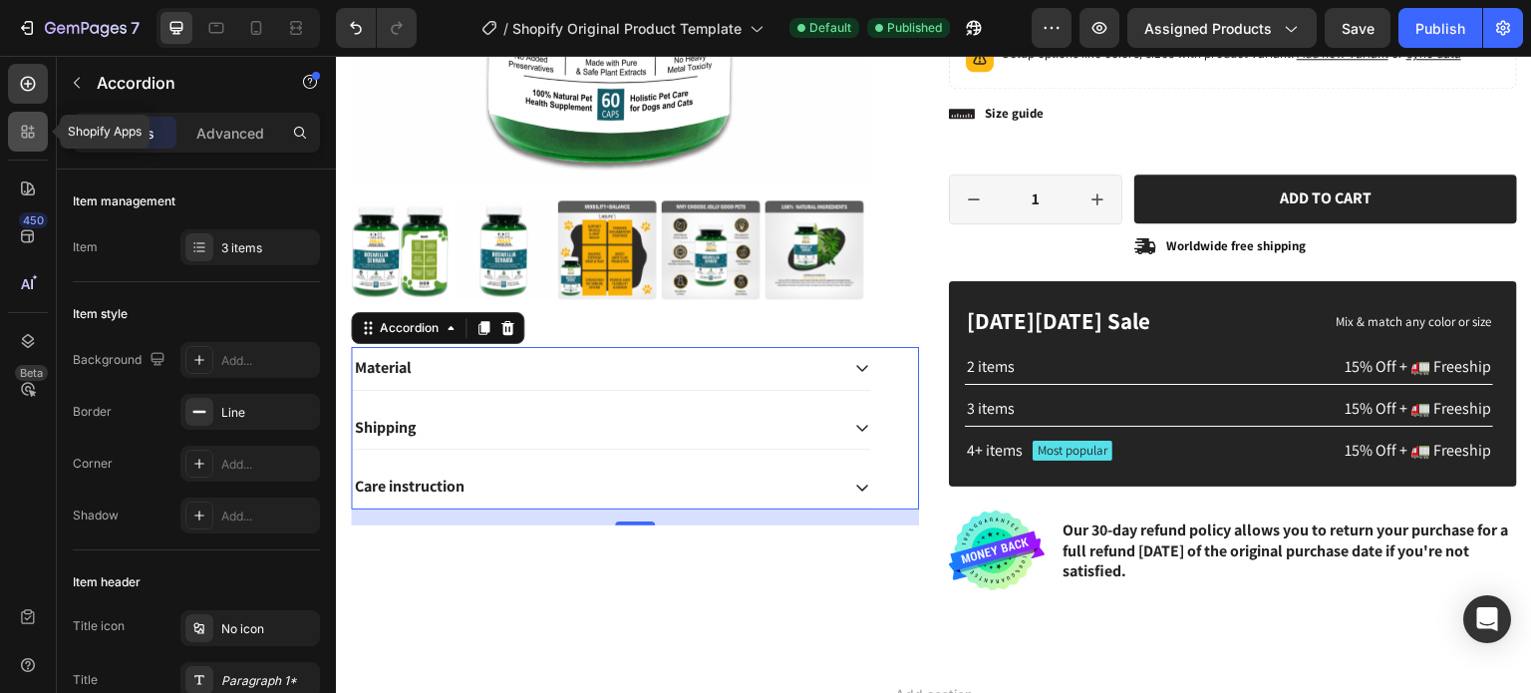
click at [29, 131] on icon at bounding box center [28, 132] width 20 height 20
